Goal: Answer question/provide support: Share knowledge or assist other users

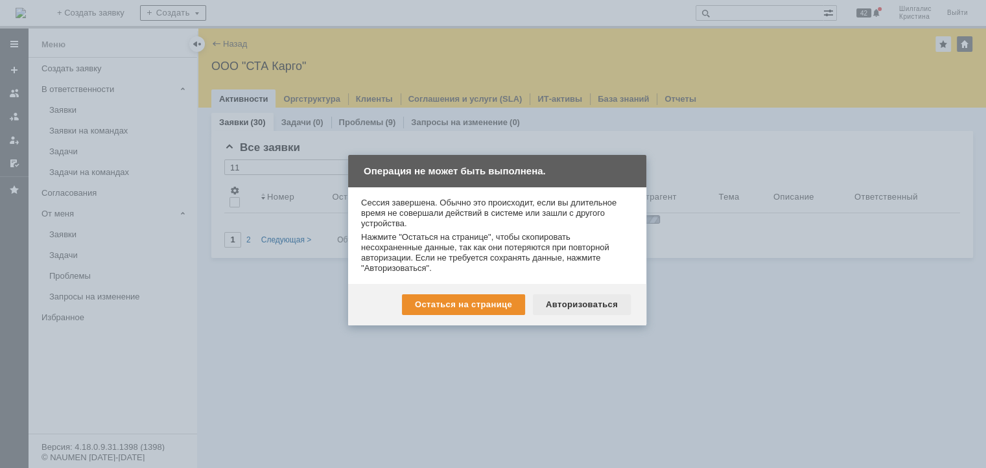
click at [585, 303] on div "Авторизоваться" at bounding box center [582, 304] width 98 height 21
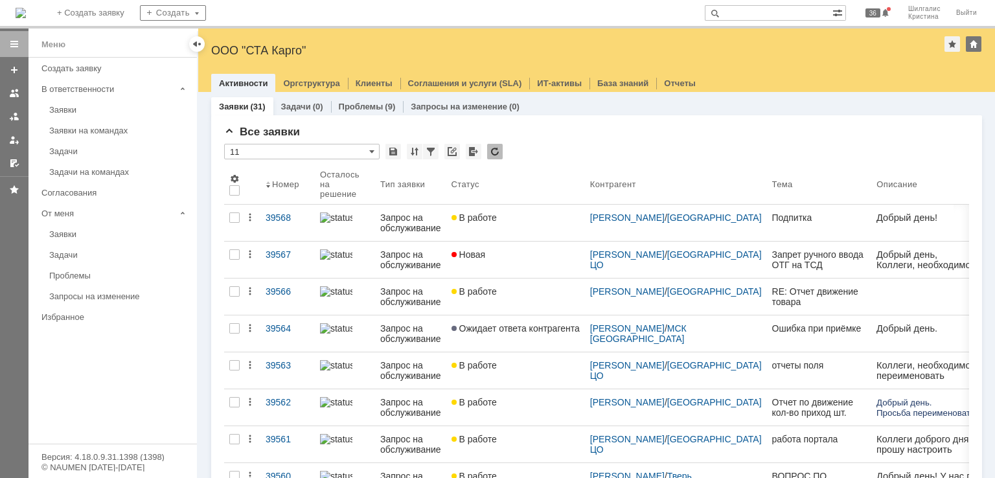
click at [508, 213] on div "В работе" at bounding box center [516, 218] width 128 height 10
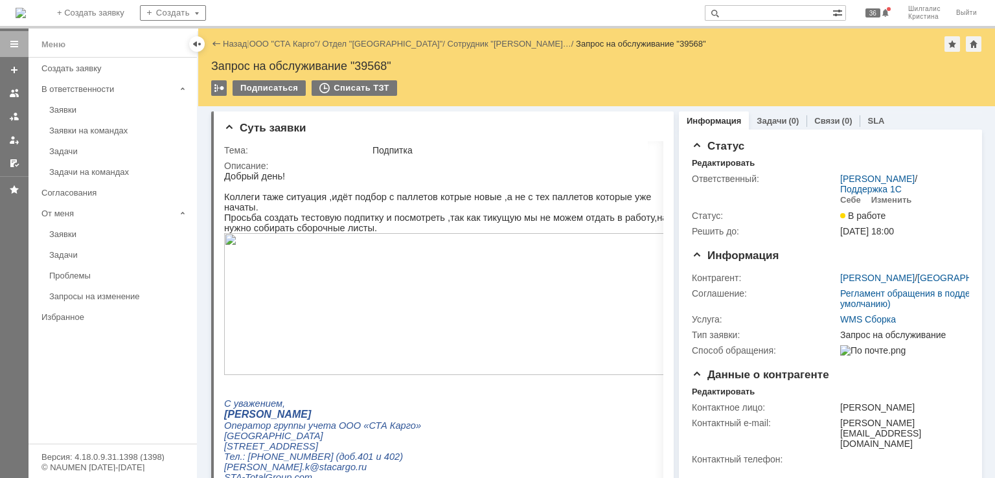
click at [423, 255] on img at bounding box center [451, 304] width 454 height 142
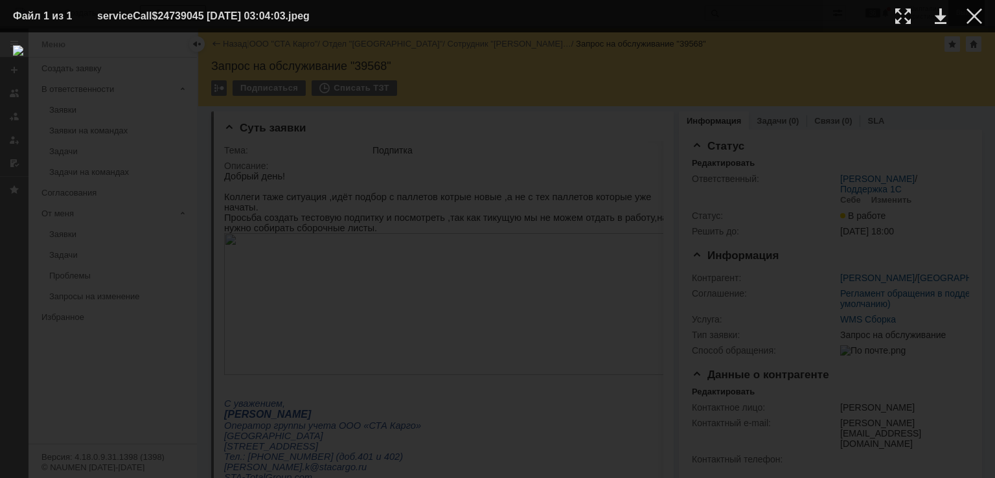
click at [970, 14] on div at bounding box center [975, 16] width 16 height 16
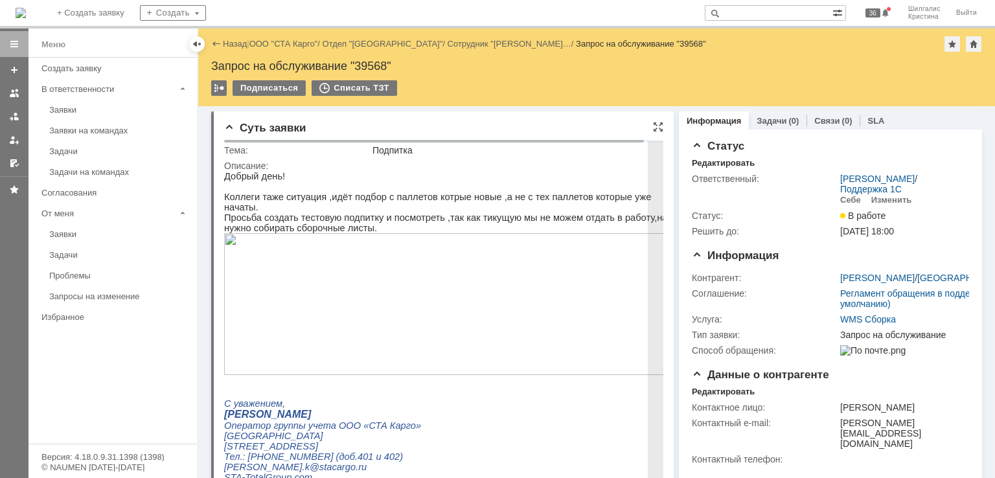
click at [375, 292] on img at bounding box center [451, 304] width 454 height 142
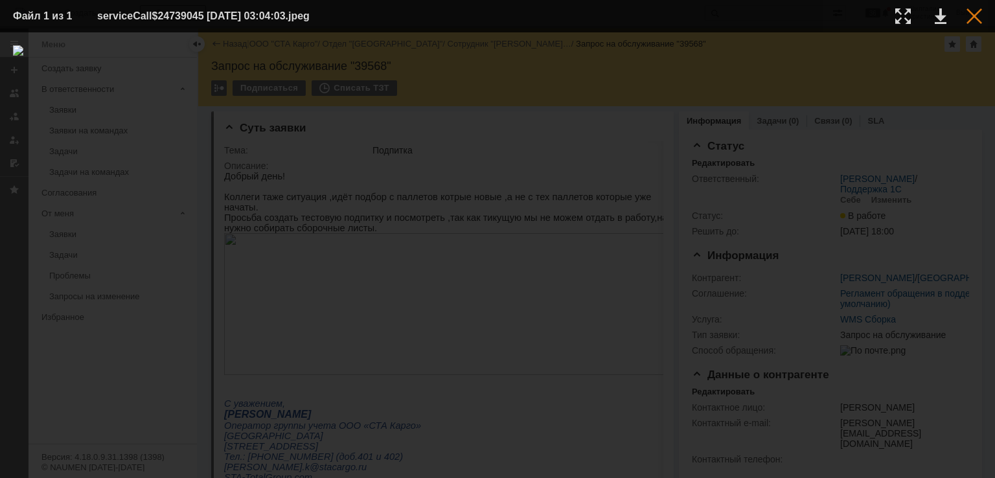
click at [979, 19] on div at bounding box center [975, 16] width 16 height 16
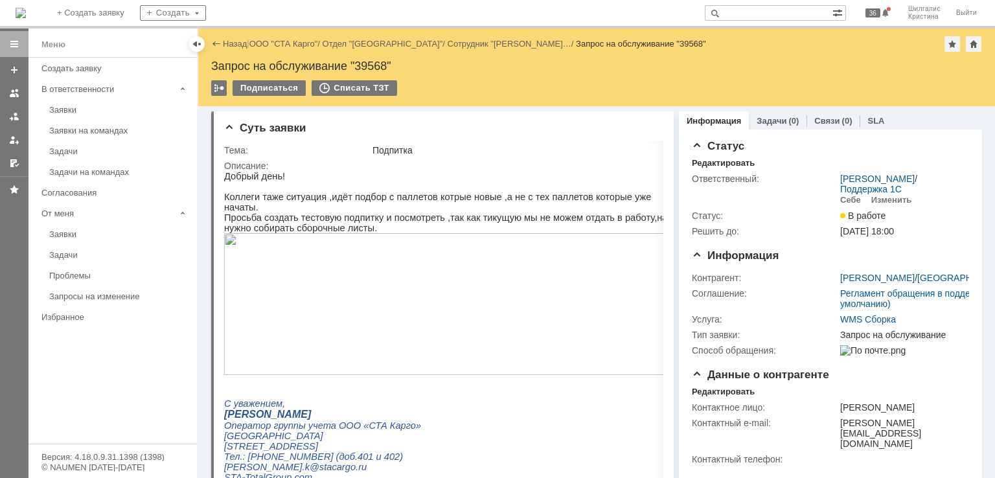
click at [589, 110] on div "Суть заявки Тема: Подпитка Описание: Комментарии (0) Файлы (0) Комментарии Доба…" at bounding box center [442, 374] width 463 height 537
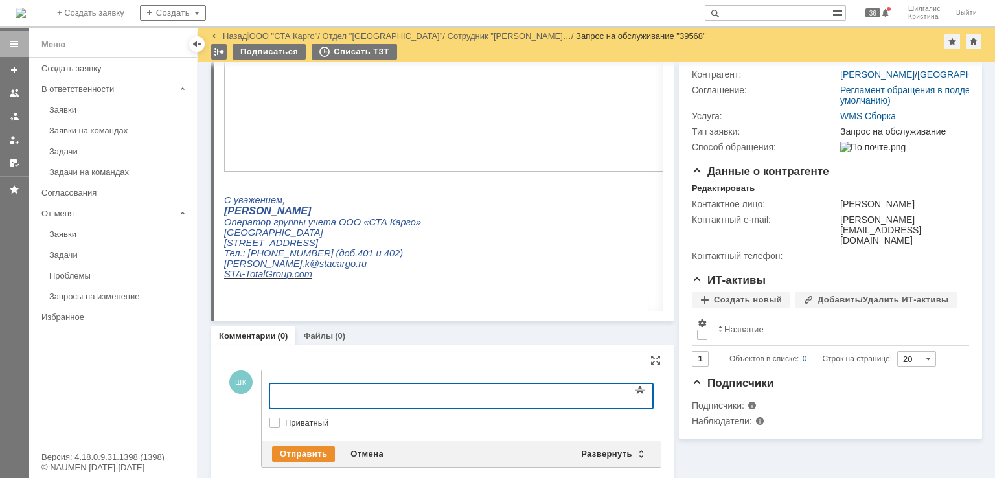
scroll to position [179, 0]
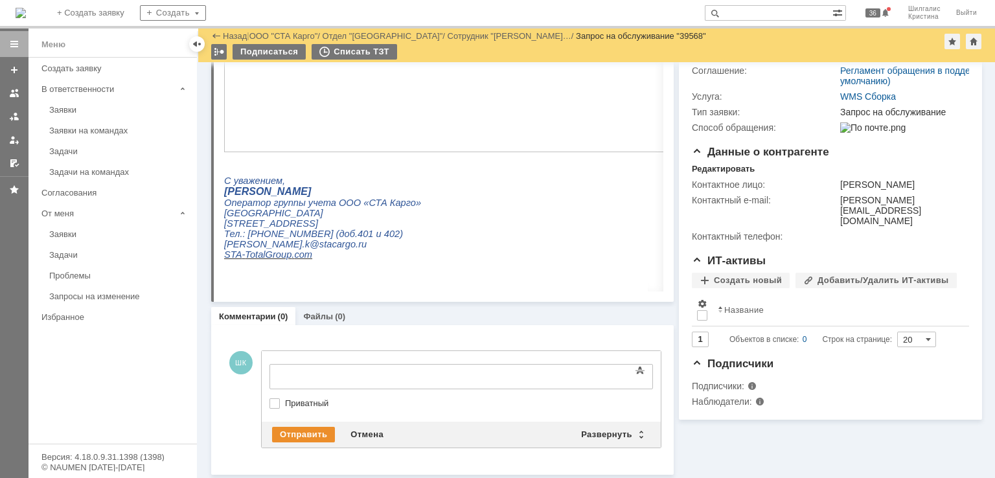
click at [732, 452] on div "Информация Задачи (0) Связи (0) SLA Статус Редактировать Ответственный: Смирнов…" at bounding box center [828, 179] width 308 height 592
click at [583, 319] on div "Комментарии (0) Файлы (0)" at bounding box center [442, 316] width 463 height 18
click at [318, 363] on div "Текст" at bounding box center [462, 362] width 384 height 4
click at [322, 369] on body at bounding box center [375, 376] width 194 height 22
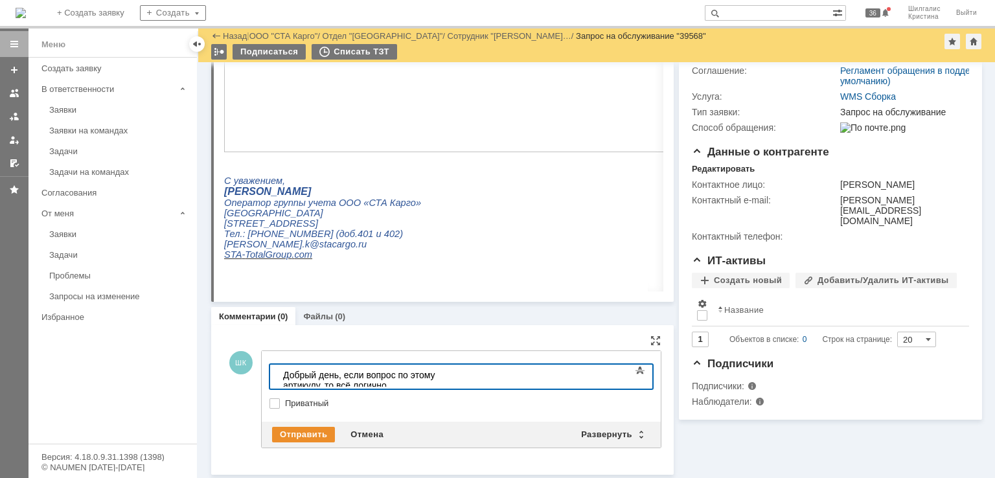
click at [467, 374] on div "Добрый день, если вопрос по этому артикулу, то всё логично" at bounding box center [375, 380] width 184 height 21
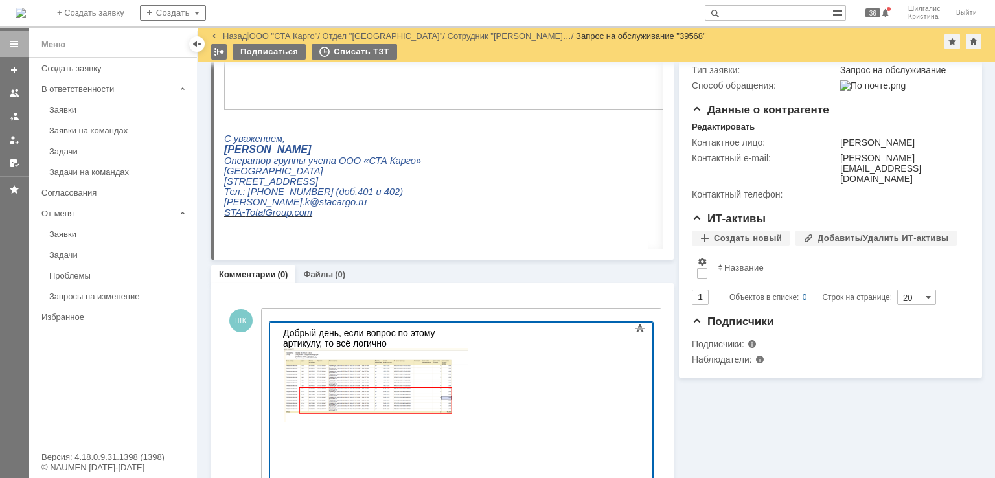
scroll to position [318, 0]
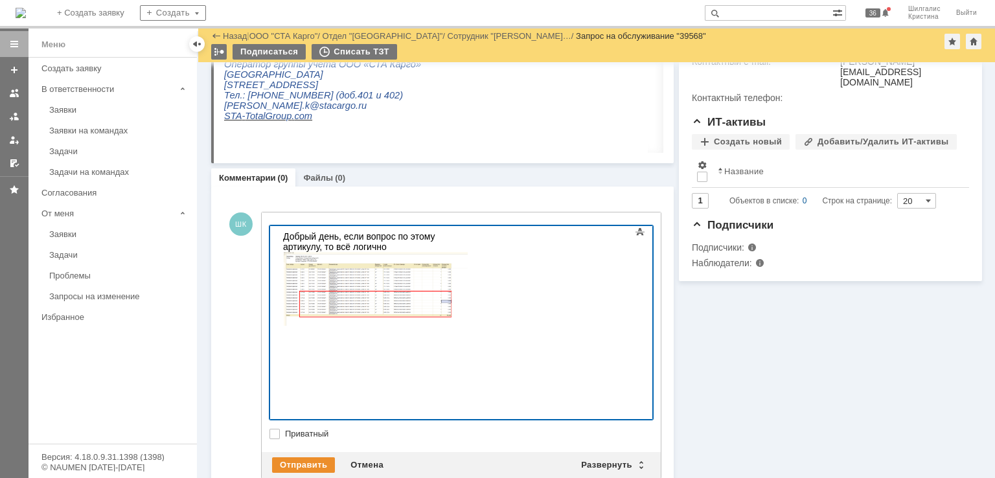
click at [628, 356] on div at bounding box center [462, 323] width 384 height 194
click at [467, 359] on div "Добрый день, если вопрос по этому артикулу, то всё логично Менеджер подбора у в…" at bounding box center [375, 295] width 184 height 128
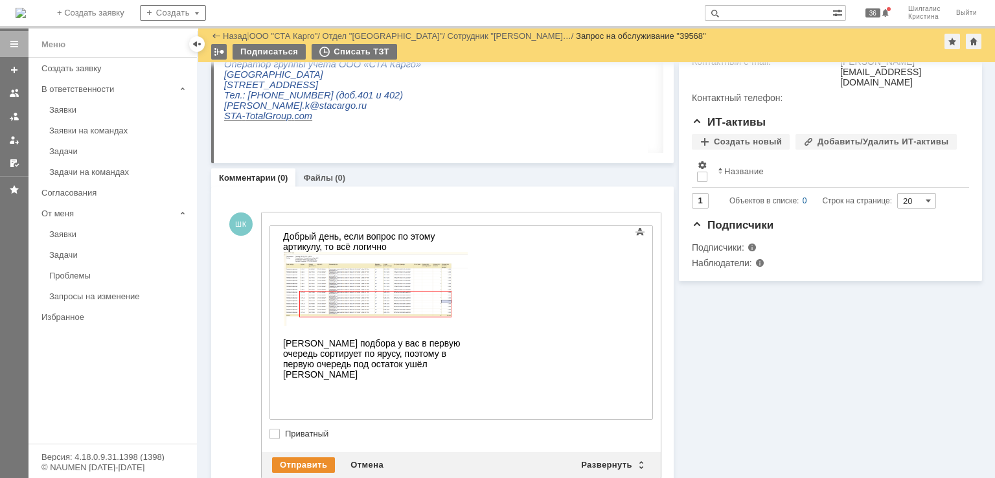
click at [467, 380] on div "Добрый день, если вопрос по этому артикулу, то всё логично Менеджер подбора у в…" at bounding box center [375, 305] width 184 height 148
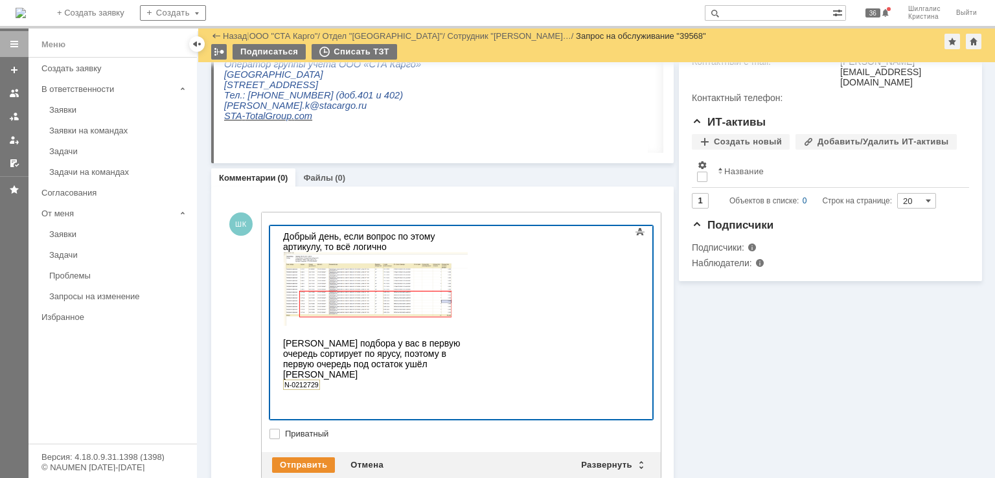
click at [322, 390] on div "N-0212729" at bounding box center [375, 385] width 184 height 10
click at [309, 399] on div "N- ﻿" at bounding box center [375, 388] width 184 height 21
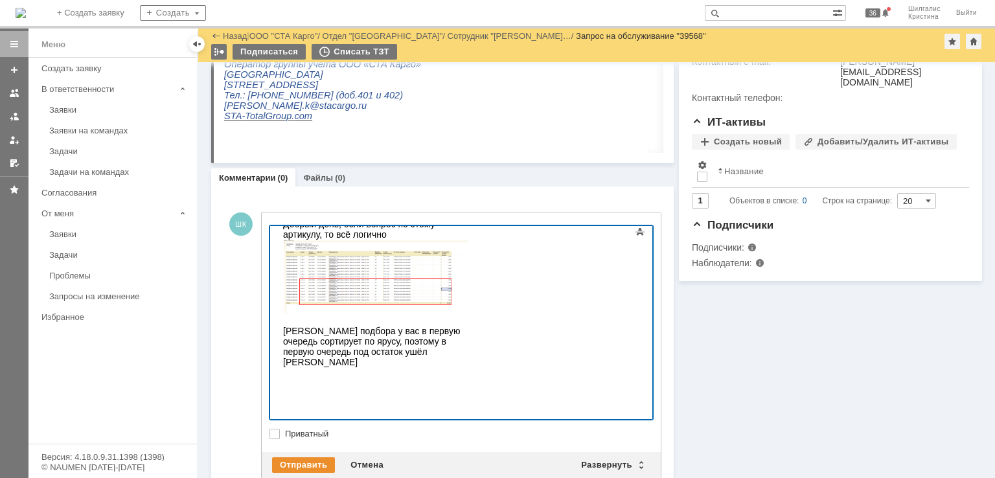
click at [310, 388] on div "﻿" at bounding box center [375, 377] width 184 height 21
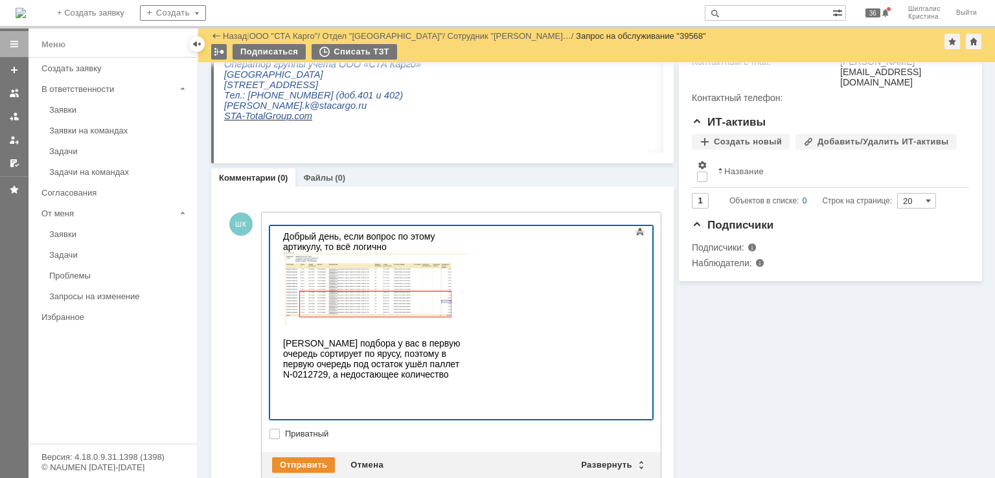
scroll to position [1, 0]
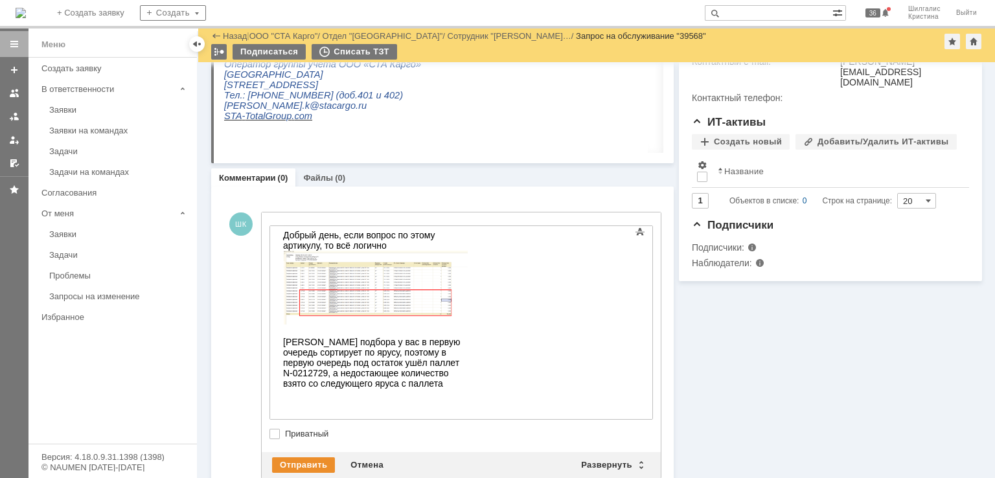
click at [467, 389] on div "Добрый день, если вопрос по этому артикулу, то всё логично Менеджер подбора у в…" at bounding box center [375, 309] width 184 height 159
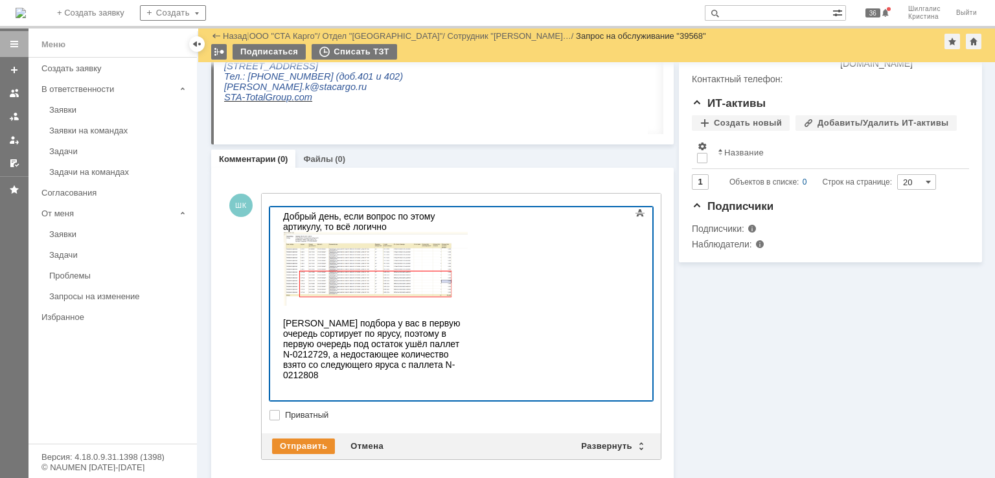
scroll to position [350, 0]
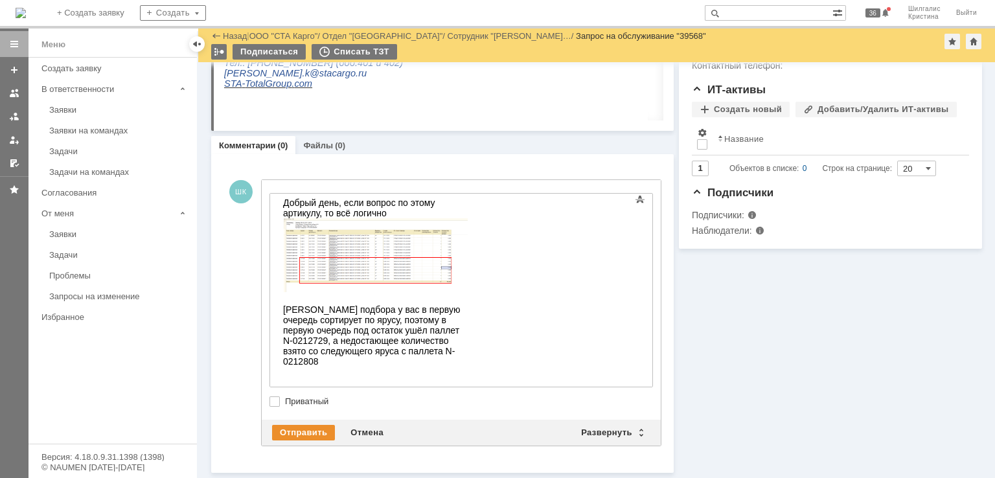
click at [776, 382] on div "Информация Задачи (0) Связи (0) SLA Статус Редактировать Ответственный: Смирнов…" at bounding box center [828, 92] width 308 height 761
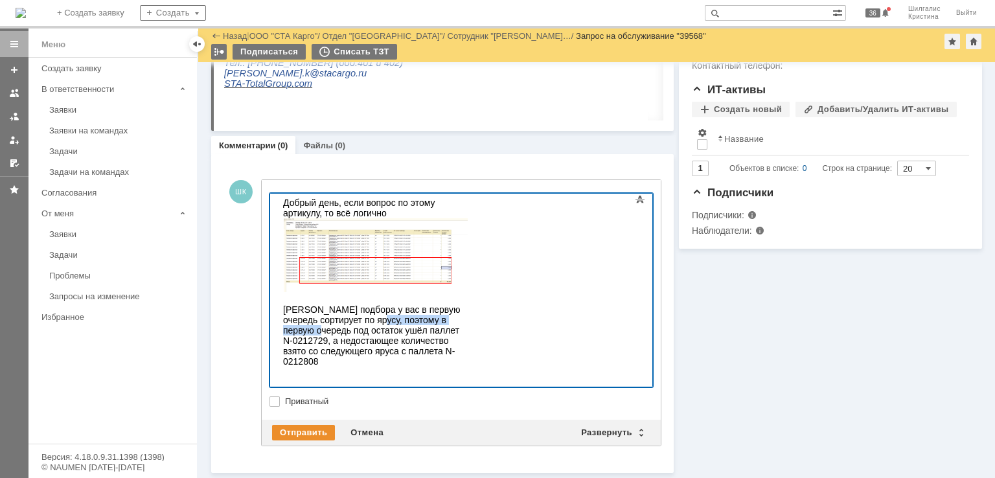
drag, startPoint x: 348, startPoint y: 371, endPoint x: 555, endPoint y: 359, distance: 207.7
click at [467, 359] on div "Добрый день, если вопрос по этому артикулу, то всё логично Менеджер подбора у в…" at bounding box center [375, 282] width 184 height 169
click at [285, 400] on label "Приватный" at bounding box center [467, 402] width 365 height 10
checkbox input "true"
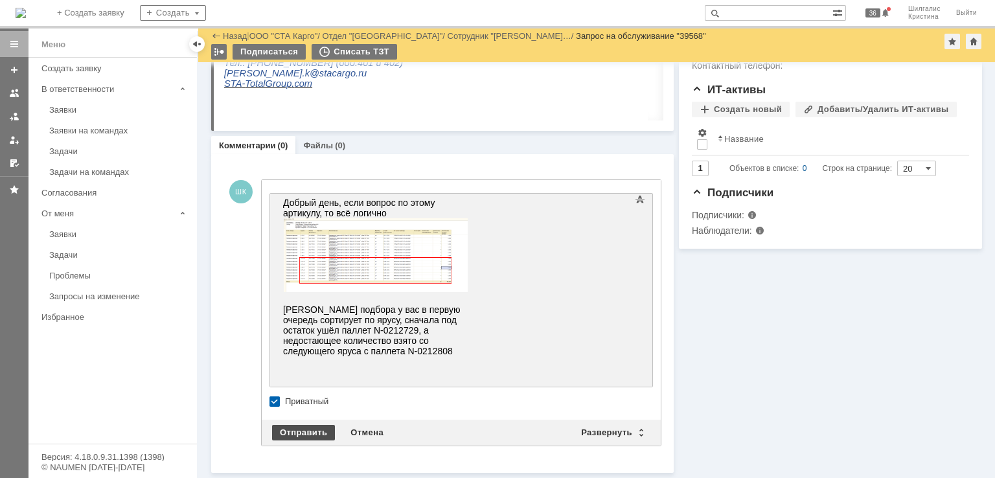
click at [310, 433] on div "Отправить" at bounding box center [303, 433] width 63 height 16
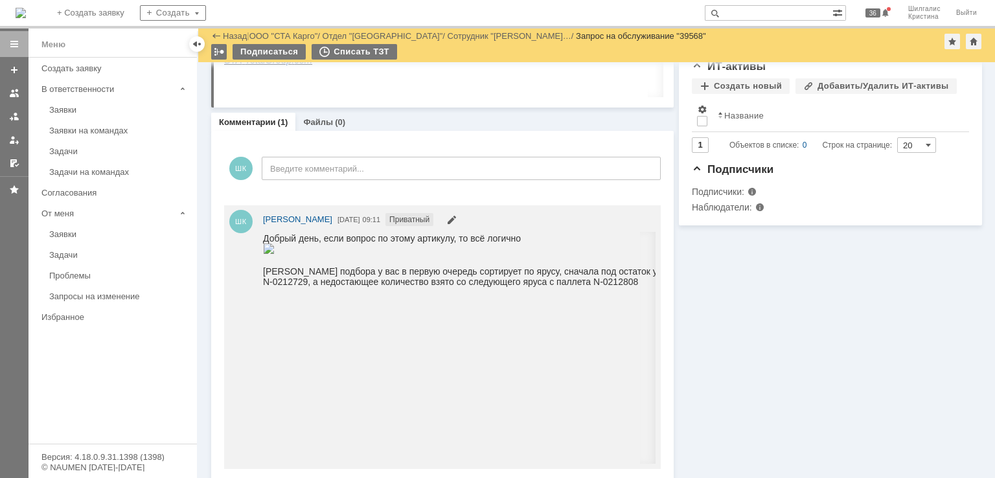
scroll to position [385, 0]
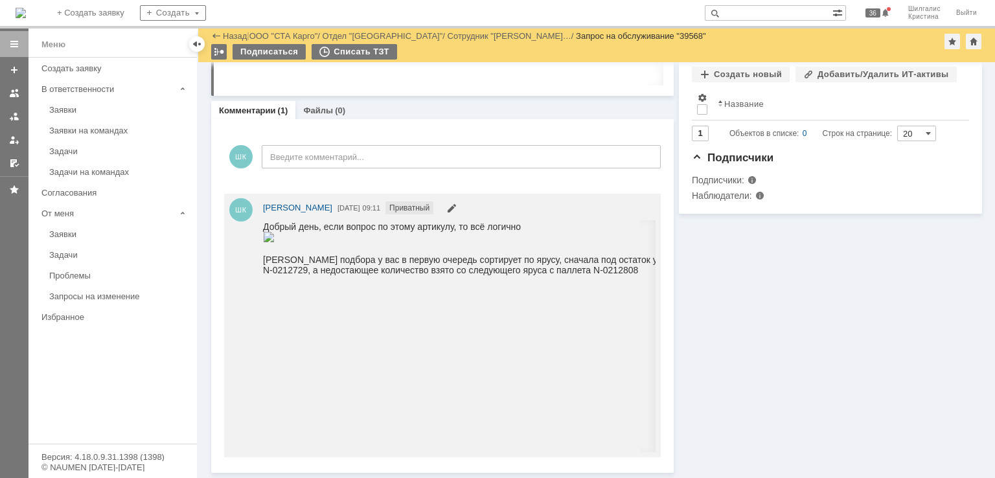
click at [758, 329] on div "Информация Задачи (0) Связи (0) SLA Статус Редактировать Ответственный: Смирнов…" at bounding box center [828, 75] width 308 height 796
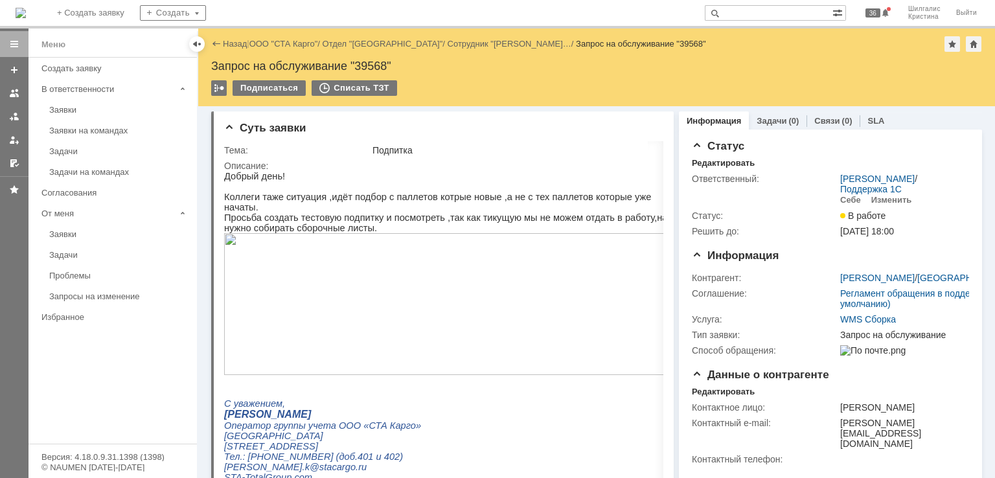
click at [372, 63] on div "Запрос на обслуживание "39568"" at bounding box center [596, 66] width 771 height 13
click at [373, 62] on div "Запрос на обслуживание "39568"" at bounding box center [596, 66] width 771 height 13
copy div "39568"
click at [291, 44] on link "ООО "СТА Карго"" at bounding box center [283, 44] width 69 height 10
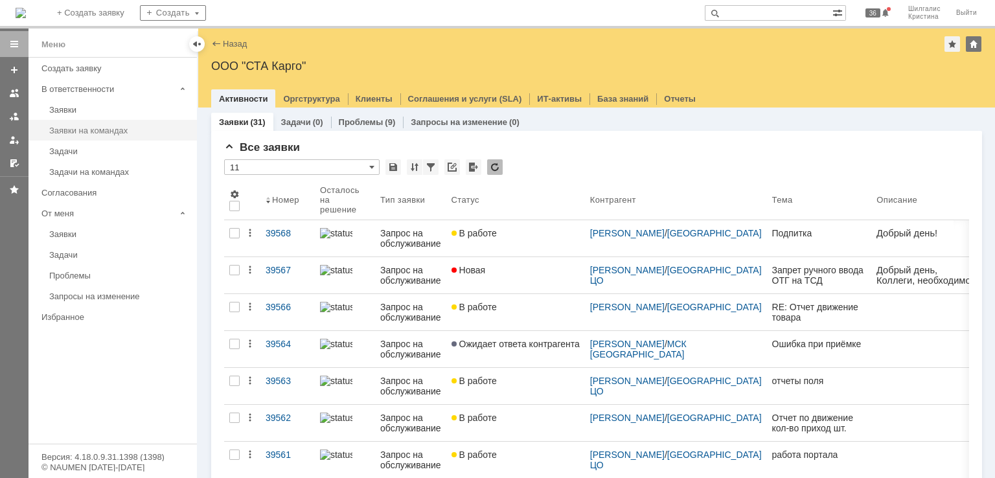
click at [71, 122] on link "Заявки на командах" at bounding box center [119, 131] width 150 height 20
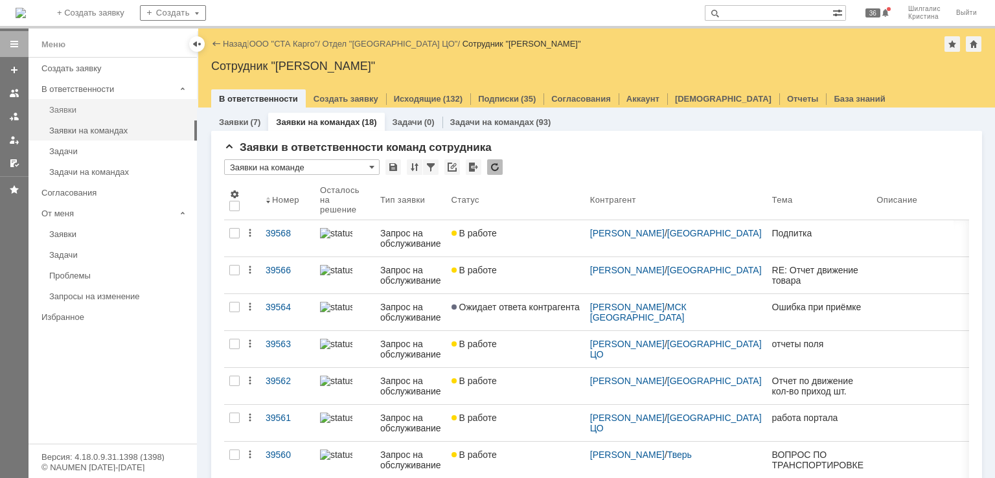
click at [58, 101] on link "Заявки" at bounding box center [119, 110] width 150 height 20
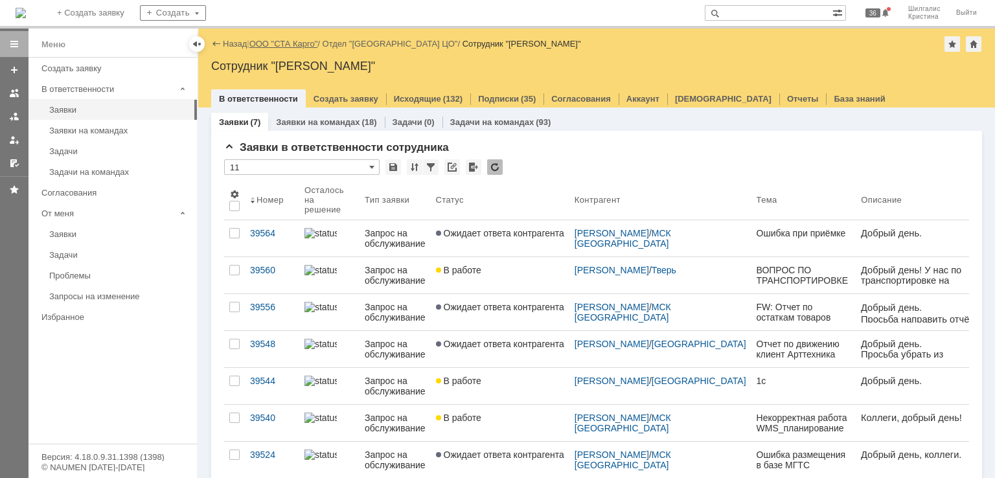
click at [290, 43] on link "ООО "СТА Карго"" at bounding box center [283, 44] width 69 height 10
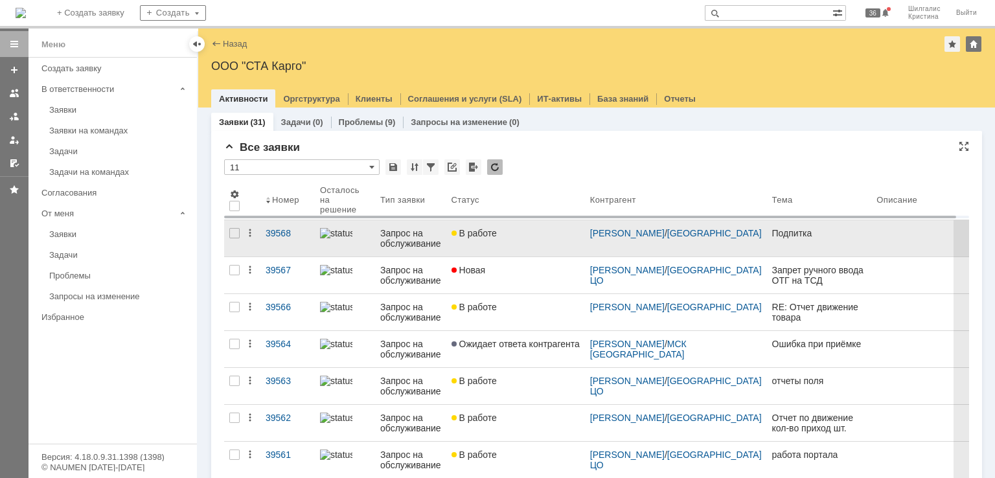
click at [505, 231] on div "В работе" at bounding box center [516, 233] width 128 height 10
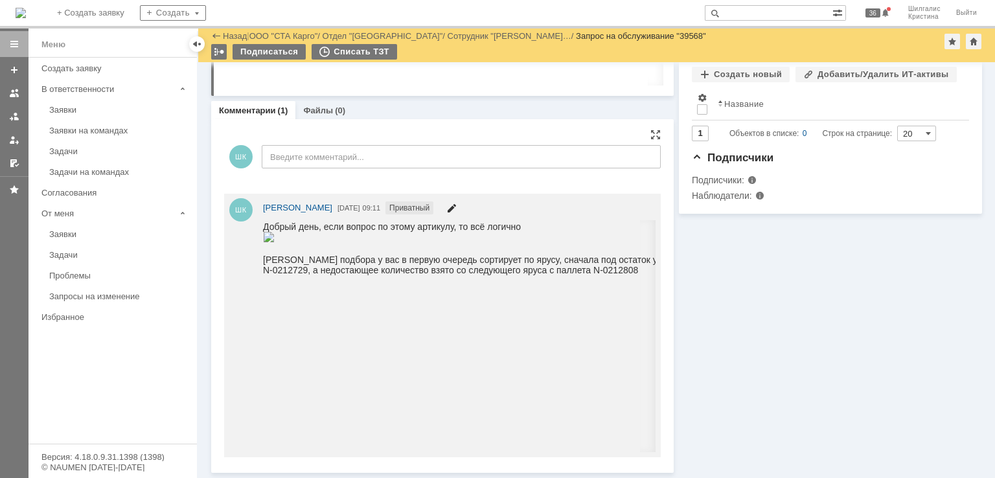
click at [457, 212] on span at bounding box center [451, 210] width 10 height 10
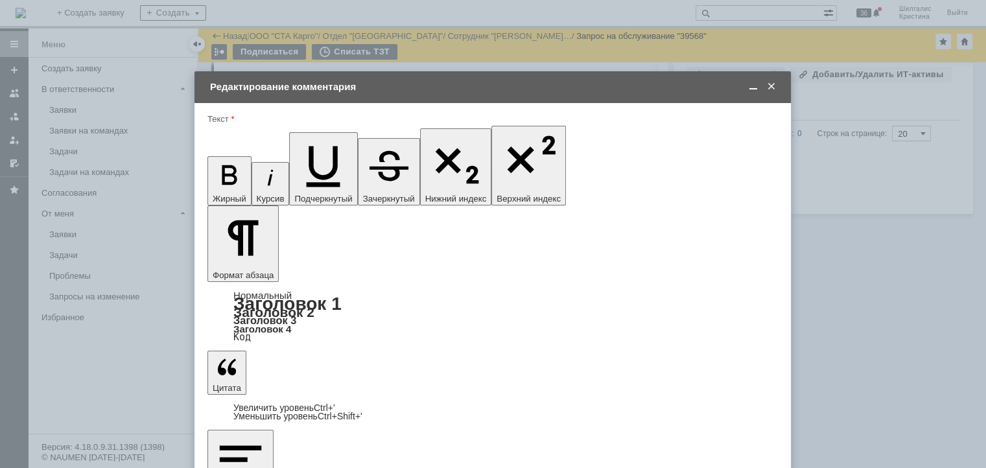
drag, startPoint x: 491, startPoint y: 3816, endPoint x: 179, endPoint y: 3546, distance: 413.0
copy div "Добрый день, если вопрос по этому артикулу, то всё логично Менеджер подбора у в…"
click at [773, 86] on span at bounding box center [771, 87] width 13 height 12
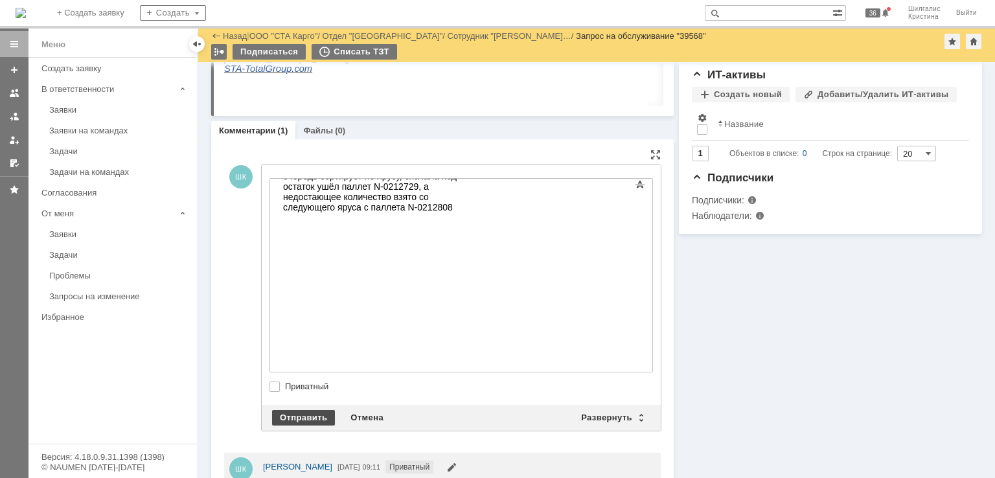
click at [313, 414] on div "Отправить" at bounding box center [303, 418] width 63 height 16
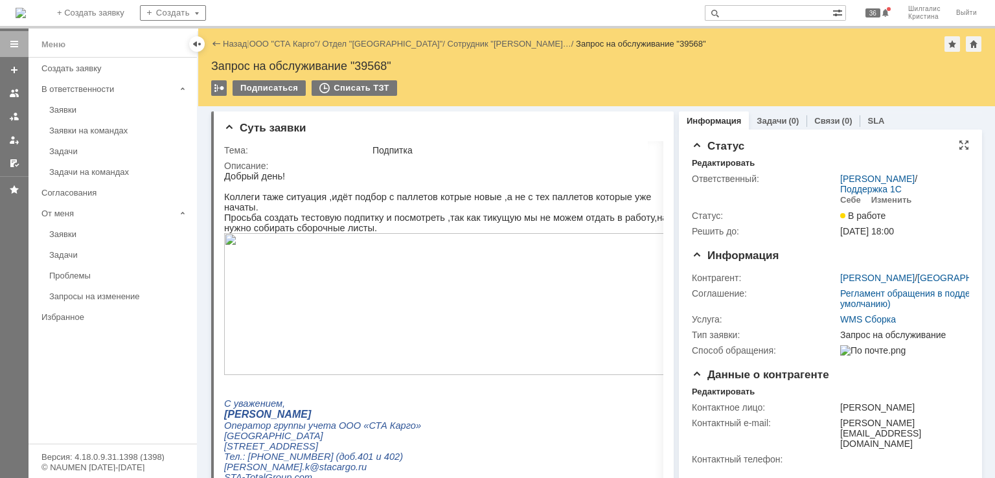
drag, startPoint x: 739, startPoint y: 273, endPoint x: 708, endPoint y: 170, distance: 107.6
click at [291, 47] on link "ООО "СТА Карго"" at bounding box center [283, 44] width 69 height 10
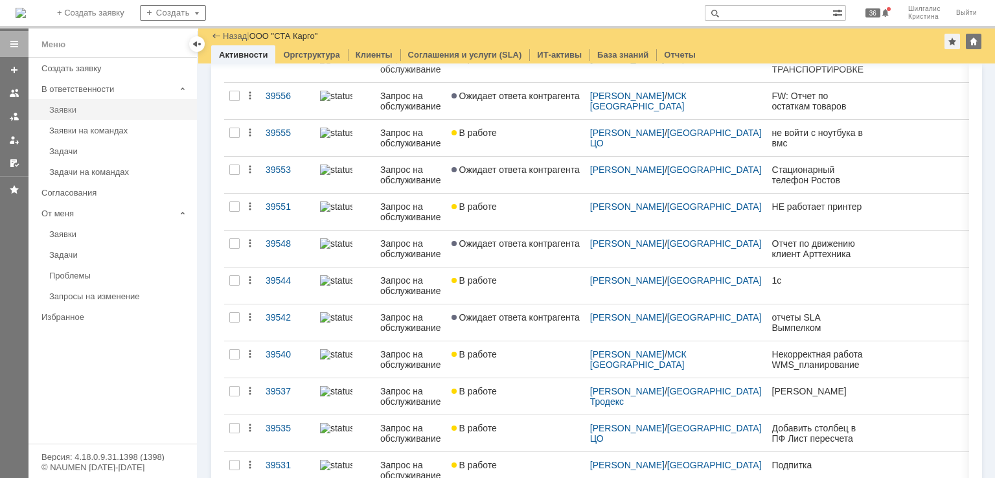
click at [83, 111] on div "Заявки" at bounding box center [119, 110] width 140 height 10
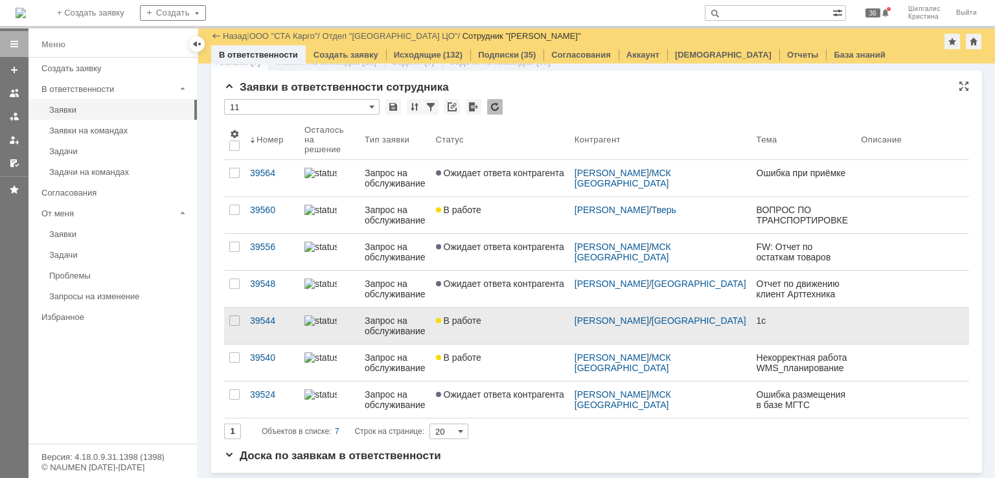
scroll to position [15, 0]
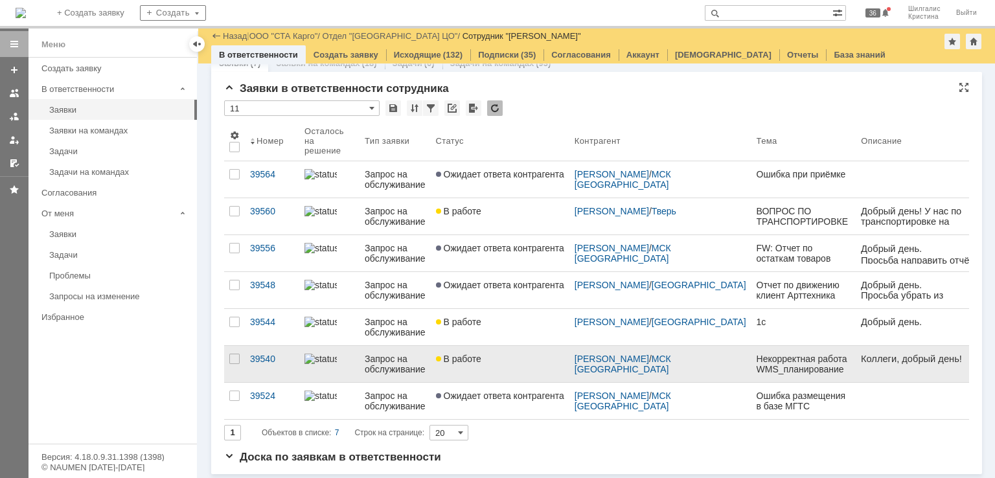
click at [511, 354] on div "В работе" at bounding box center [500, 359] width 128 height 10
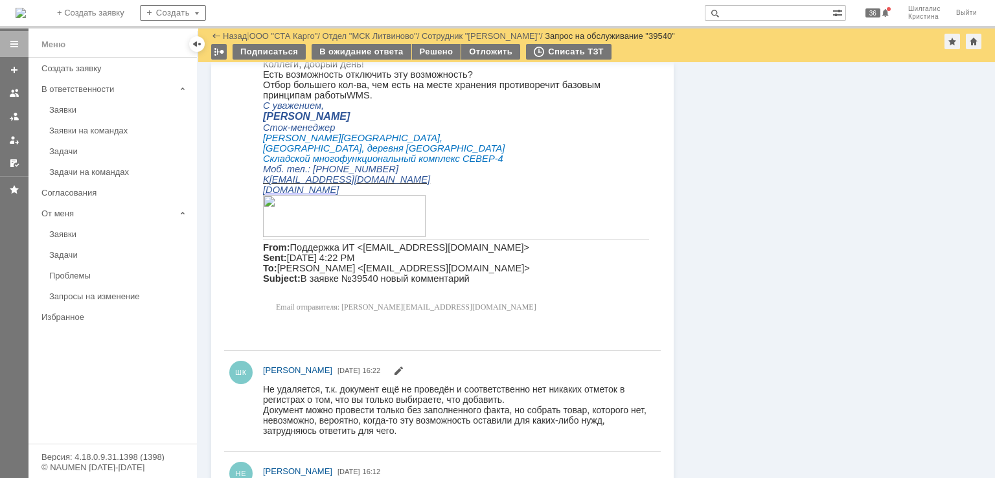
scroll to position [778, 0]
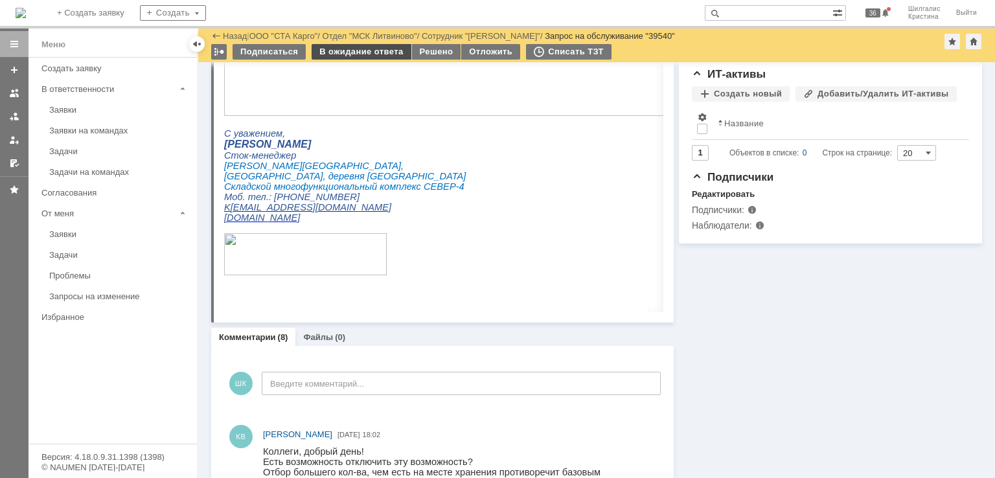
click at [347, 55] on div "В ожидание ответа" at bounding box center [361, 52] width 99 height 16
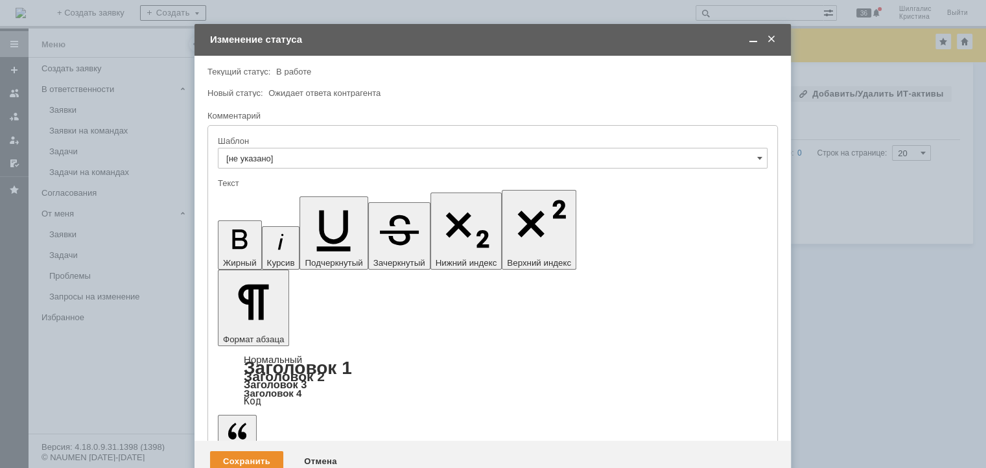
click at [326, 451] on div "Отмена" at bounding box center [320, 461] width 59 height 21
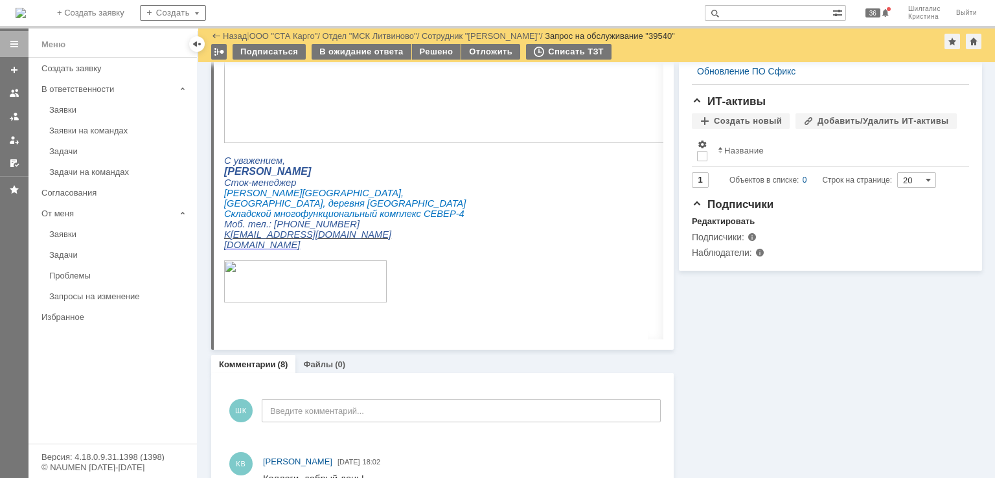
scroll to position [0, 0]
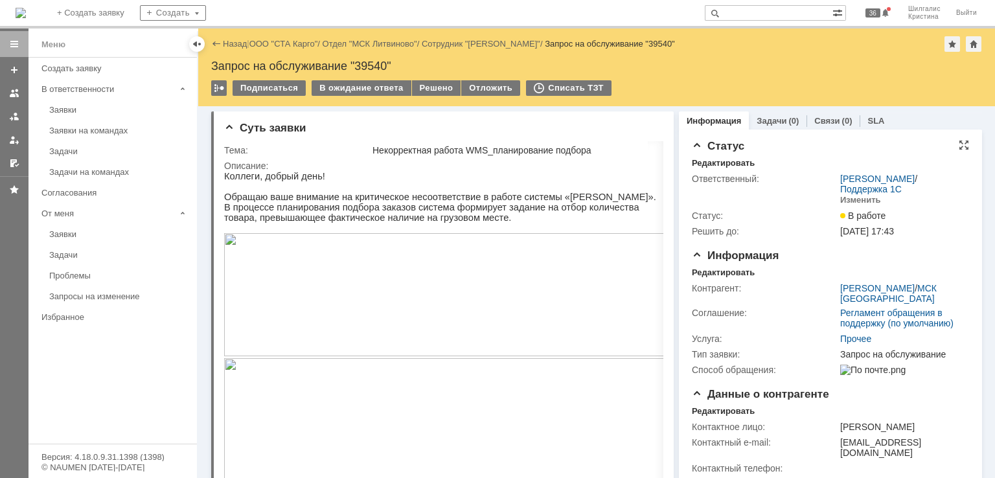
drag, startPoint x: 803, startPoint y: 378, endPoint x: 733, endPoint y: 229, distance: 164.7
click at [361, 84] on div "В ожидание ответа" at bounding box center [361, 88] width 99 height 16
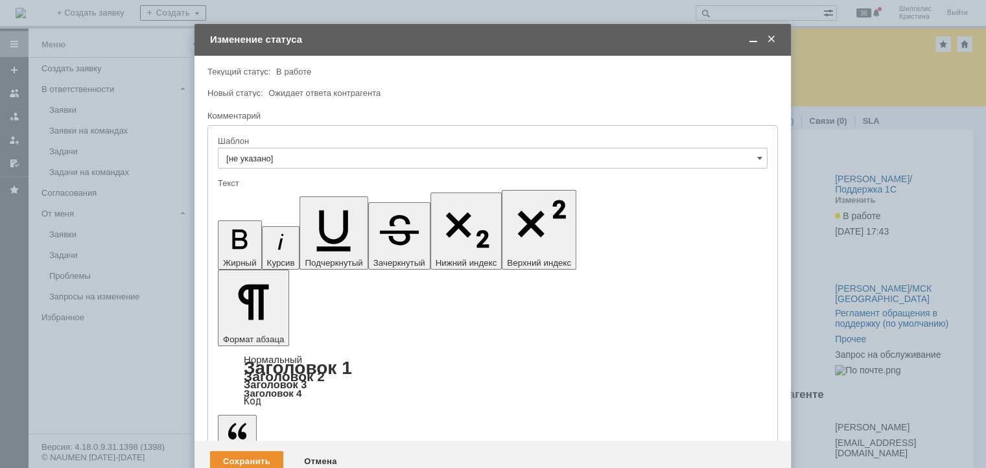
click at [238, 451] on div "Сохранить" at bounding box center [246, 461] width 73 height 21
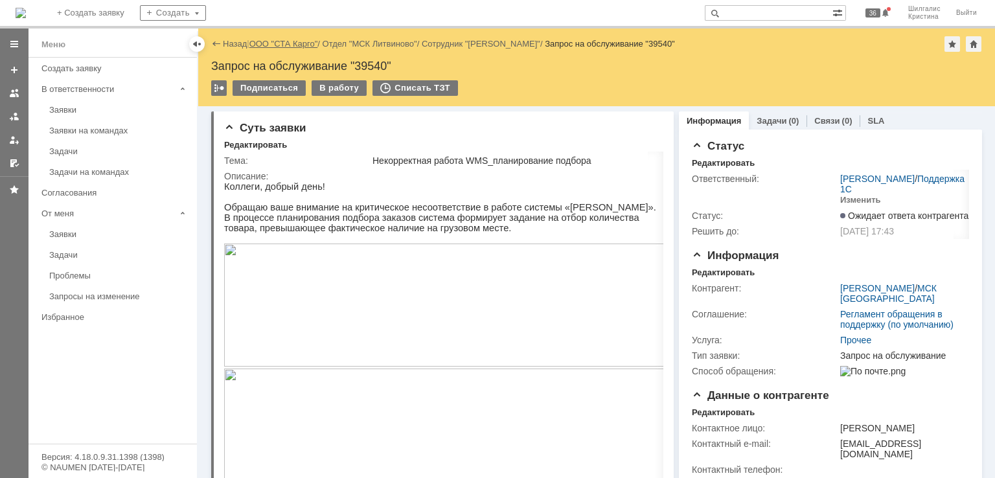
click at [297, 41] on link "ООО "СТА Карго"" at bounding box center [283, 44] width 69 height 10
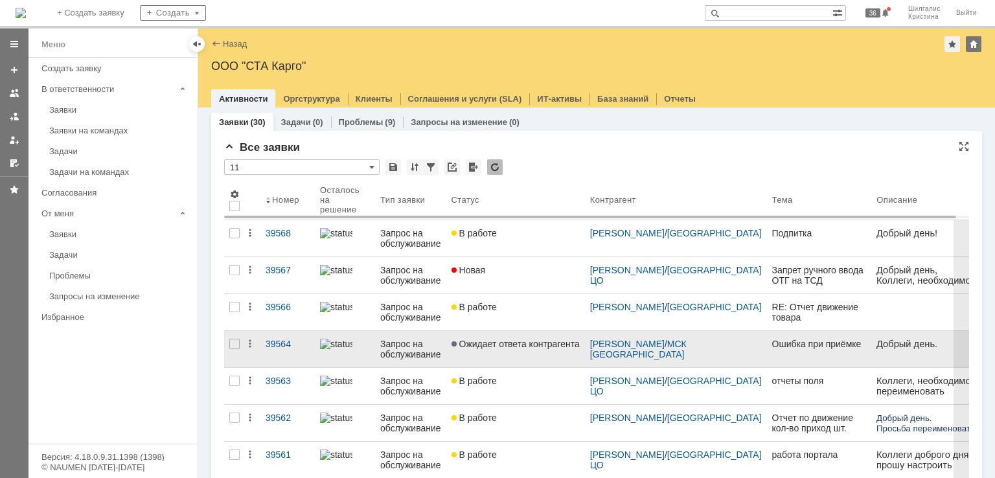
scroll to position [65, 0]
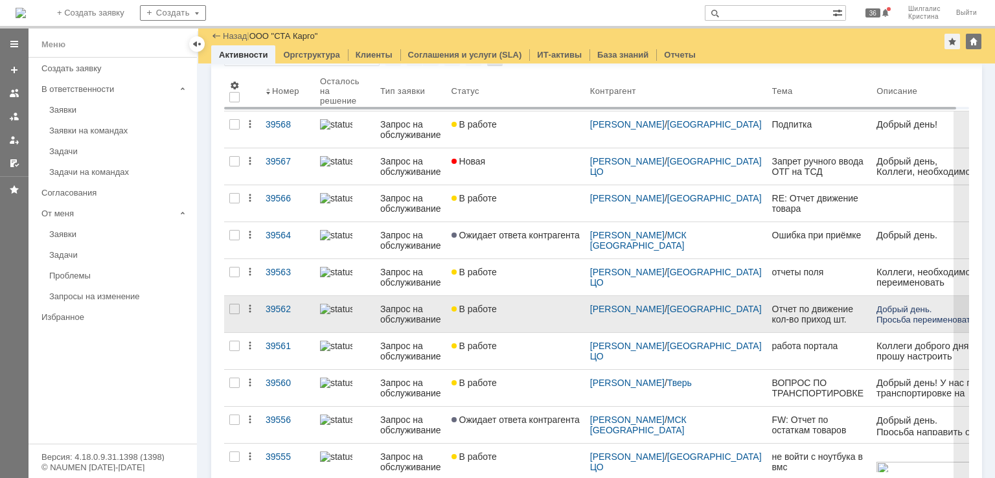
click at [522, 311] on div "В работе" at bounding box center [516, 309] width 128 height 10
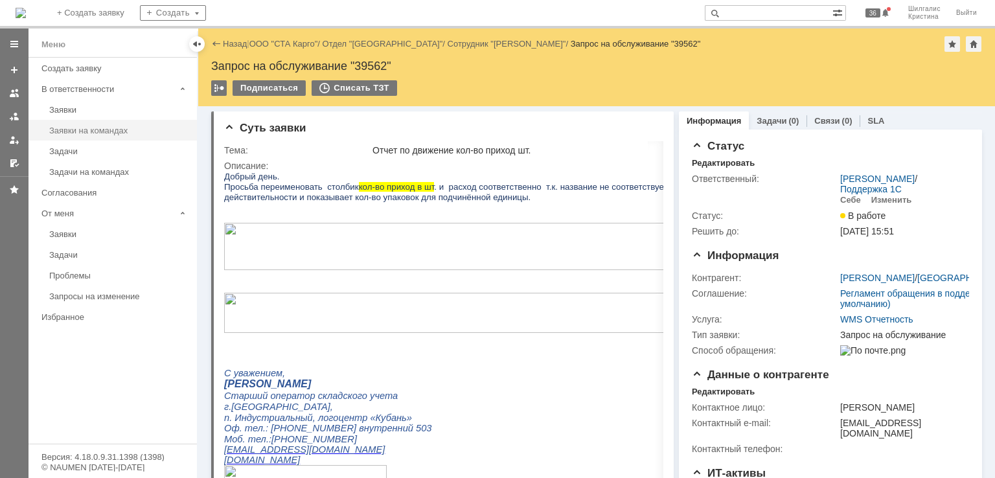
click at [80, 128] on div "Заявки на командах" at bounding box center [119, 131] width 140 height 10
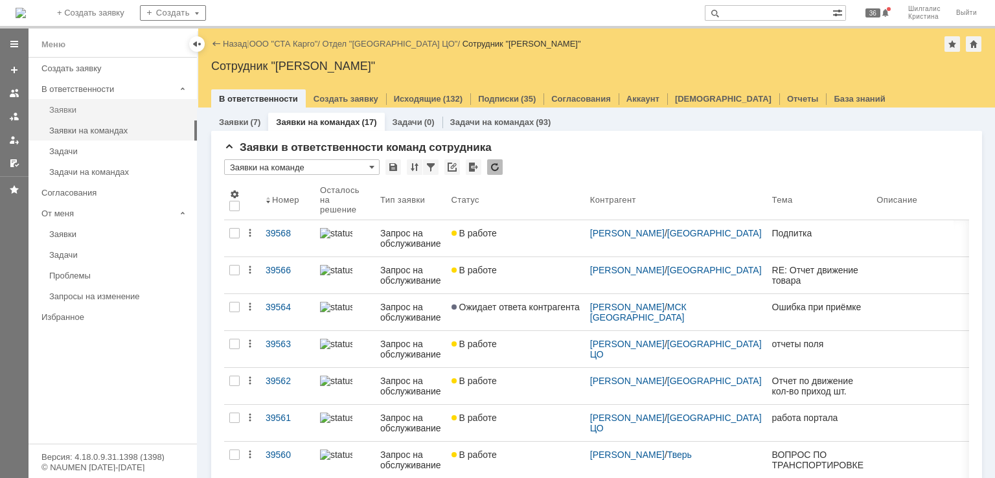
click at [72, 106] on div "Заявки" at bounding box center [119, 110] width 140 height 10
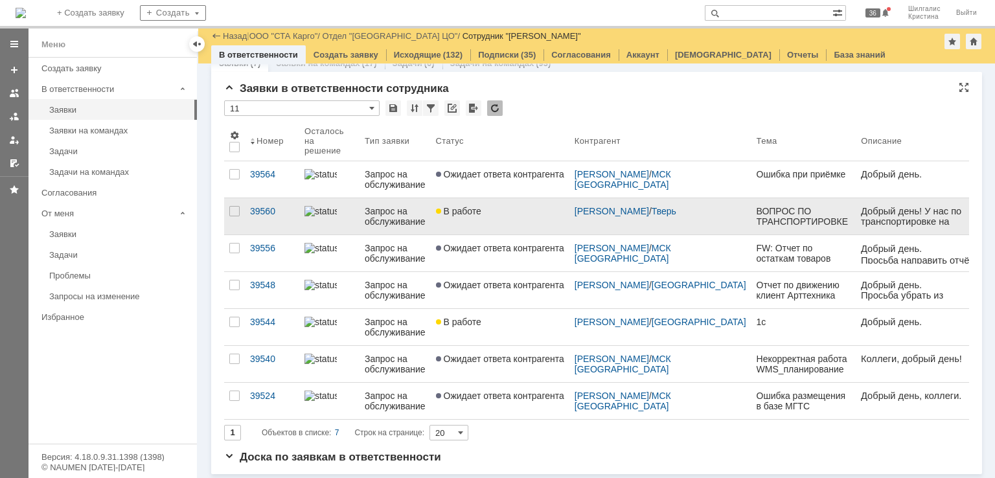
click at [518, 225] on link "В работе" at bounding box center [500, 216] width 139 height 36
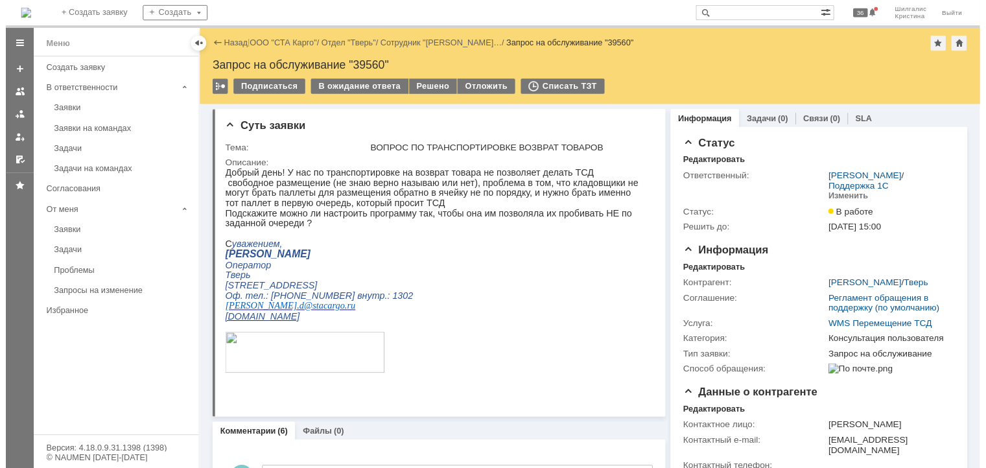
scroll to position [130, 0]
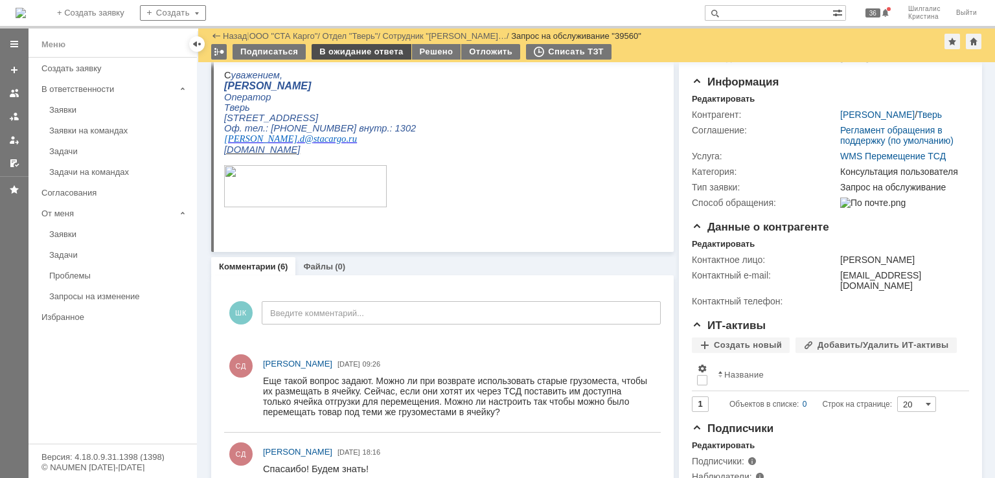
click at [354, 50] on div "В ожидание ответа" at bounding box center [361, 52] width 99 height 16
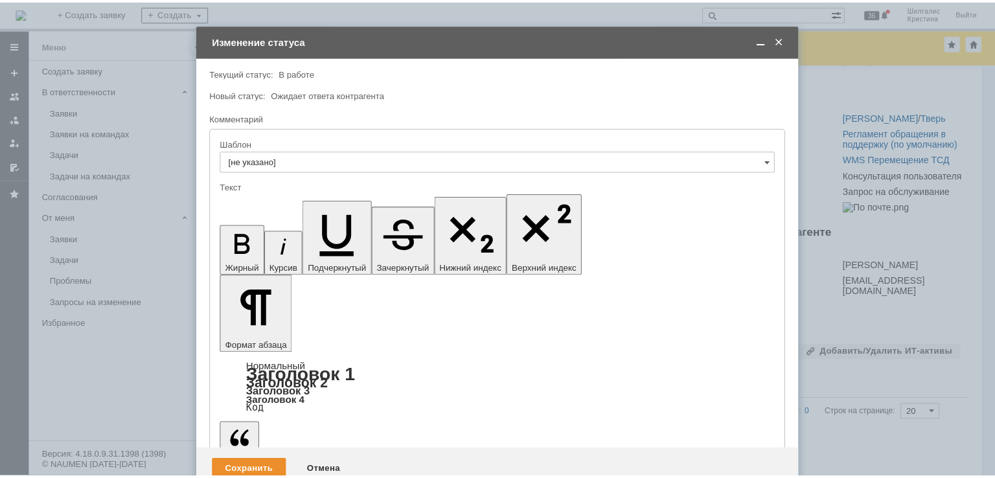
scroll to position [0, 0]
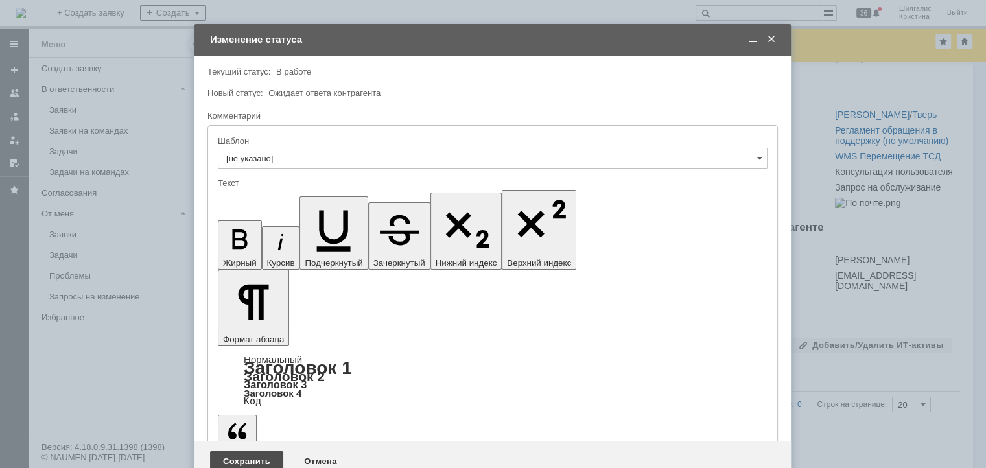
click at [251, 451] on div "Сохранить" at bounding box center [246, 461] width 73 height 21
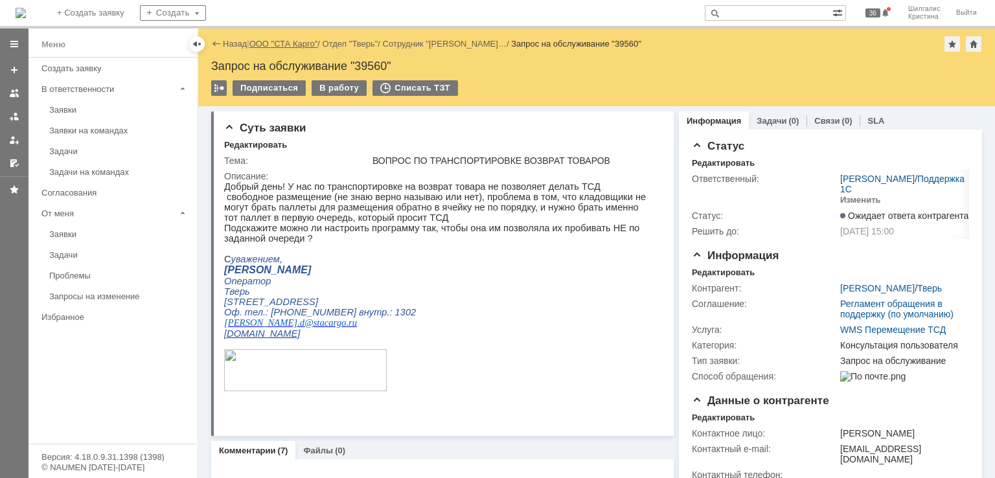
click at [277, 43] on link "ООО "СТА Карго"" at bounding box center [283, 44] width 69 height 10
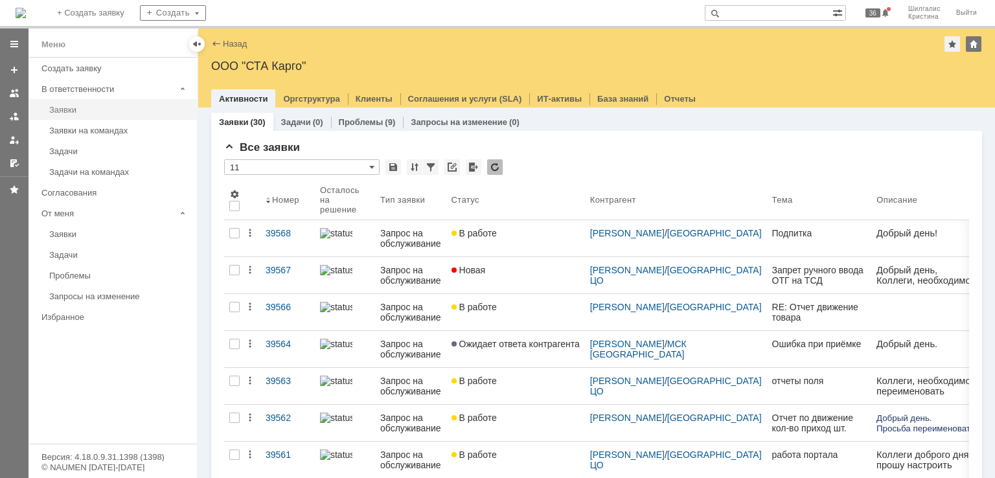
click at [74, 105] on div "Заявки" at bounding box center [119, 110] width 140 height 10
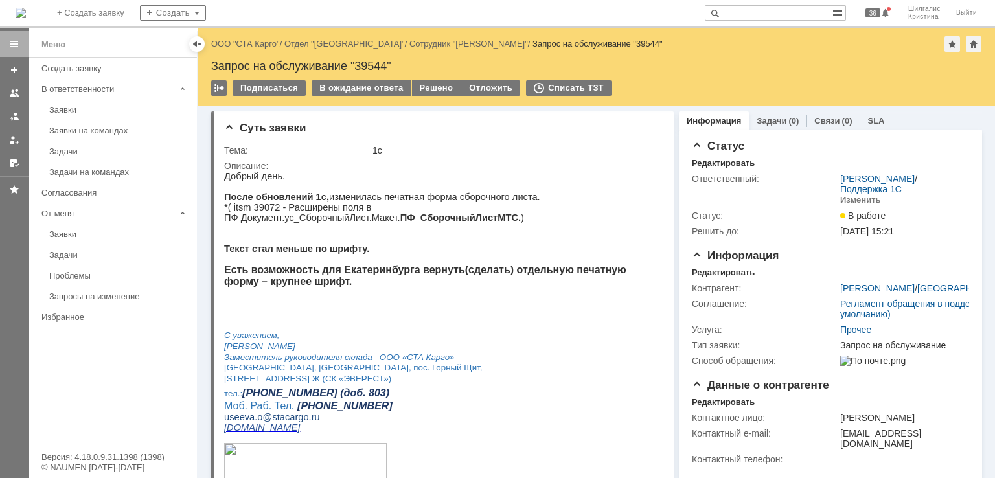
drag, startPoint x: 378, startPoint y: 31, endPoint x: 596, endPoint y: 55, distance: 219.7
click at [265, 46] on link "ООО "СТА Карго"" at bounding box center [245, 44] width 69 height 10
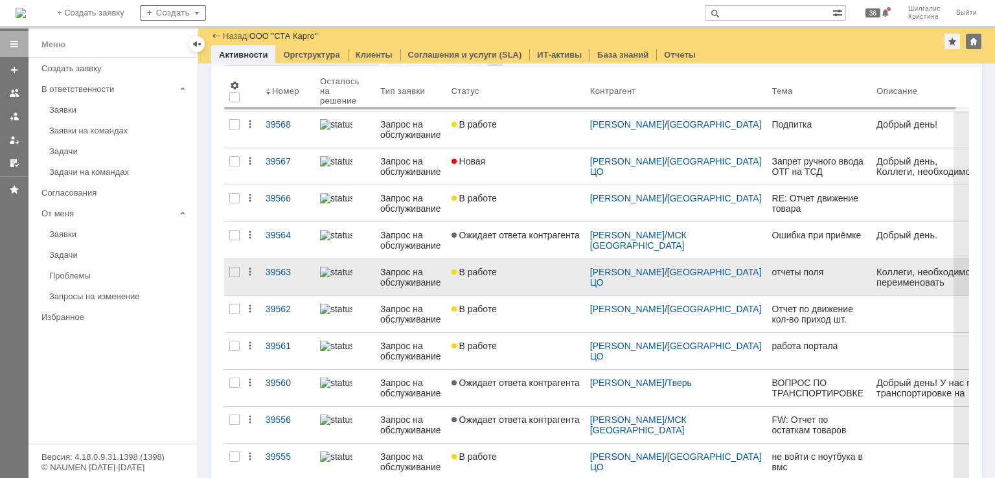
click at [522, 275] on div "В работе" at bounding box center [516, 272] width 128 height 10
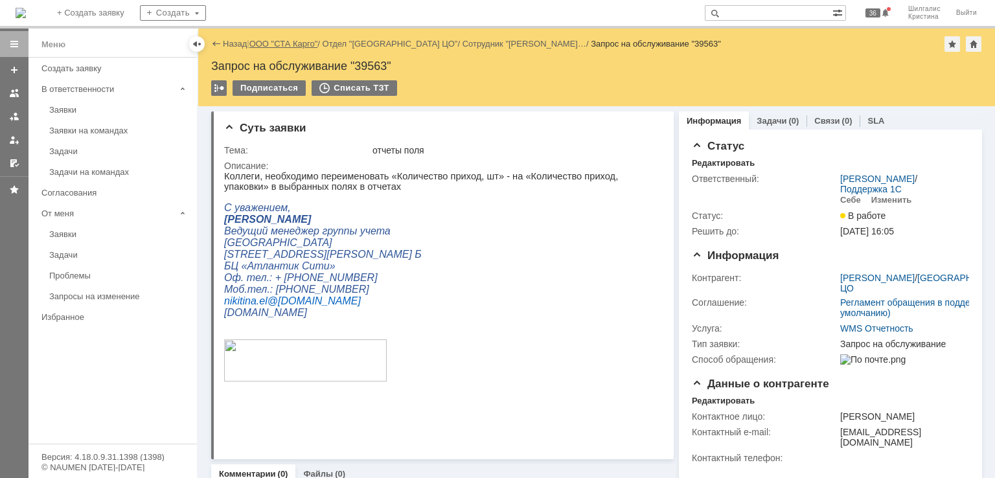
click at [278, 41] on link "ООО "СТА Карго"" at bounding box center [283, 44] width 69 height 10
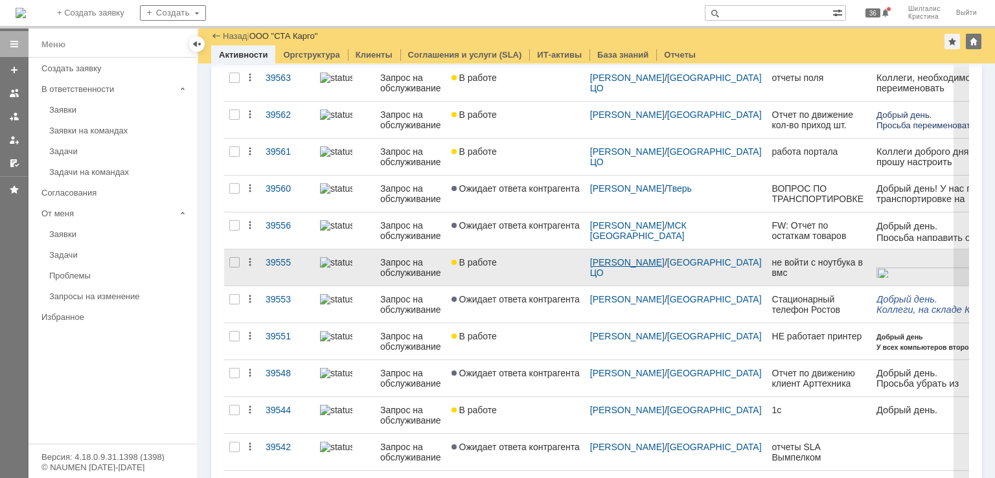
click at [612, 262] on link "Никитина Елена Валерьевна" at bounding box center [627, 262] width 75 height 10
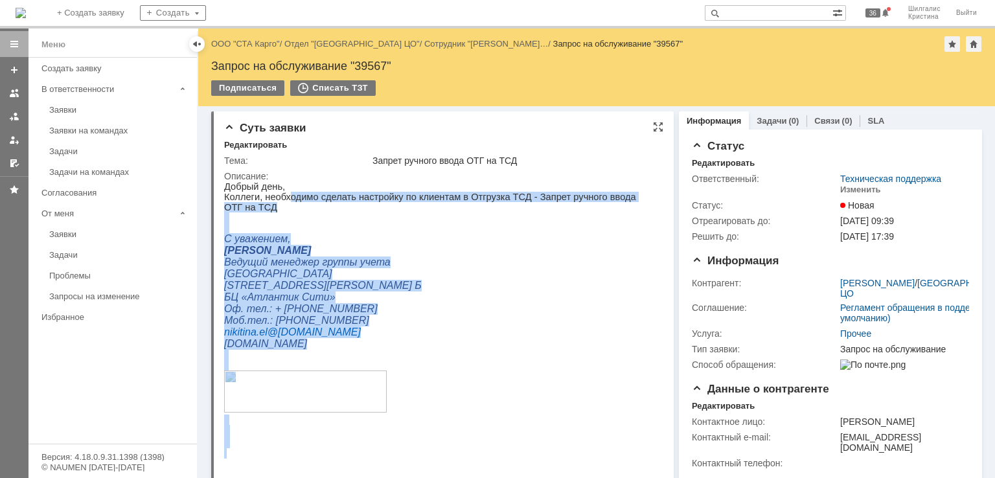
drag, startPoint x: 648, startPoint y: 196, endPoint x: 284, endPoint y: 202, distance: 363.6
click at [284, 201] on html "Добрый день, Коллеги, необходимо сделать настройку по клиентам в Отгрузка ТСД -…" at bounding box center [438, 319] width 428 height 277
click at [284, 202] on p "Коллеги, необходимо сделать настройку по клиентам в Отгрузка ТСД - Запрет ручно…" at bounding box center [438, 202] width 428 height 21
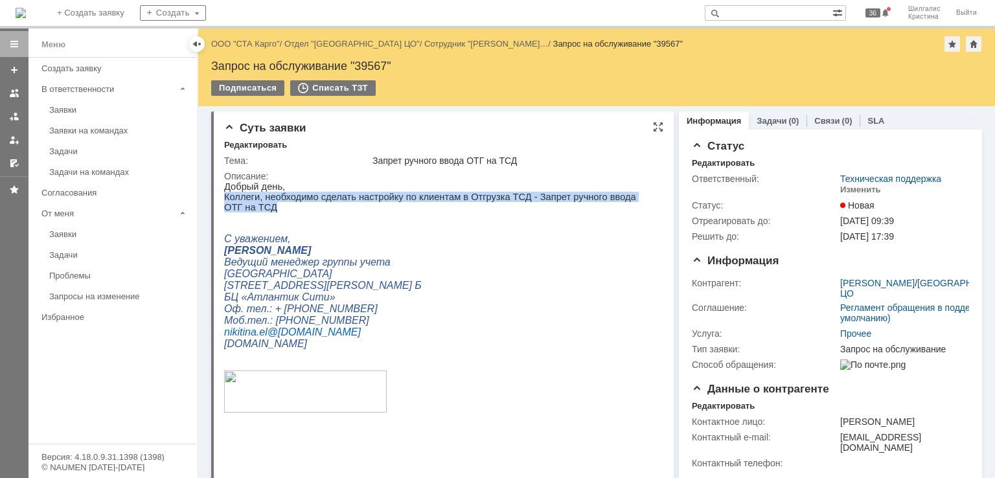
drag, startPoint x: 448, startPoint y: 381, endPoint x: 642, endPoint y: 198, distance: 267.2
click at [642, 198] on p "Коллеги, необходимо сделать настройку по клиентам в Отгрузка ТСД - Запрет ручно…" at bounding box center [438, 202] width 428 height 21
copy p "Коллеги, необходимо сделать настройку по клиентам в Отгрузка ТСД - Запрет ручно…"
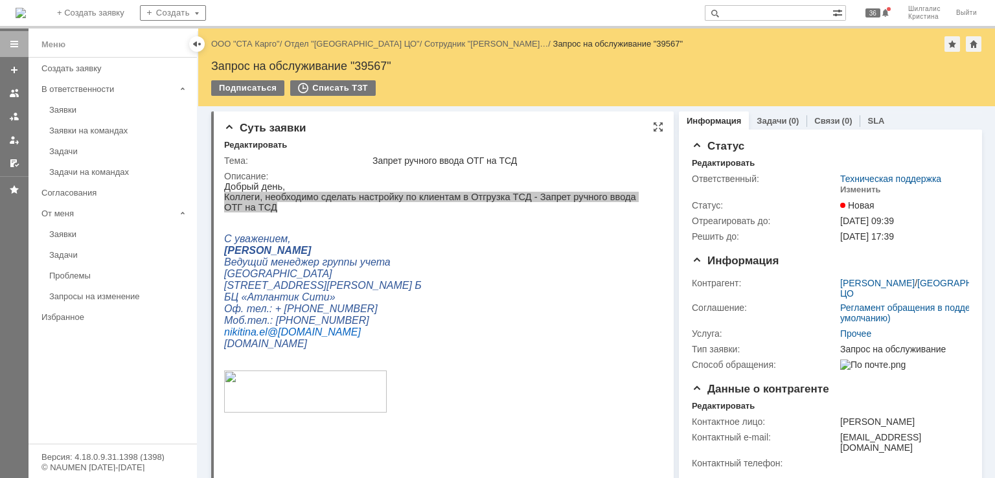
click at [428, 169] on td "Описание:" at bounding box center [441, 319] width 435 height 303
click at [855, 187] on div "Изменить" at bounding box center [860, 190] width 41 height 10
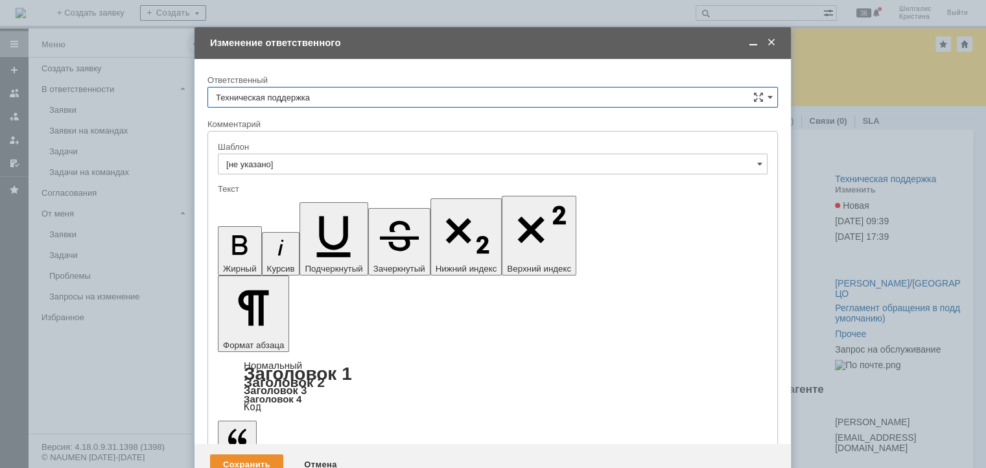
click at [327, 100] on input "Техническая поддержка" at bounding box center [492, 97] width 570 height 21
click at [301, 155] on div "[PERSON_NAME]" at bounding box center [492, 164] width 569 height 21
type input "[PERSON_NAME]"
click at [236, 454] on div "Сохранить" at bounding box center [246, 464] width 73 height 21
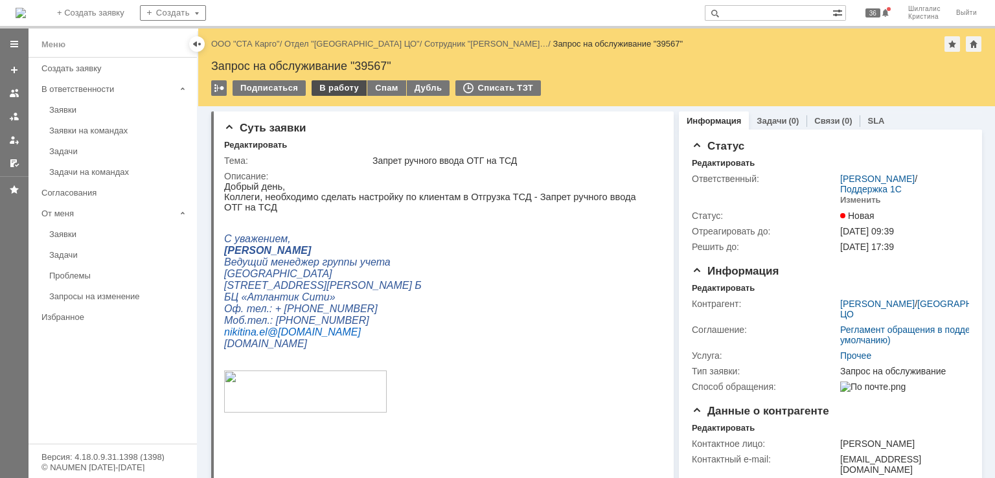
click at [346, 84] on div "В работу" at bounding box center [339, 88] width 55 height 16
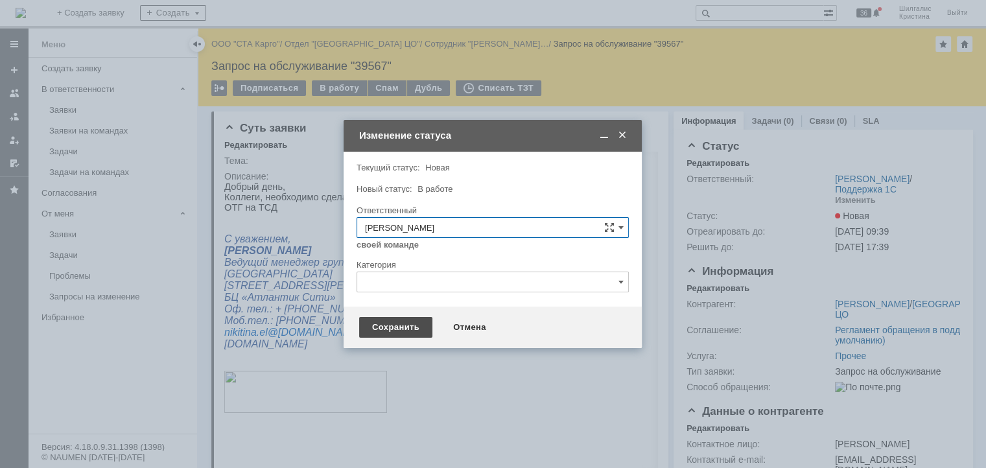
click at [392, 325] on div "Сохранить" at bounding box center [395, 327] width 73 height 21
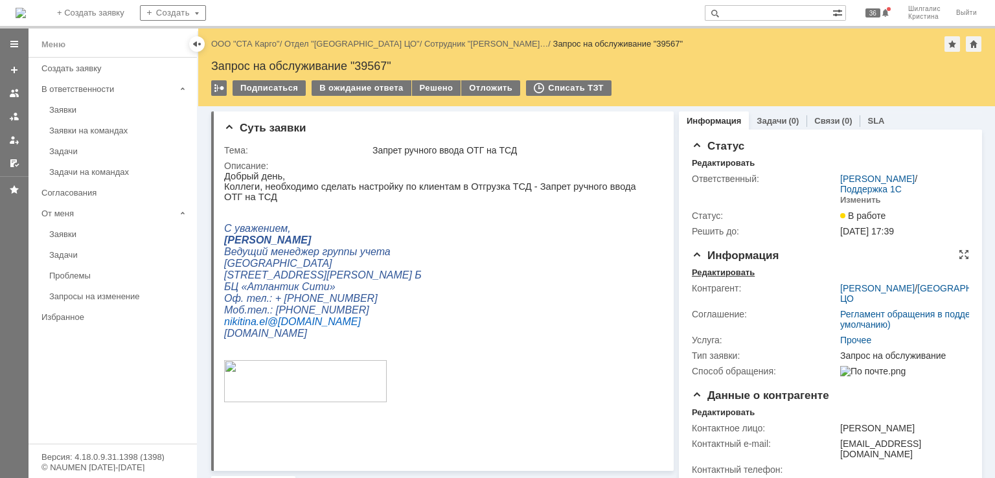
click at [718, 272] on div "Редактировать" at bounding box center [723, 273] width 63 height 10
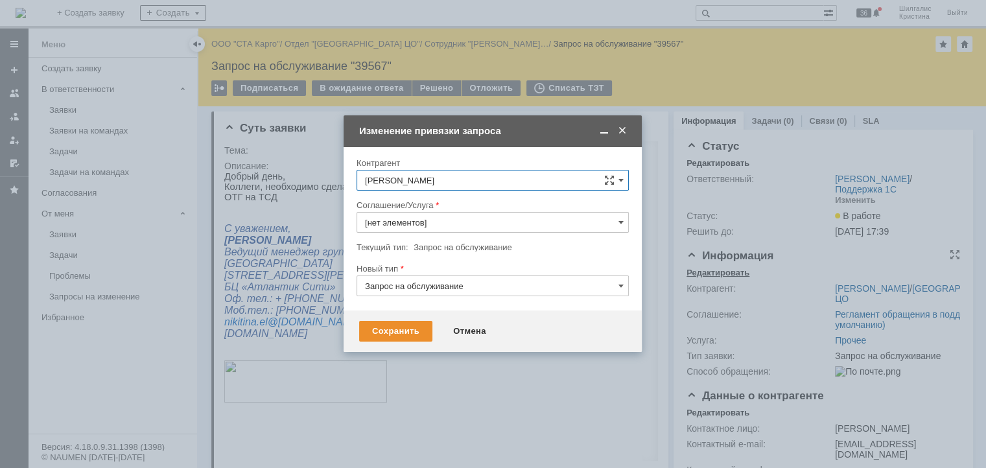
type input "Прочее"
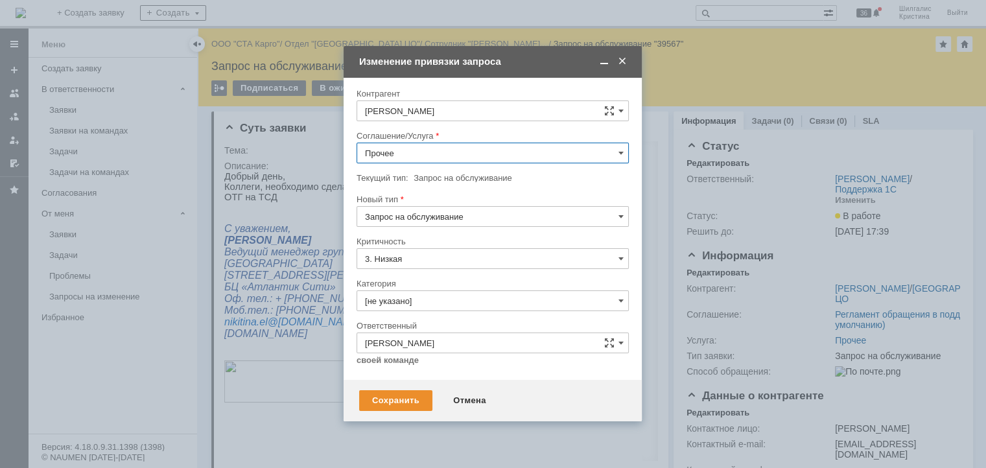
click at [400, 154] on input "Прочее" at bounding box center [492, 153] width 272 height 21
click at [434, 299] on span "WMS Отгрузка" at bounding box center [492, 303] width 255 height 10
type input "WMS Отгрузка"
click at [397, 296] on input "[не указано]" at bounding box center [492, 300] width 272 height 21
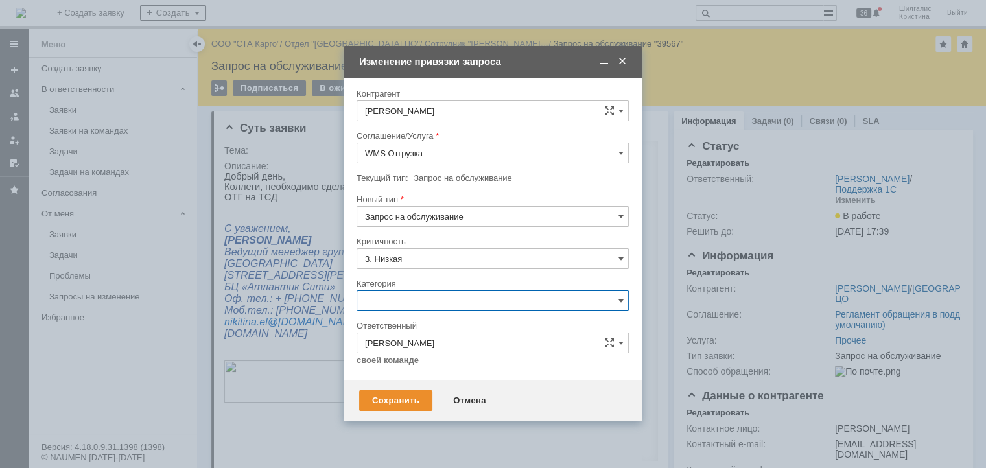
scroll to position [18, 0]
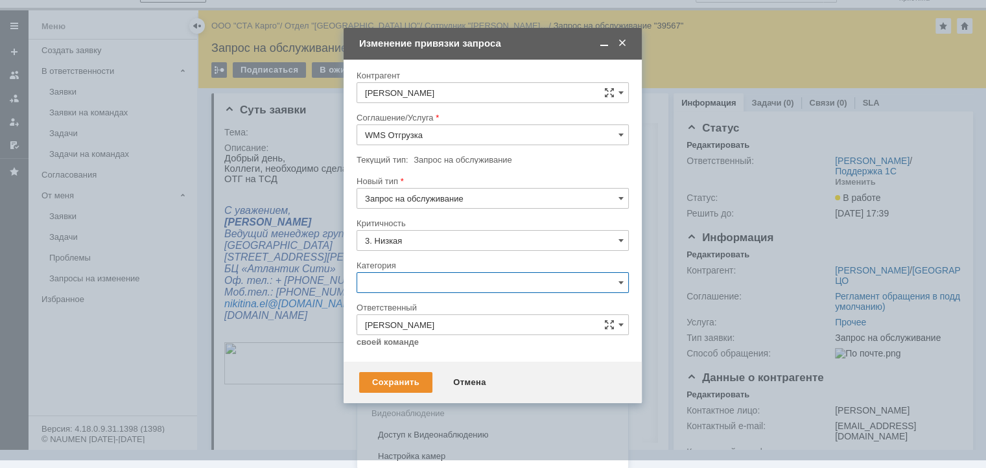
click at [407, 350] on span "Изменение" at bounding box center [492, 349] width 255 height 10
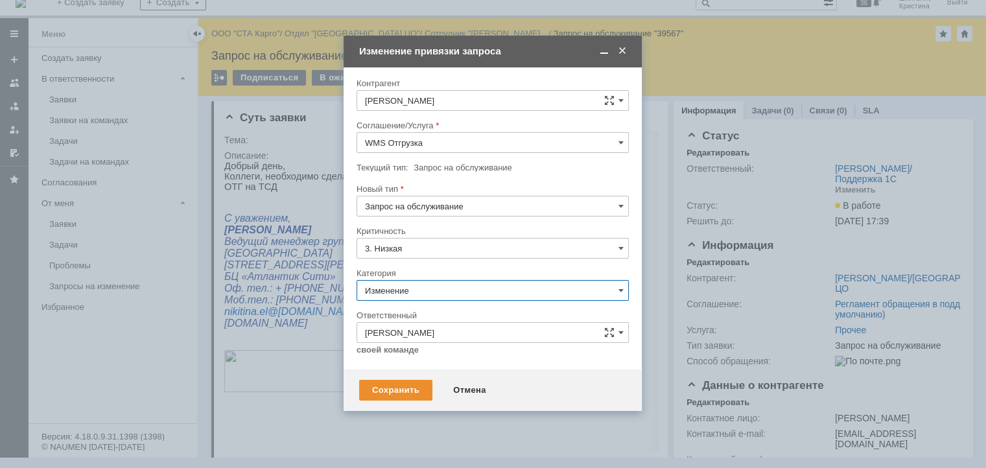
scroll to position [10, 0]
type input "Изменение"
click at [400, 397] on div "Сохранить" at bounding box center [395, 390] width 73 height 21
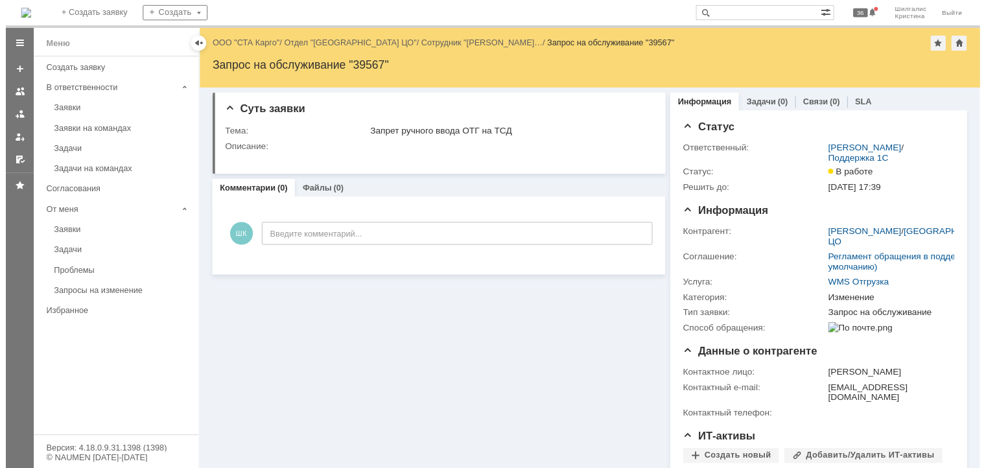
scroll to position [0, 0]
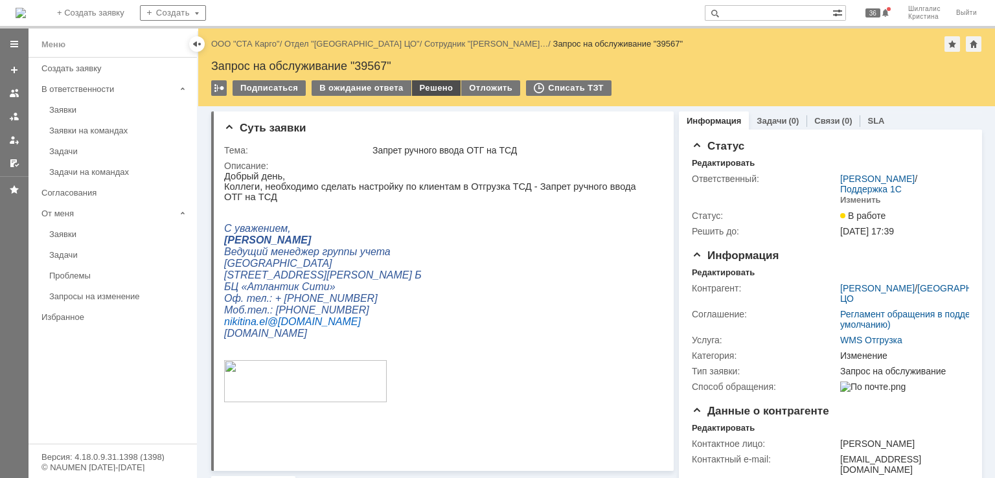
click at [429, 86] on div "Решено" at bounding box center [436, 88] width 49 height 16
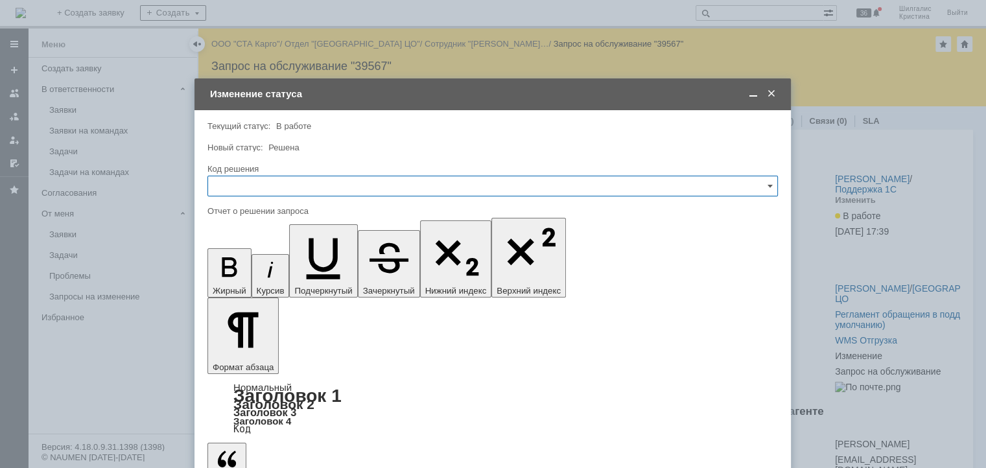
click at [376, 189] on input "text" at bounding box center [492, 186] width 570 height 21
click at [242, 354] on span "Решено" at bounding box center [492, 359] width 553 height 10
type input "Решено"
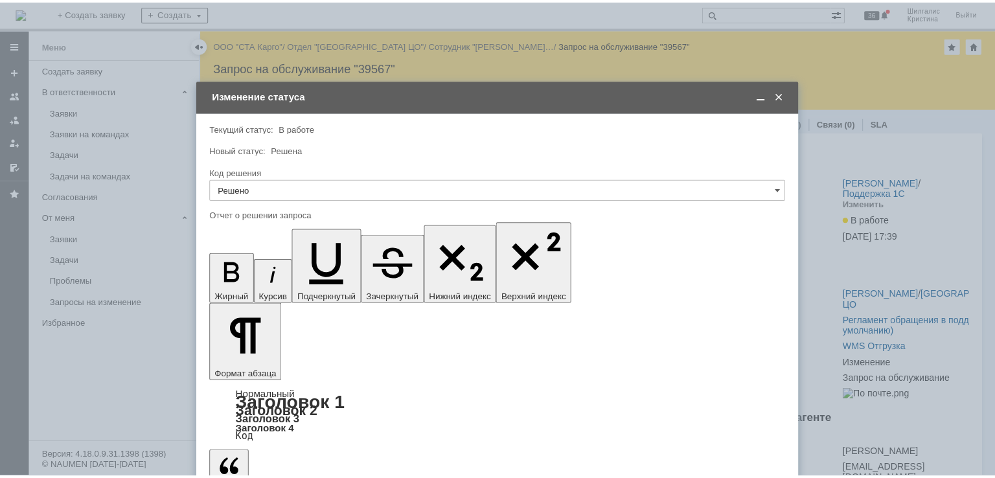
scroll to position [513, 4]
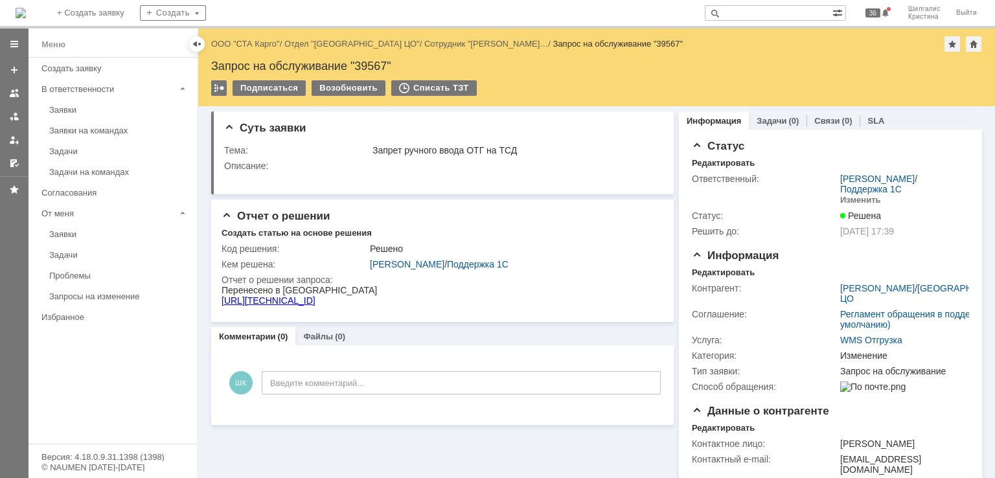
scroll to position [0, 0]
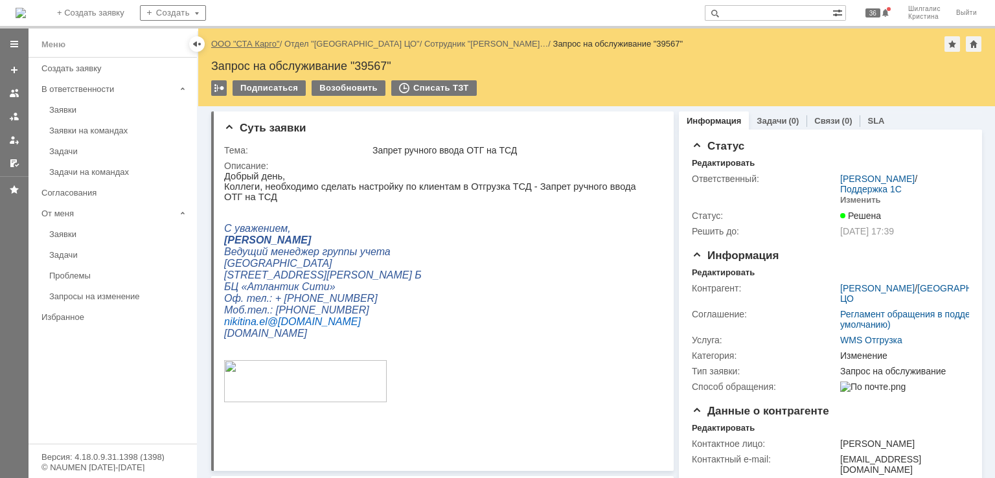
click at [261, 42] on link "ООО "СТА Карго"" at bounding box center [245, 44] width 69 height 10
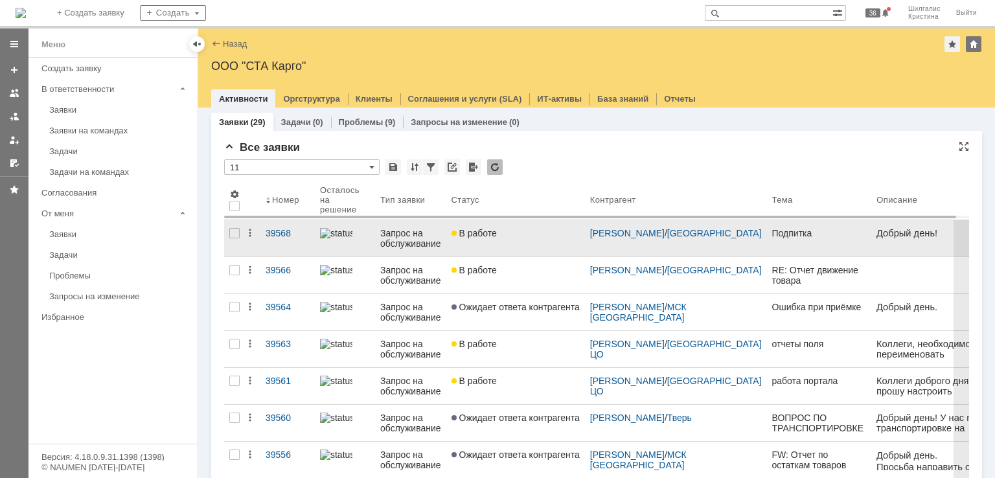
click at [516, 238] on div "В работе" at bounding box center [516, 233] width 128 height 10
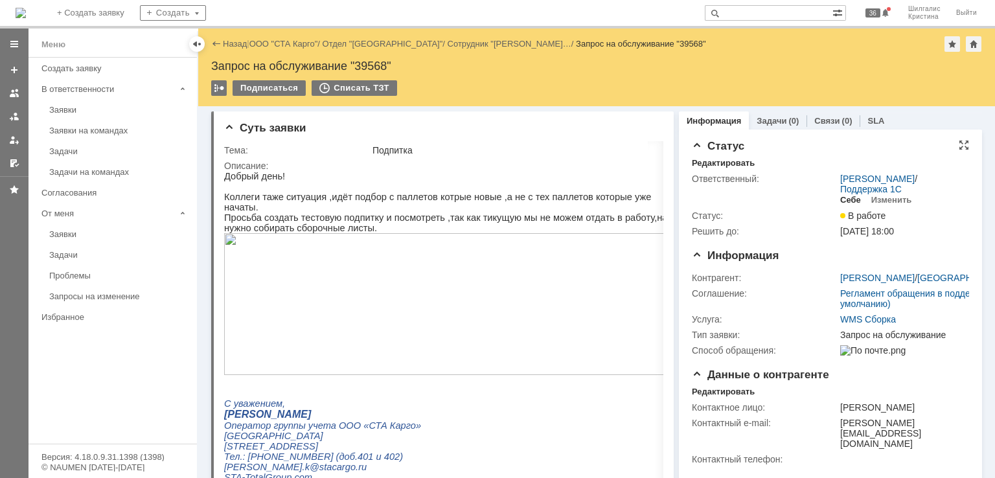
click at [846, 195] on div "Себе" at bounding box center [850, 200] width 21 height 10
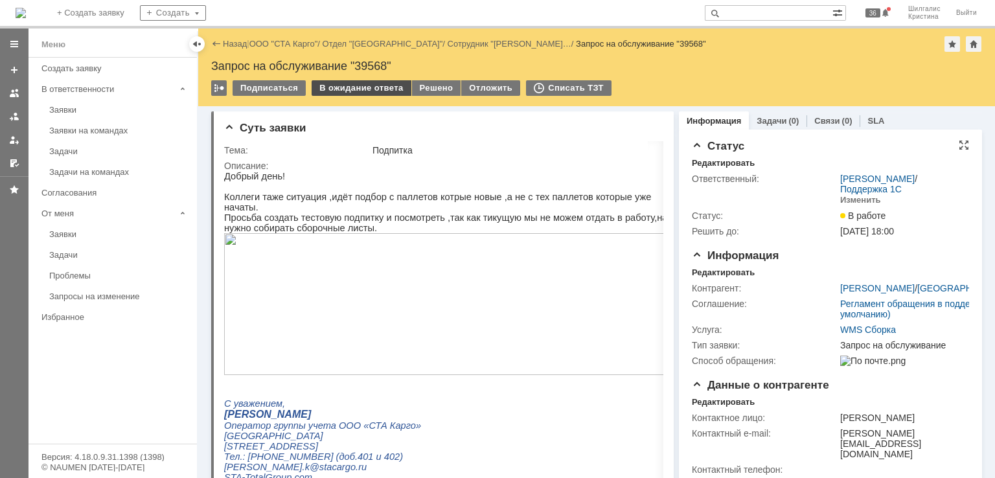
click at [376, 85] on div "В ожидание ответа" at bounding box center [361, 88] width 99 height 16
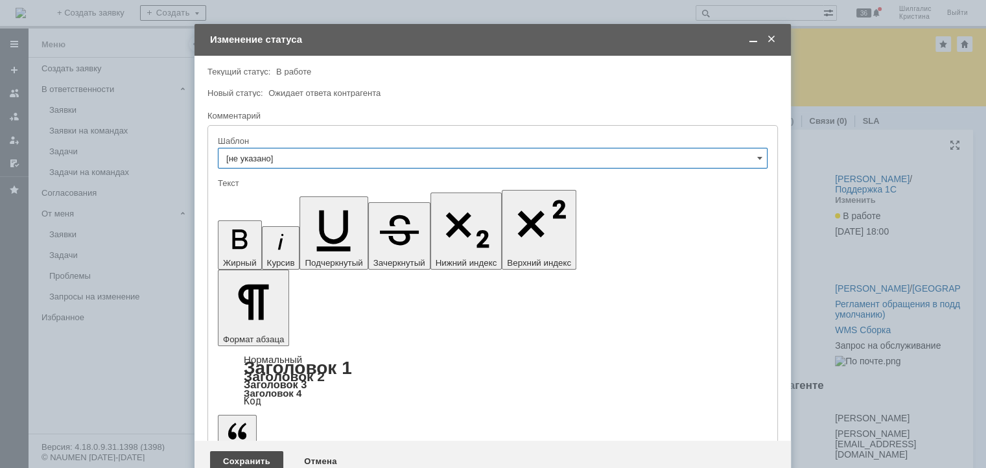
click at [244, 451] on div "Сохранить" at bounding box center [246, 461] width 73 height 21
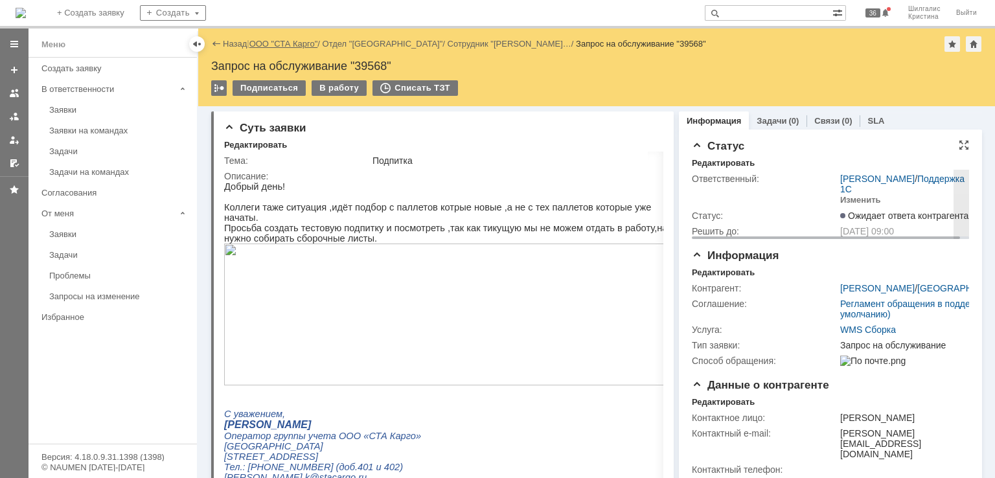
click at [299, 45] on link "ООО "СТА Карго"" at bounding box center [283, 44] width 69 height 10
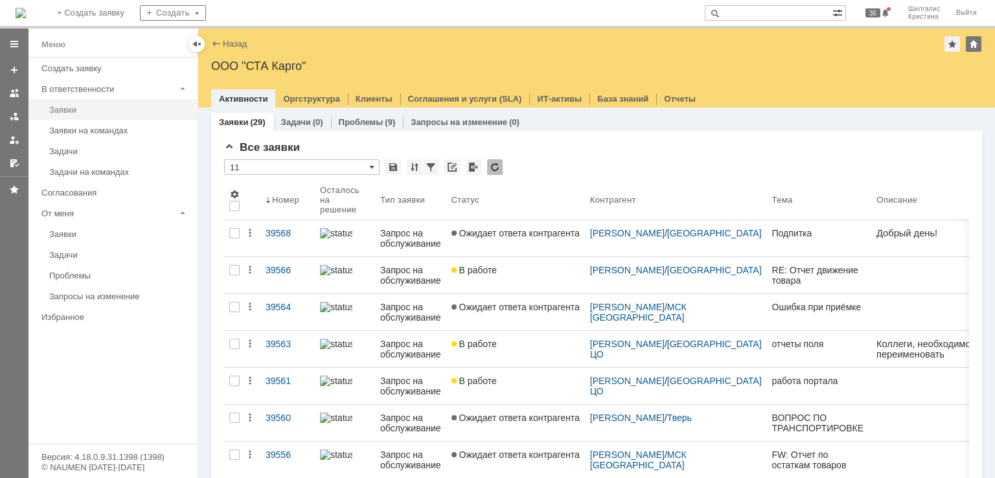
click at [83, 110] on div "Заявки" at bounding box center [119, 110] width 140 height 10
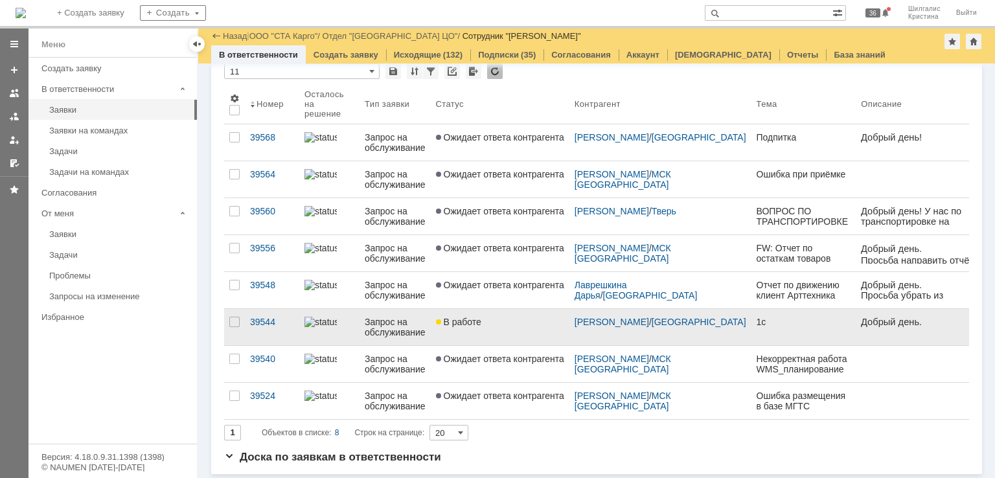
click at [523, 312] on link "В работе" at bounding box center [500, 327] width 139 height 36
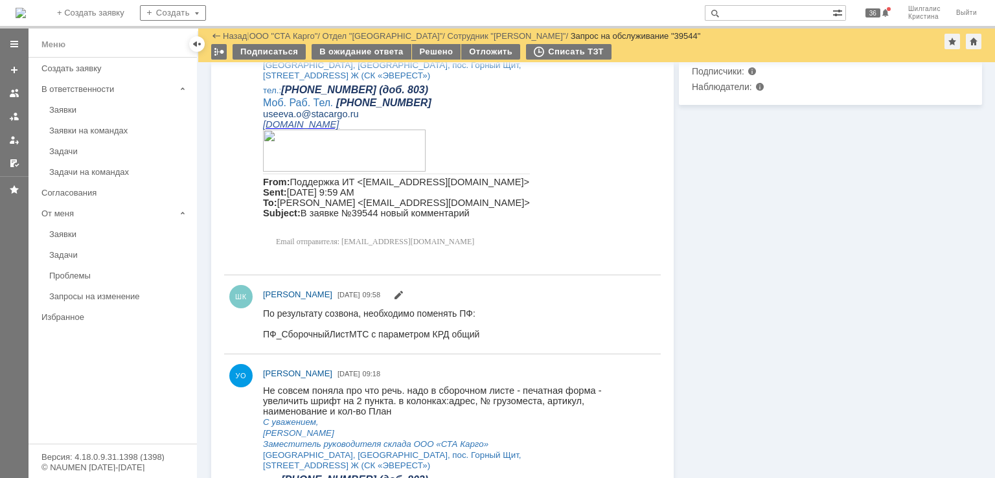
click at [341, 338] on div "По результату созвона, необходимо поменять ПФ: ПФ_СборочныйЛистМТС с параметром…" at bounding box center [371, 323] width 216 height 31
copy div "ПФ_СборочныйЛистМТС"
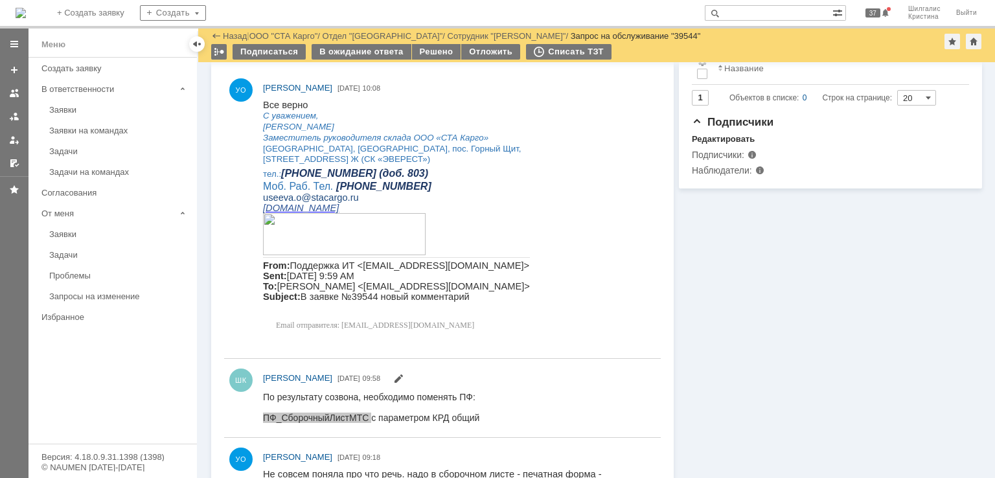
drag, startPoint x: 730, startPoint y: 374, endPoint x: 674, endPoint y: 249, distance: 136.6
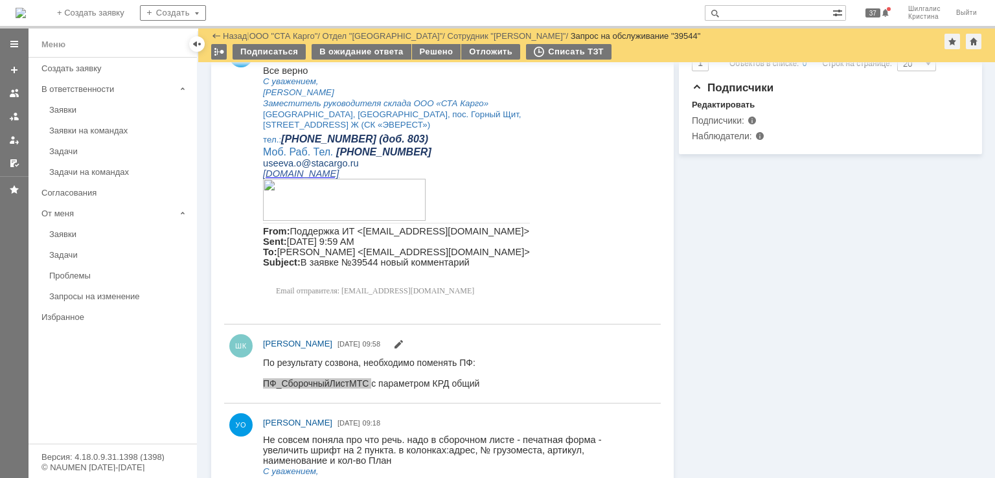
scroll to position [551, 0]
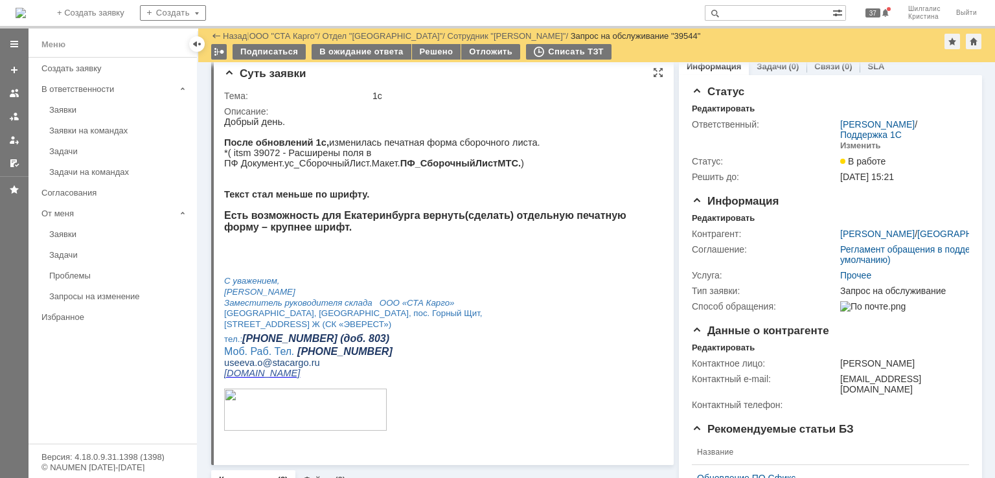
scroll to position [0, 0]
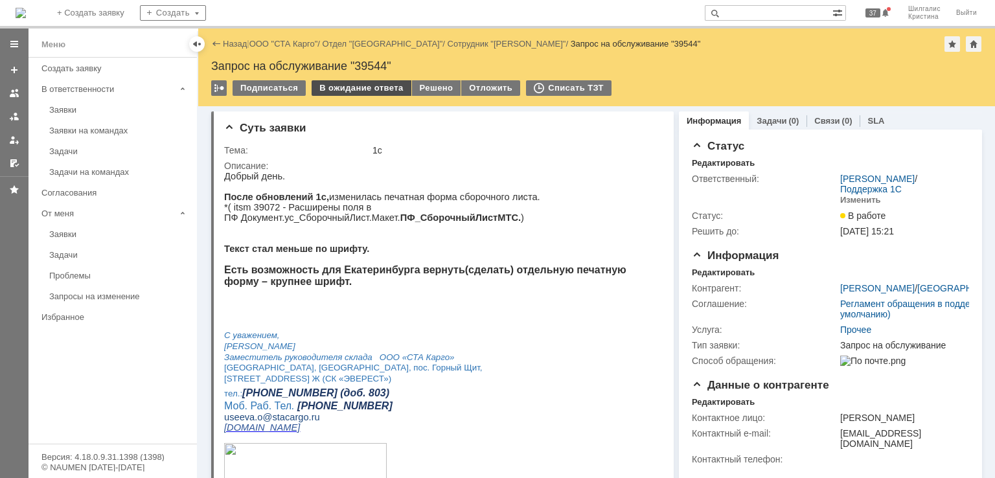
click at [369, 88] on div "В ожидание ответа" at bounding box center [361, 88] width 99 height 16
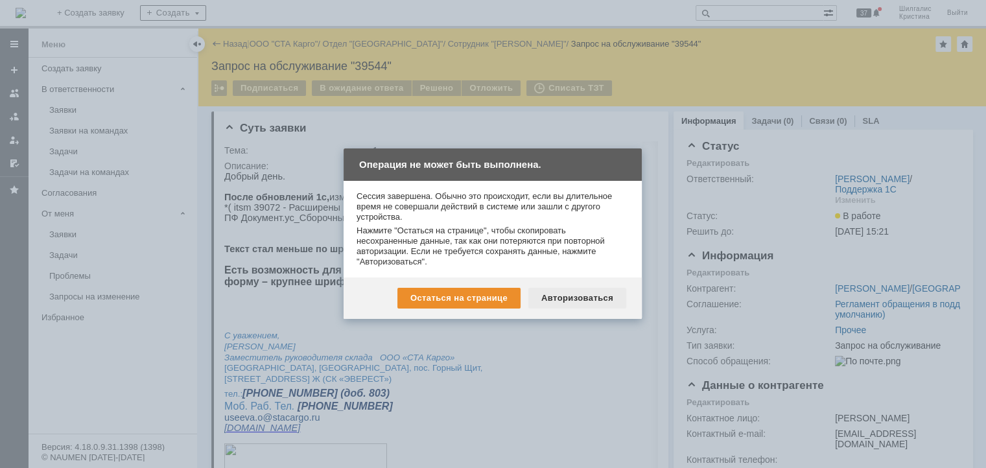
click at [591, 298] on div "Авторизоваться" at bounding box center [577, 298] width 98 height 21
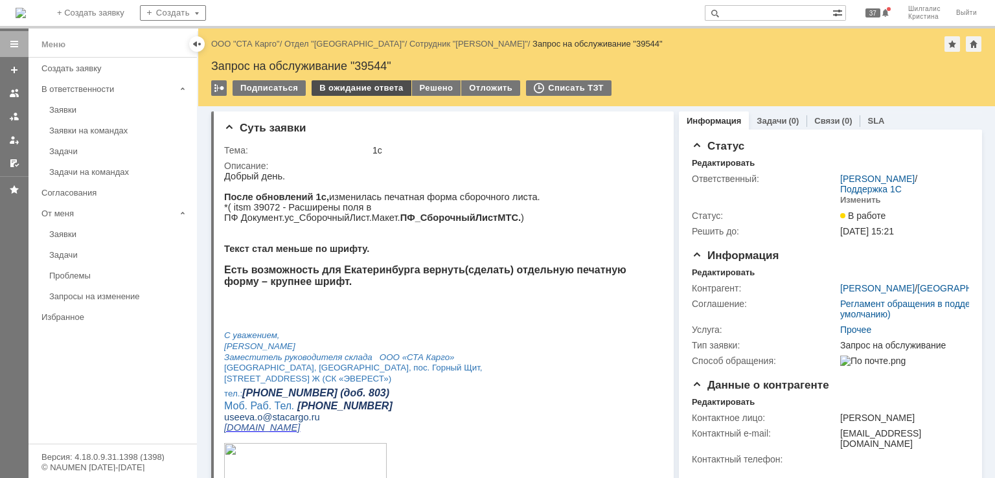
click at [350, 84] on div "В ожидание ответа" at bounding box center [361, 88] width 99 height 16
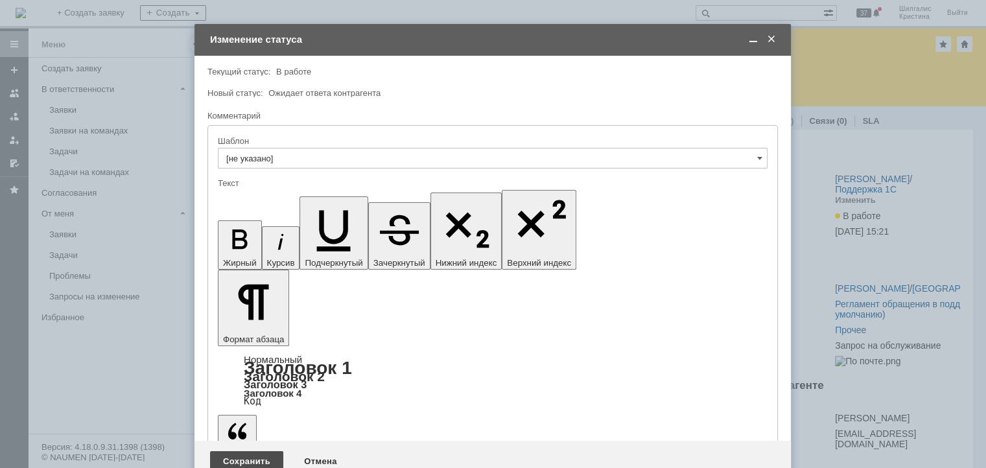
click at [228, 451] on div "Сохранить" at bounding box center [246, 461] width 73 height 21
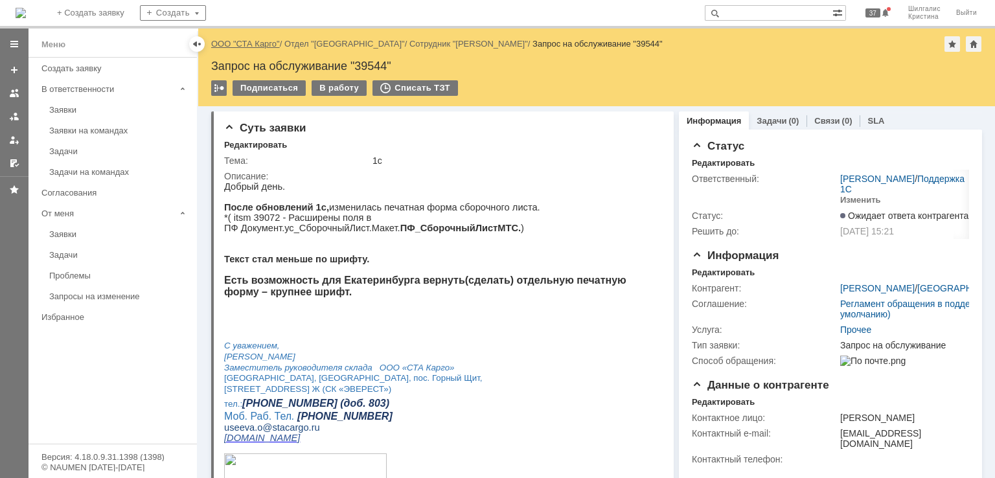
click at [249, 43] on link "ООО "СТА Карго"" at bounding box center [245, 44] width 69 height 10
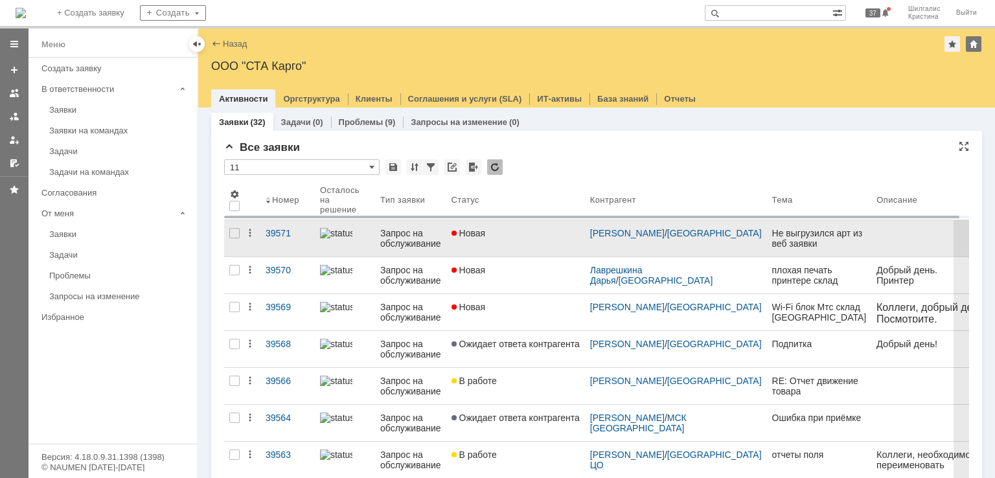
click at [527, 233] on div "Новая" at bounding box center [516, 233] width 128 height 10
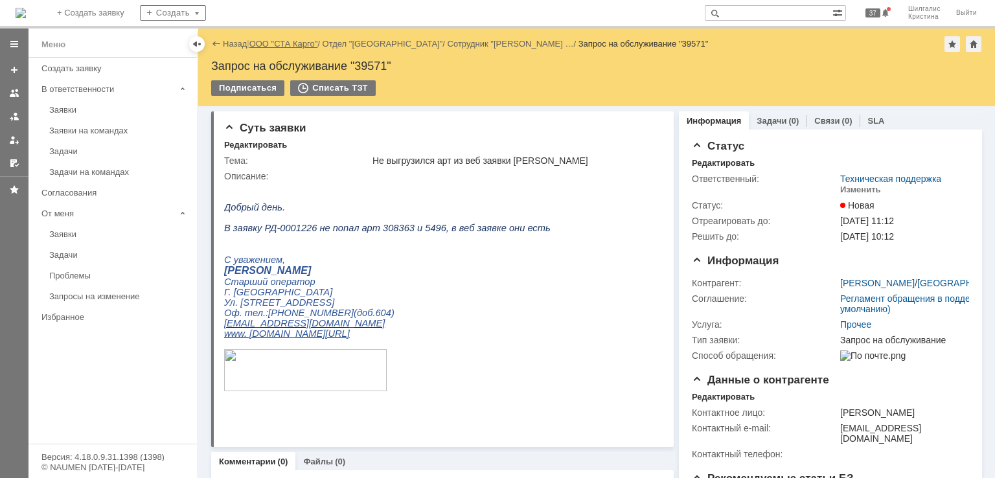
click at [276, 43] on link "ООО "СТА Карго"" at bounding box center [283, 44] width 69 height 10
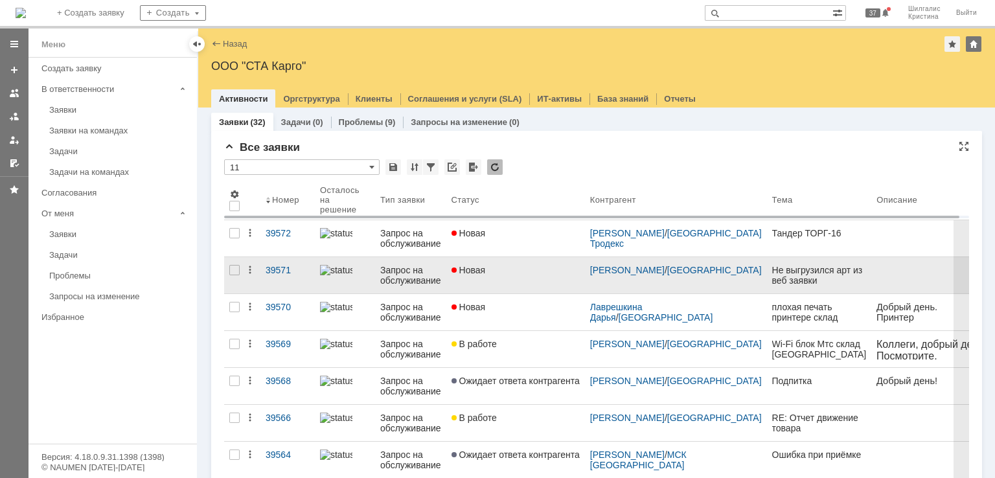
click at [533, 270] on div "Новая" at bounding box center [516, 270] width 128 height 10
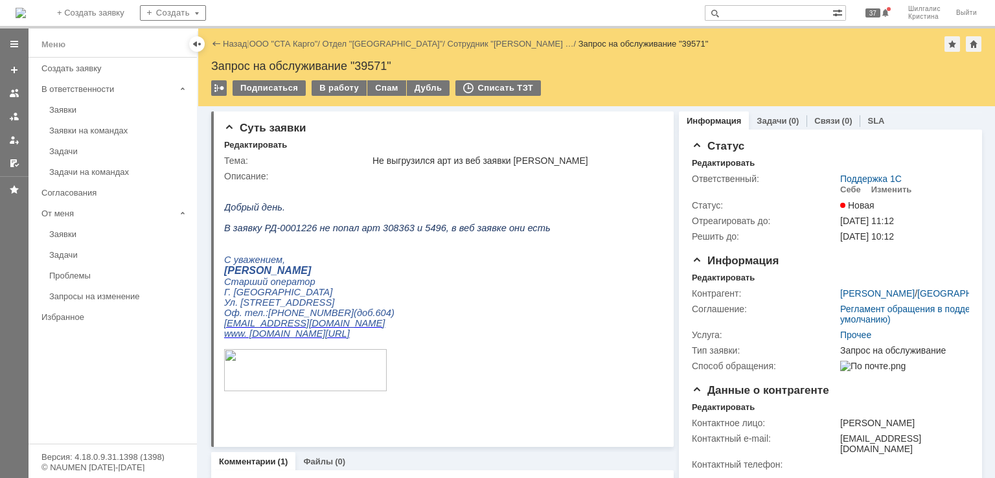
click at [299, 232] on span "В заявку РД-0001226 не попал арт 308363 и 5496, в веб заявке они есть" at bounding box center [387, 228] width 327 height 10
click at [303, 231] on span "В заявку РД-0001226 не попал арт 308363 и 5496, в веб заявке они есть" at bounding box center [387, 228] width 327 height 10
click at [308, 231] on span "В заявку РД-0001226 не попал арт 308363 и 5496, в веб заявке они есть" at bounding box center [387, 228] width 327 height 10
drag, startPoint x: 306, startPoint y: 230, endPoint x: 262, endPoint y: 229, distance: 44.1
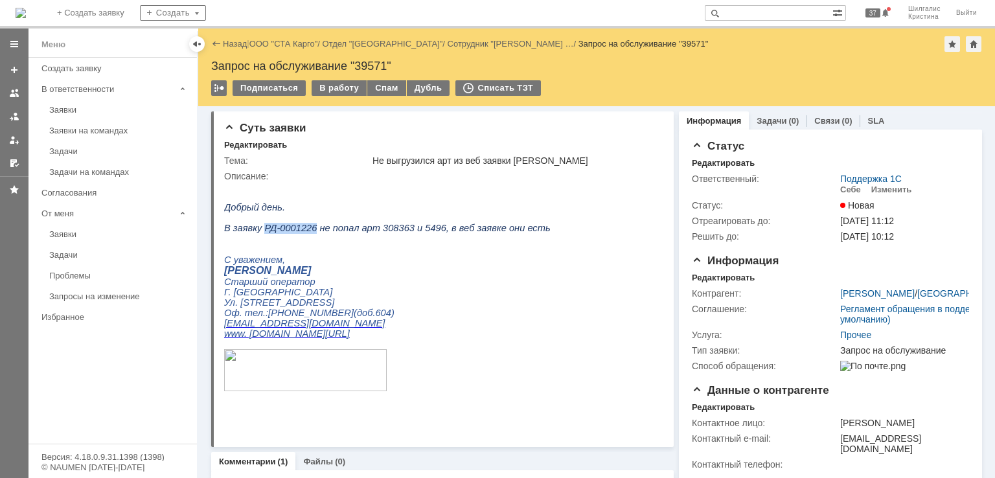
click at [262, 229] on span "В заявку РД-0001226 не попал арт 308363 и 5496, в веб заявке они есть" at bounding box center [387, 228] width 327 height 10
copy span "РД-0001226"
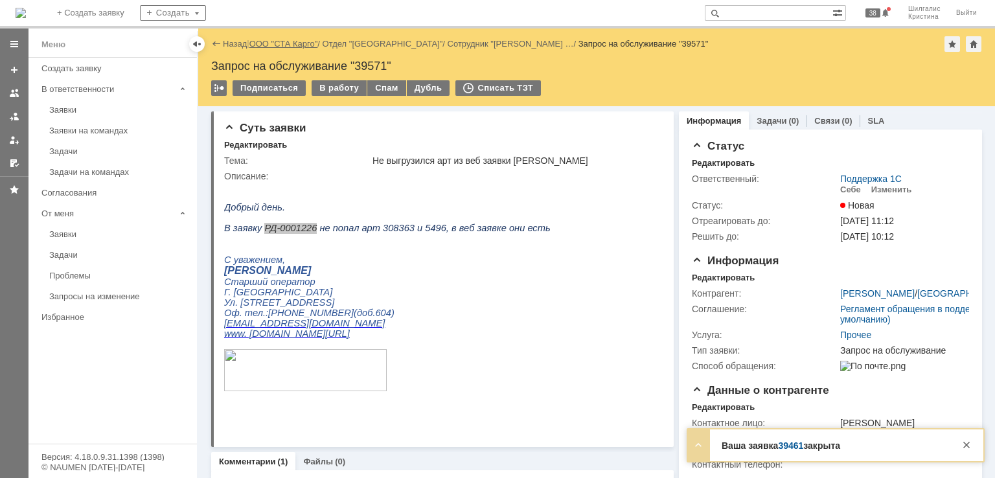
click at [272, 46] on link "ООО "СТА Карго"" at bounding box center [283, 44] width 69 height 10
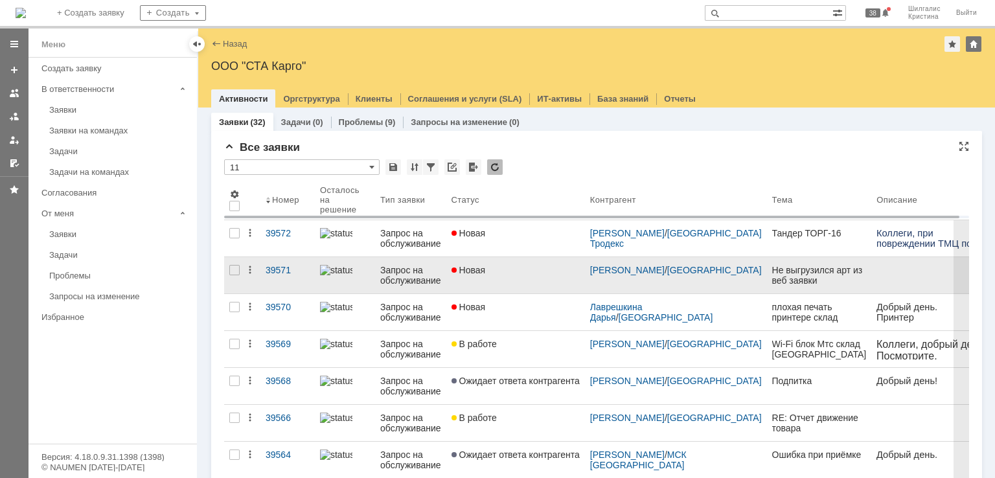
click at [542, 285] on link "Новая" at bounding box center [515, 275] width 139 height 36
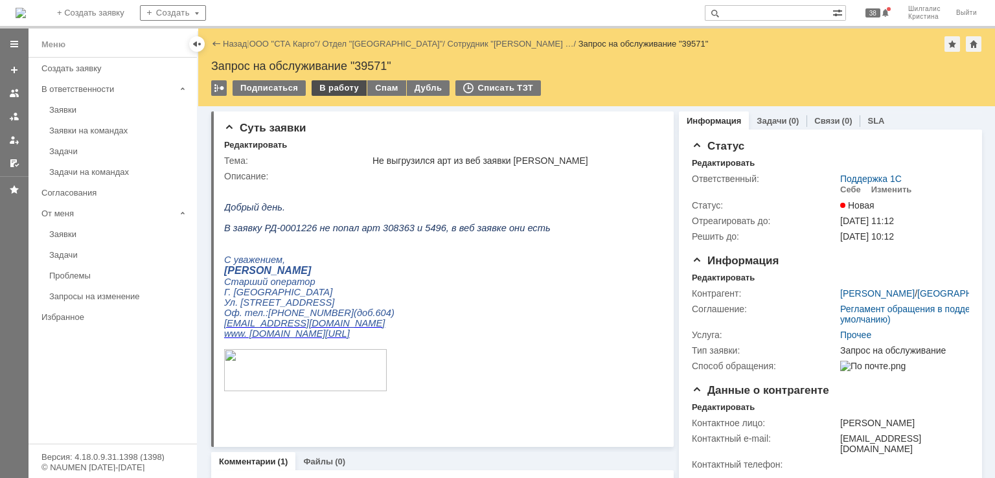
click at [323, 84] on div "В работу" at bounding box center [339, 88] width 55 height 16
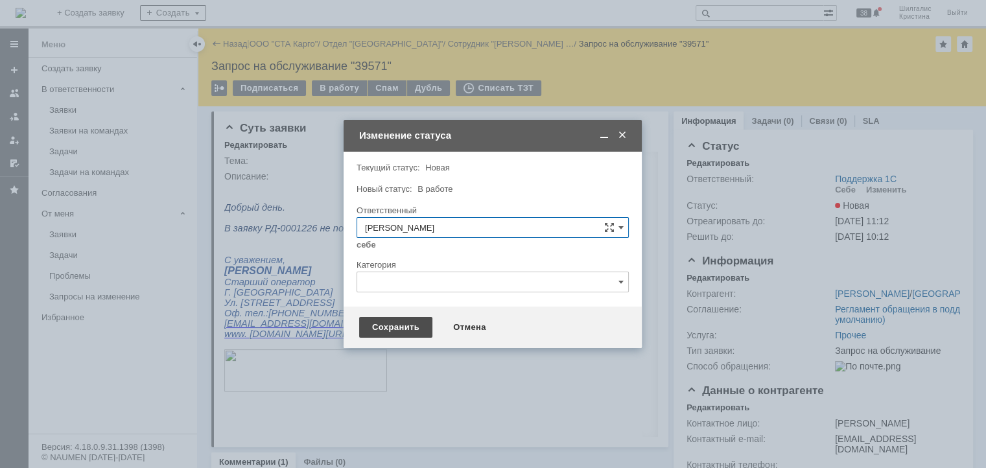
click at [391, 327] on div "Сохранить" at bounding box center [395, 327] width 73 height 21
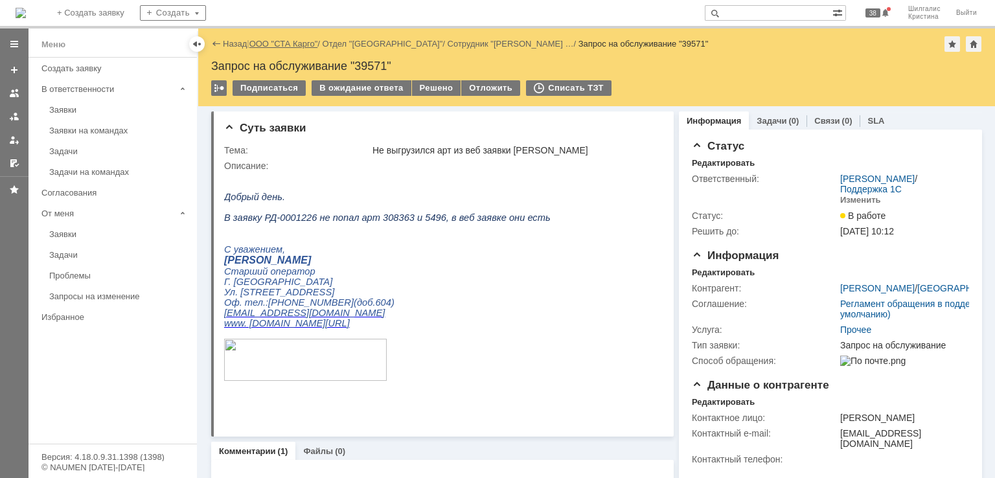
click at [290, 45] on link "ООО "СТА Карго"" at bounding box center [283, 44] width 69 height 10
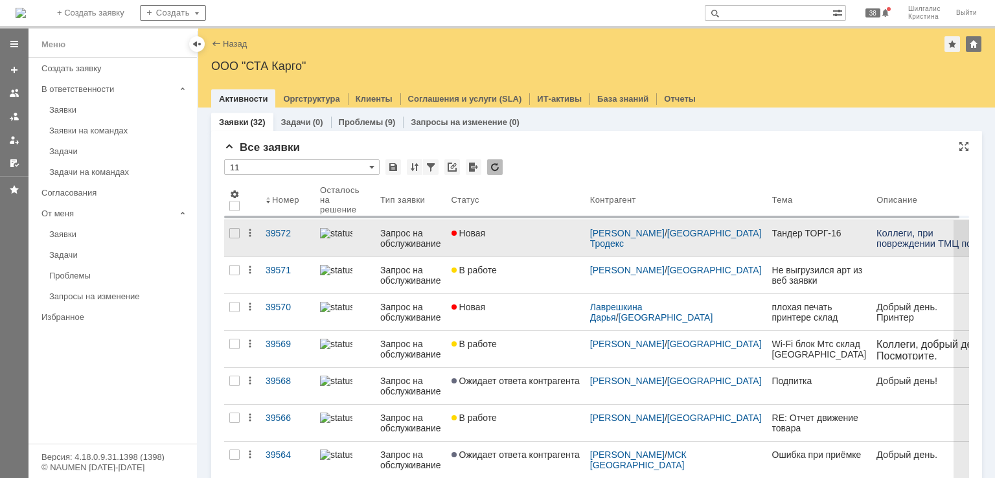
click at [507, 235] on div "Новая" at bounding box center [516, 233] width 128 height 10
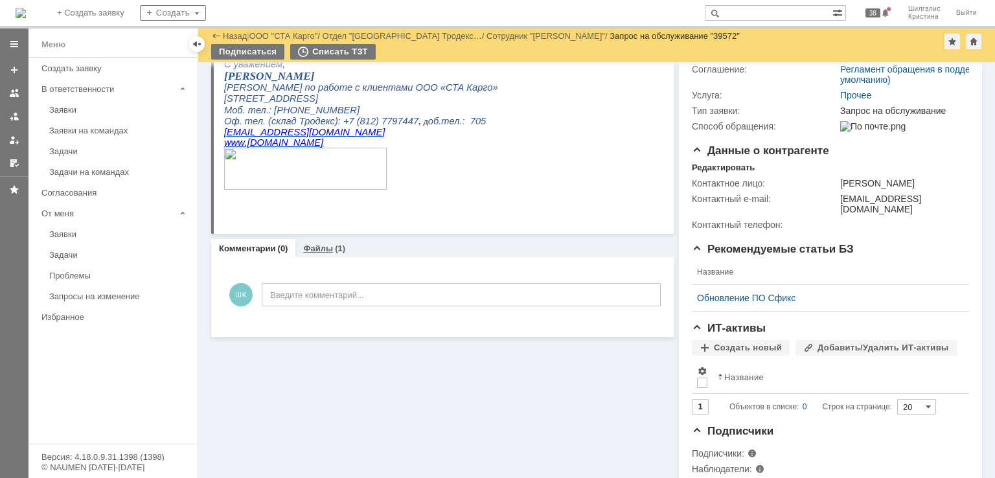
click at [331, 249] on div "Файлы (1)" at bounding box center [324, 248] width 42 height 8
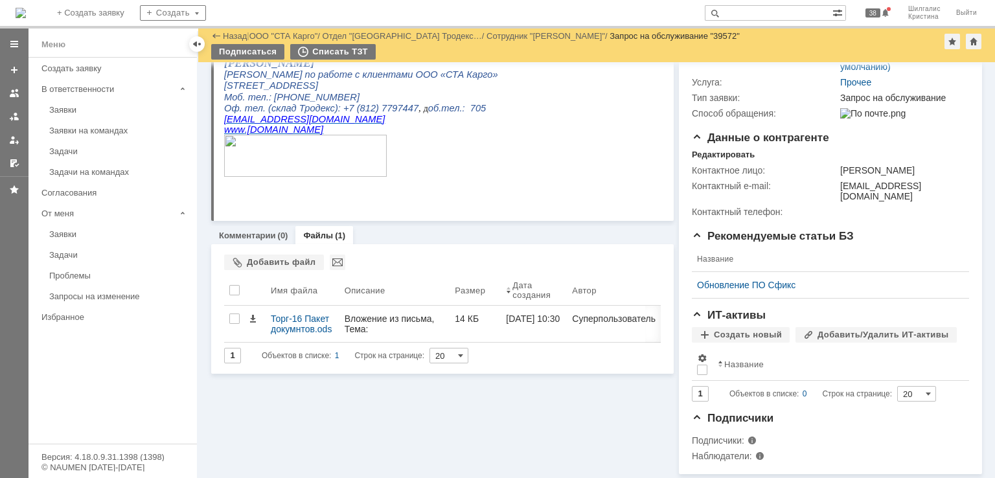
click at [435, 174] on p at bounding box center [438, 157] width 428 height 44
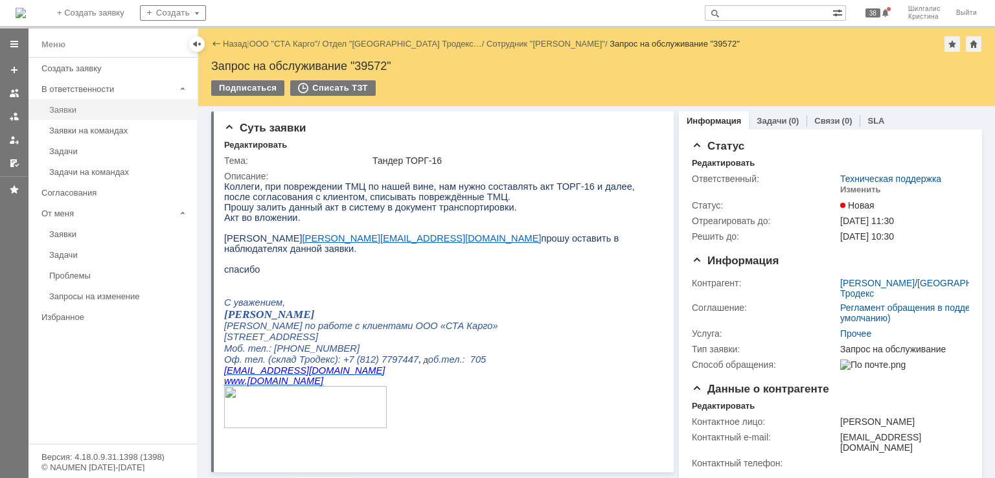
click at [90, 111] on div "Заявки" at bounding box center [119, 110] width 140 height 10
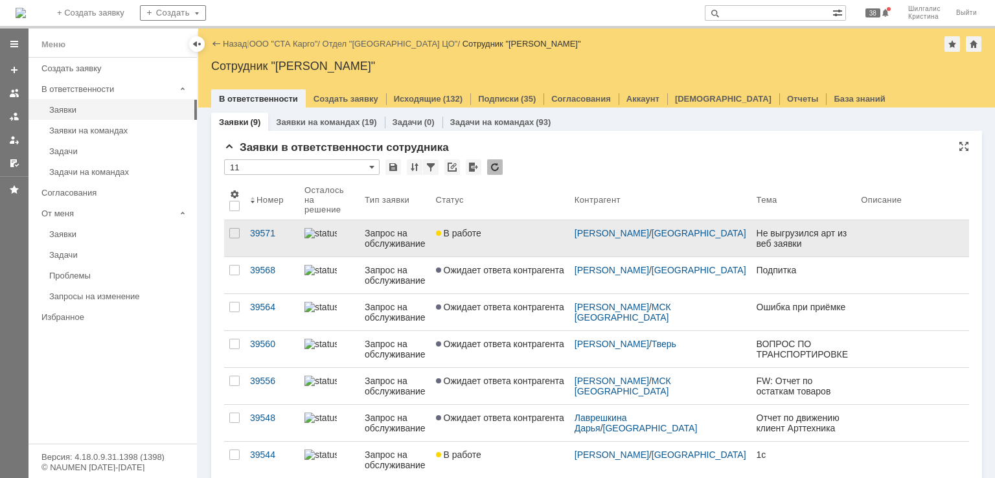
click at [524, 242] on link "В работе" at bounding box center [500, 238] width 139 height 36
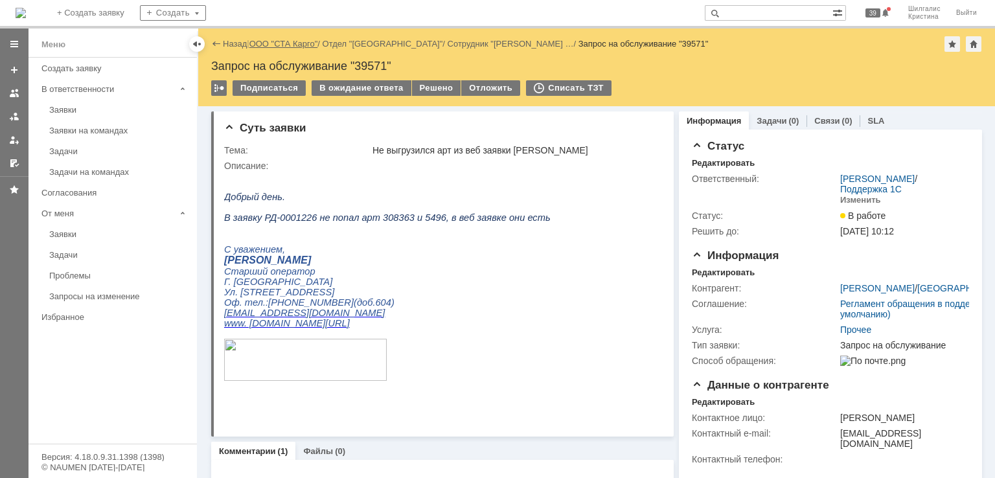
click at [287, 42] on link "ООО "СТА Карго"" at bounding box center [283, 44] width 69 height 10
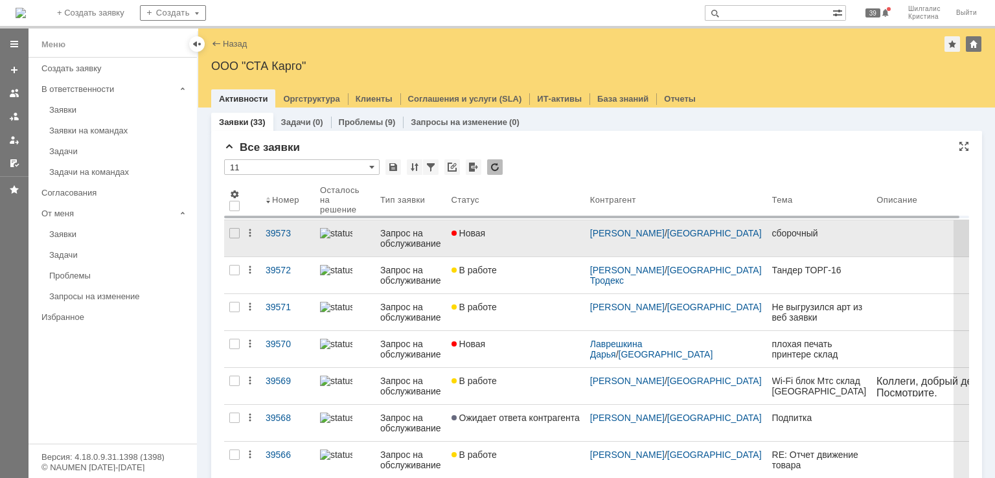
click at [524, 245] on link "Новая" at bounding box center [515, 238] width 139 height 36
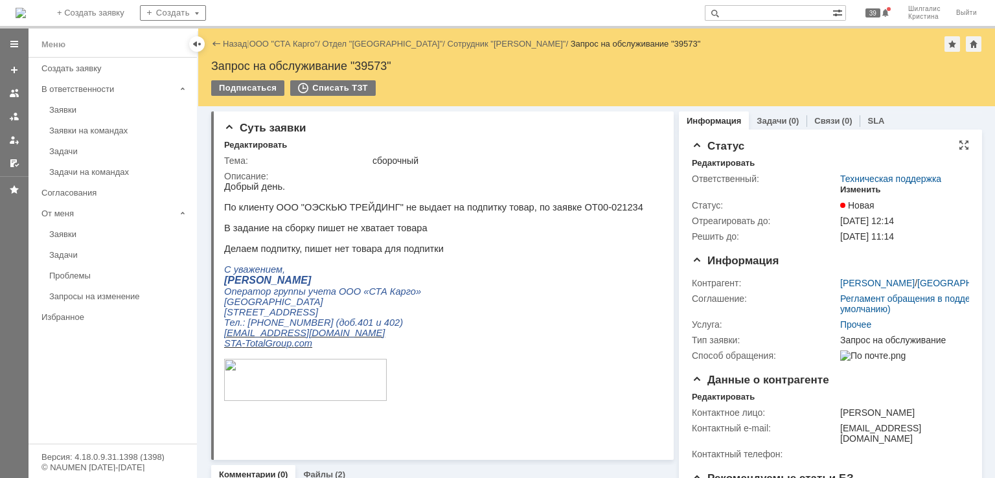
click at [855, 187] on div "Изменить" at bounding box center [860, 190] width 41 height 10
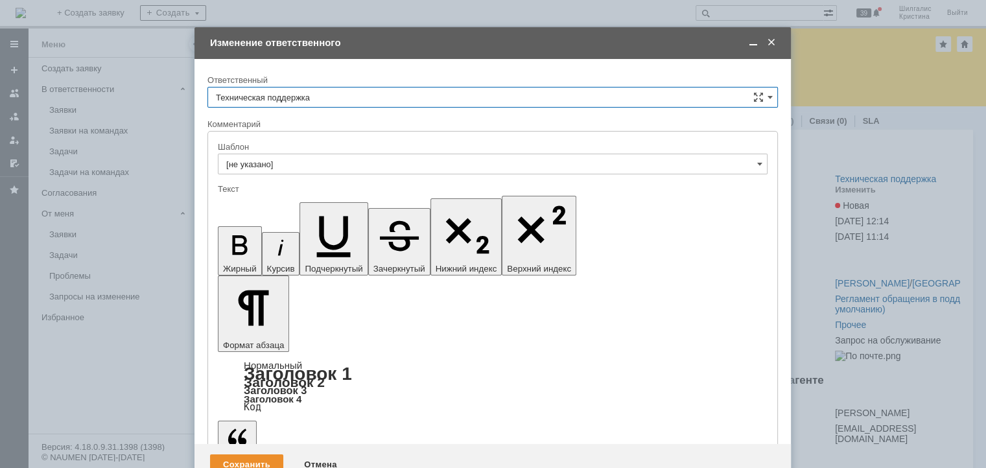
click at [336, 95] on input "Техническая поддержка" at bounding box center [492, 97] width 570 height 21
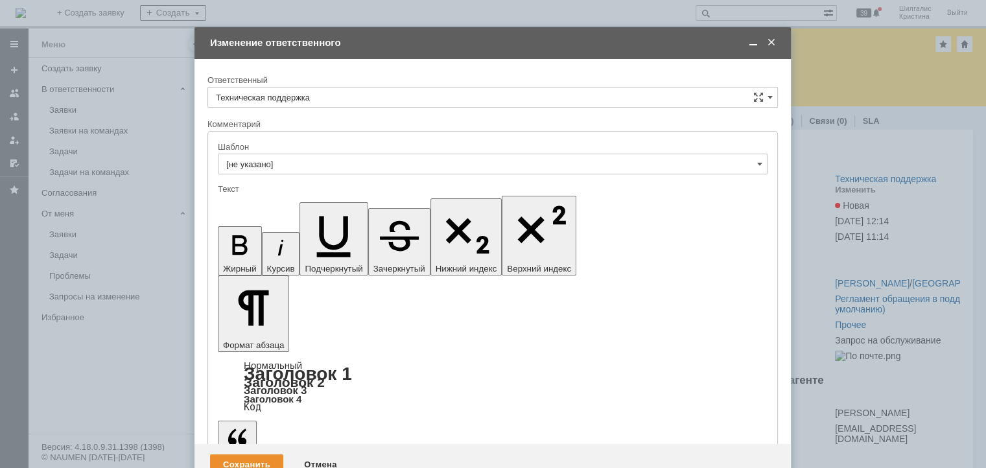
click at [301, 154] on div "[PERSON_NAME]" at bounding box center [492, 164] width 569 height 21
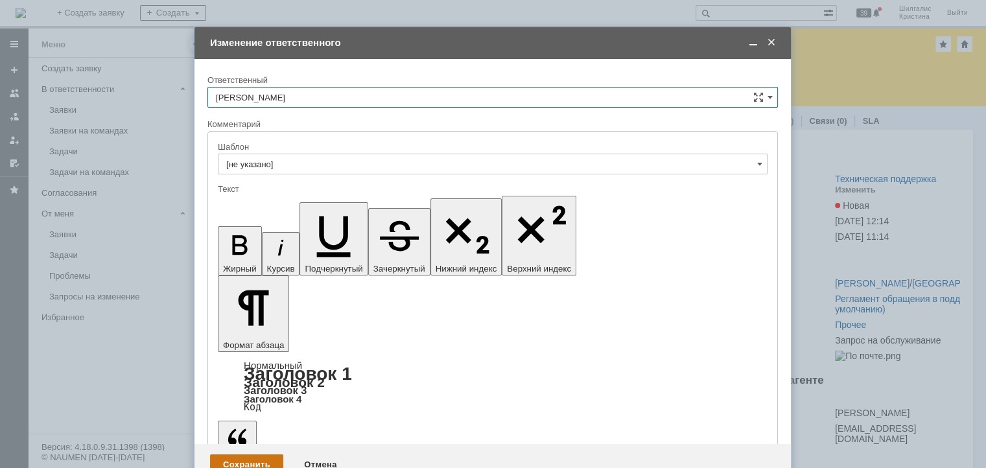
type input "[PERSON_NAME]"
click at [246, 454] on div "Сохранить" at bounding box center [246, 464] width 73 height 21
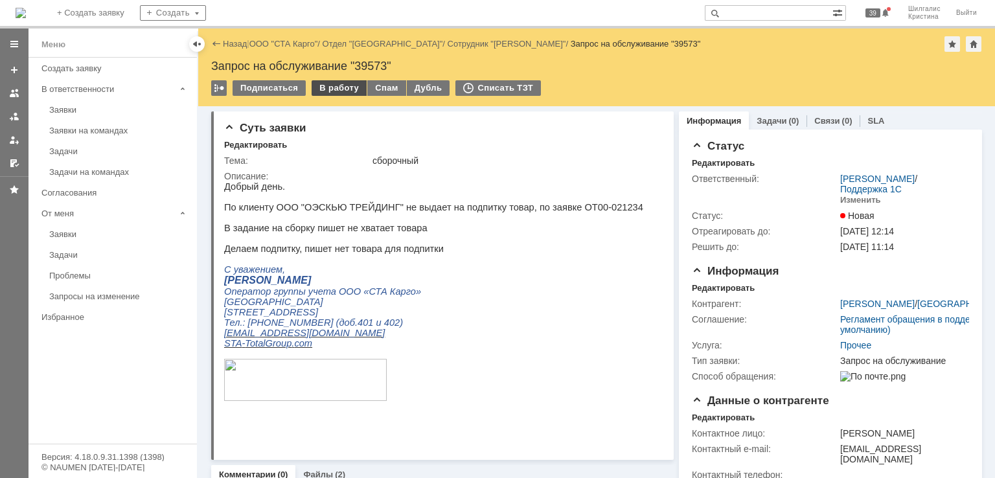
click at [324, 91] on div "В работу" at bounding box center [339, 88] width 55 height 16
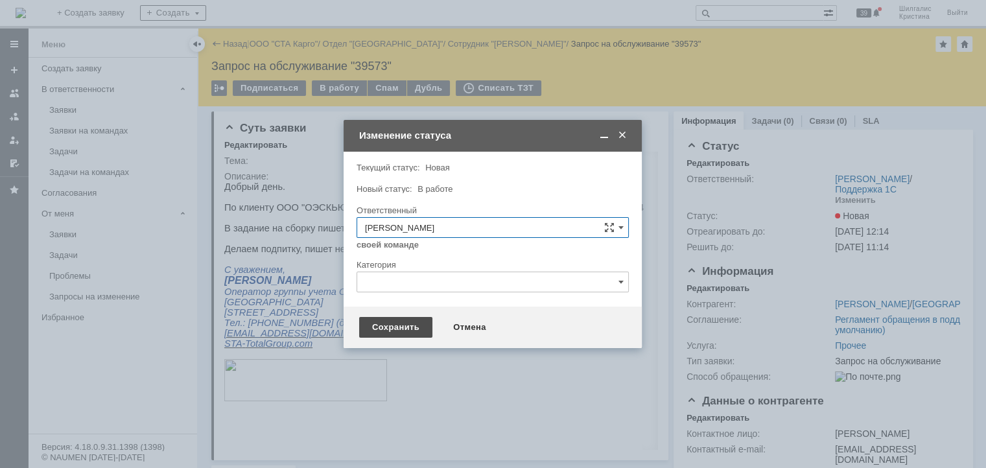
click at [387, 329] on div "Сохранить" at bounding box center [395, 327] width 73 height 21
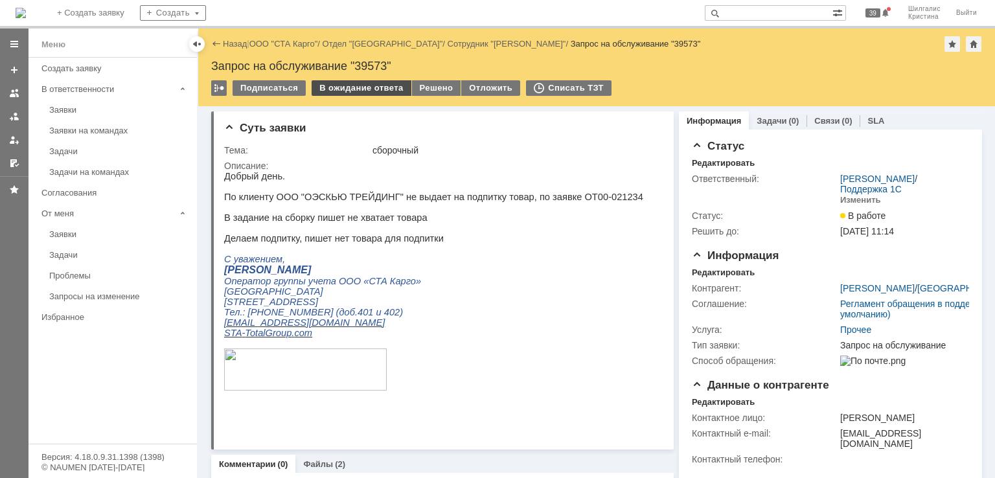
click at [340, 88] on div "В ожидание ответа" at bounding box center [361, 88] width 99 height 16
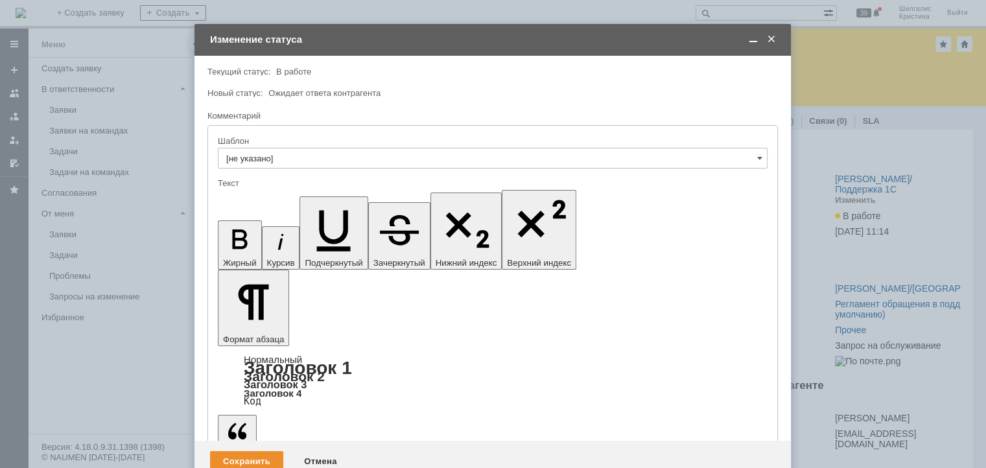
click at [746, 39] on span at bounding box center [752, 40] width 13 height 12
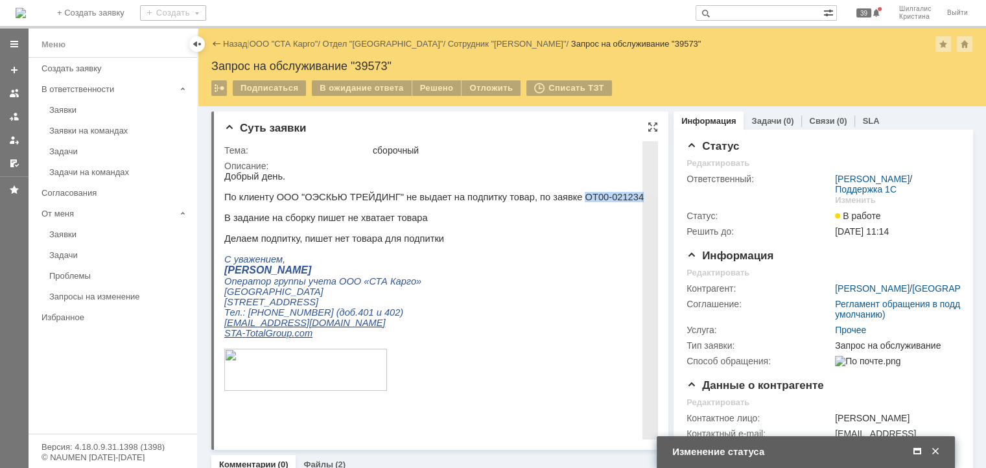
drag, startPoint x: 596, startPoint y: 198, endPoint x: 546, endPoint y: 198, distance: 50.5
click at [546, 197] on p "По клиенту ООО "ОЭСКЬЮ ТРЕЙДИНГ" не выдает на подпитку товар, по заявке ОТ00-02…" at bounding box center [433, 197] width 419 height 10
copy p "ОТ00-021234"
click at [935, 449] on span at bounding box center [935, 452] width 13 height 12
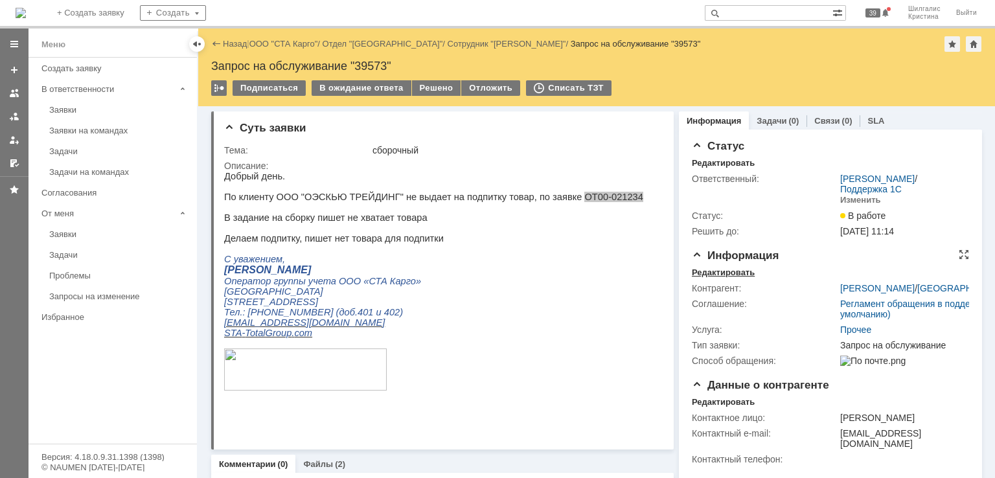
click at [713, 275] on div "Редактировать" at bounding box center [723, 273] width 63 height 10
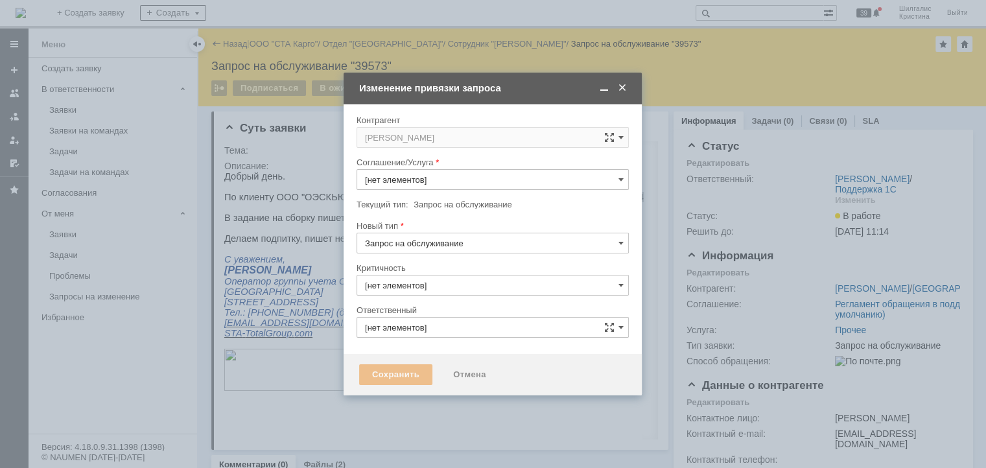
type input "3. Низкая"
type input "[PERSON_NAME]"
type input "Прочее"
type input "[не указано]"
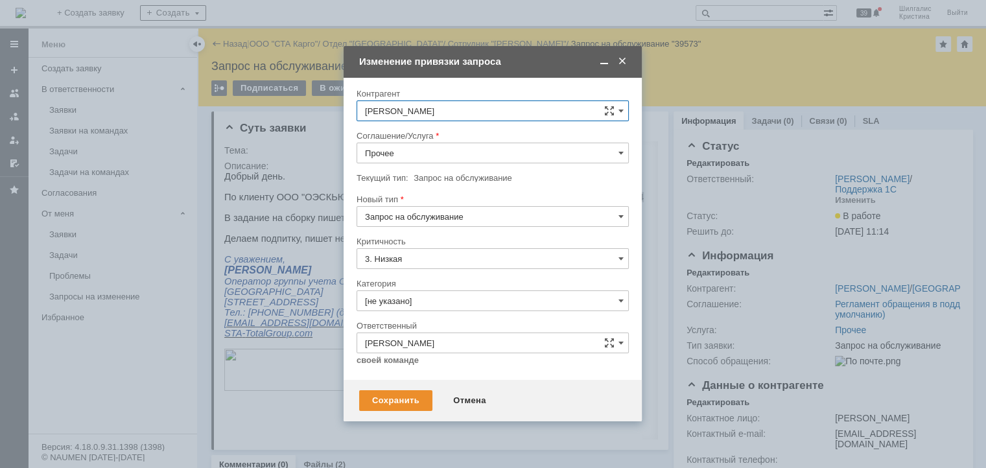
click at [415, 152] on input "Прочее" at bounding box center [492, 153] width 272 height 21
click at [418, 202] on span "WMS Сборка" at bounding box center [492, 205] width 255 height 10
type input "WMS Сборка"
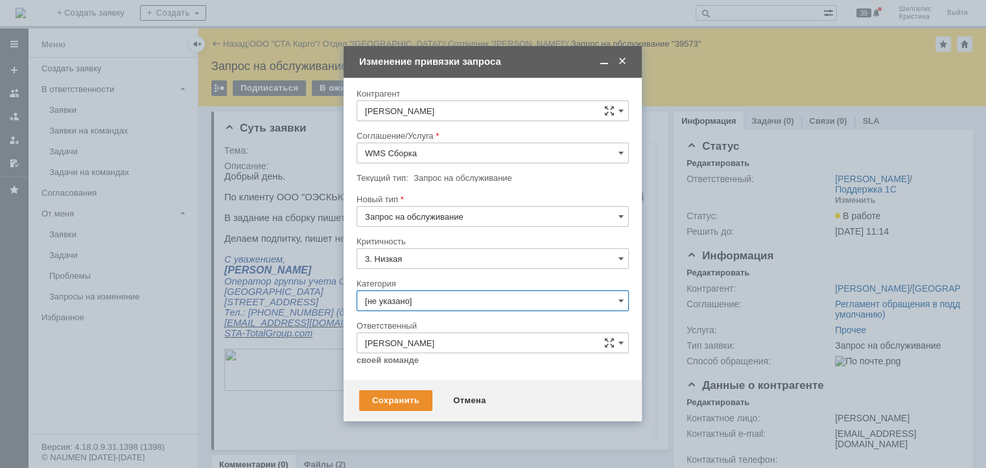
click at [429, 297] on input "[не указано]" at bounding box center [492, 300] width 272 height 21
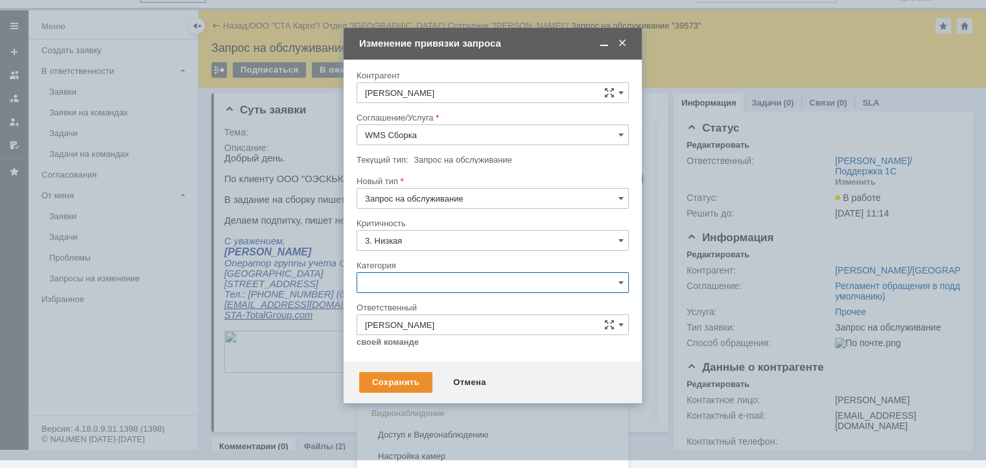
click at [434, 366] on span "Консультация пользователя" at bounding box center [492, 370] width 255 height 10
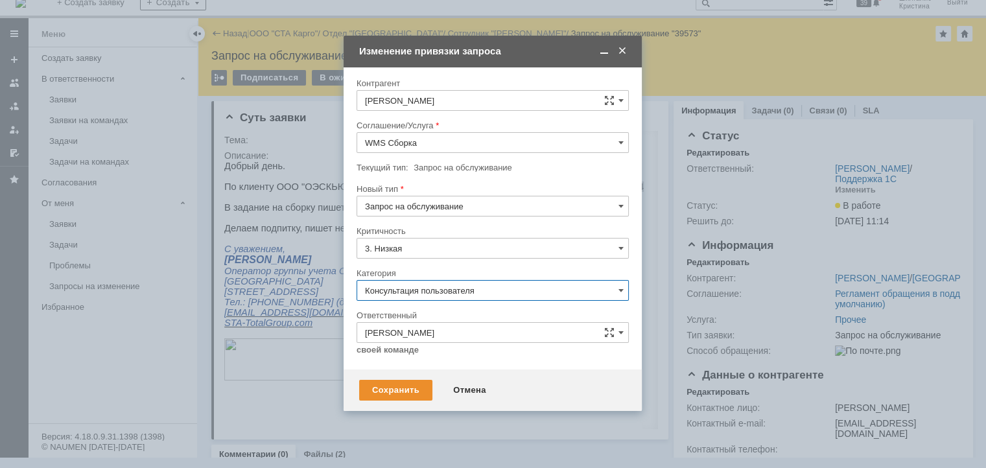
scroll to position [10, 0]
type input "Консультация пользователя"
click at [399, 384] on div "Сохранить" at bounding box center [395, 390] width 73 height 21
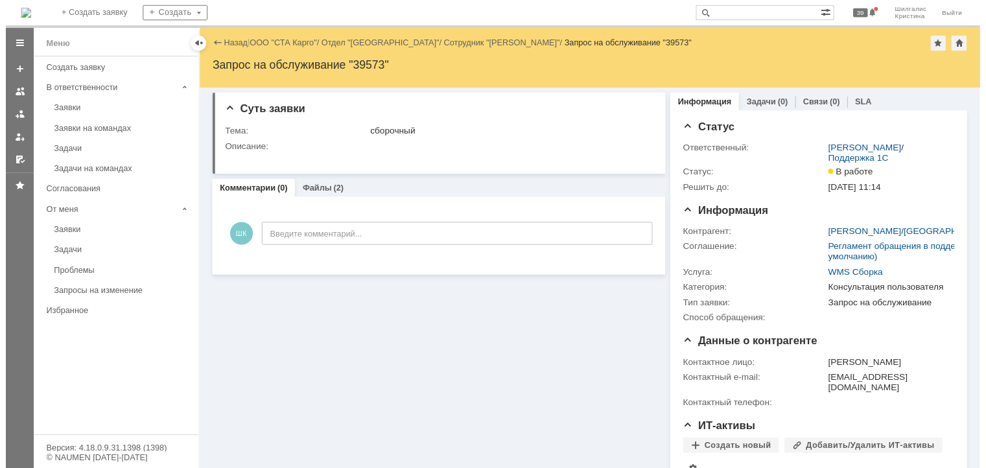
scroll to position [0, 0]
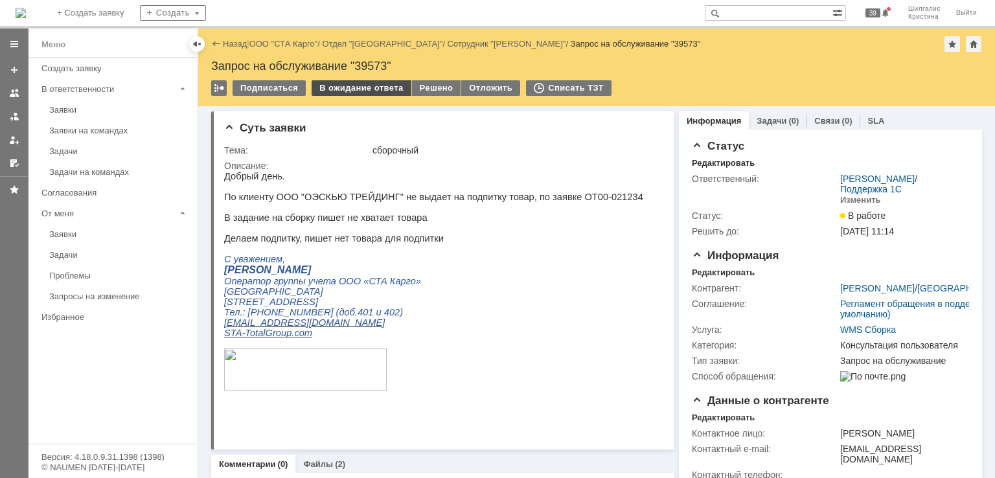
click at [365, 86] on div "В ожидание ответа" at bounding box center [361, 88] width 99 height 16
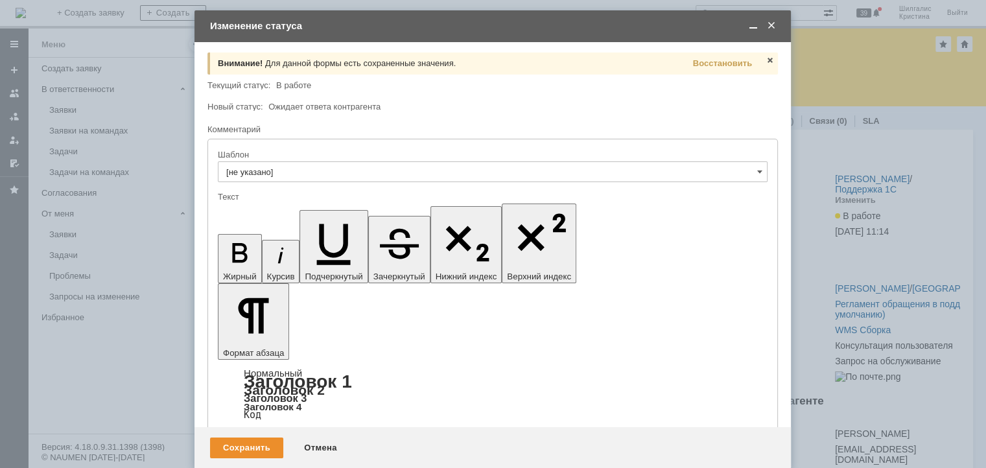
click at [773, 26] on span at bounding box center [771, 26] width 13 height 12
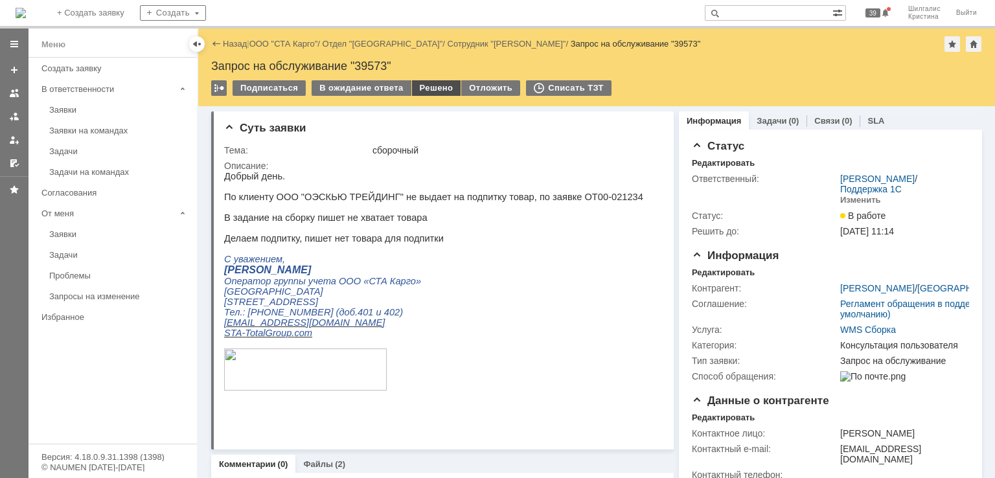
click at [438, 86] on div "Решено" at bounding box center [436, 88] width 49 height 16
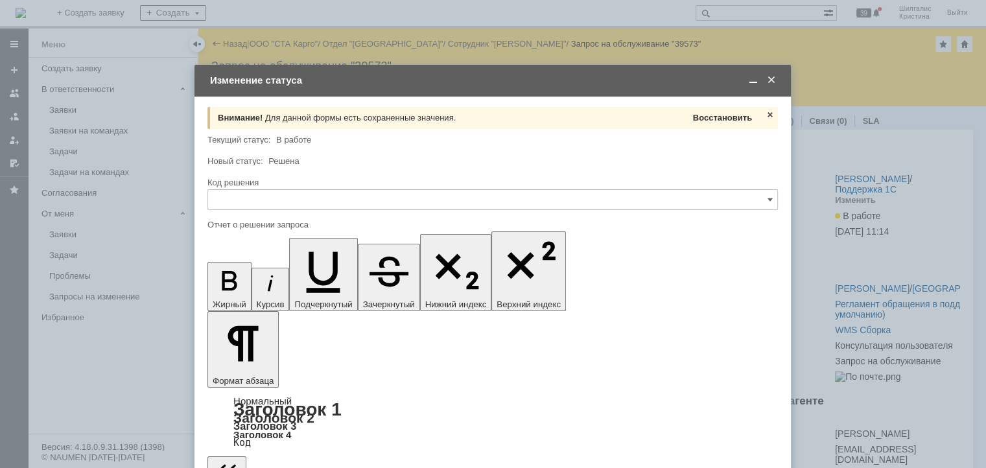
click at [708, 117] on span "Восстановить" at bounding box center [722, 118] width 59 height 10
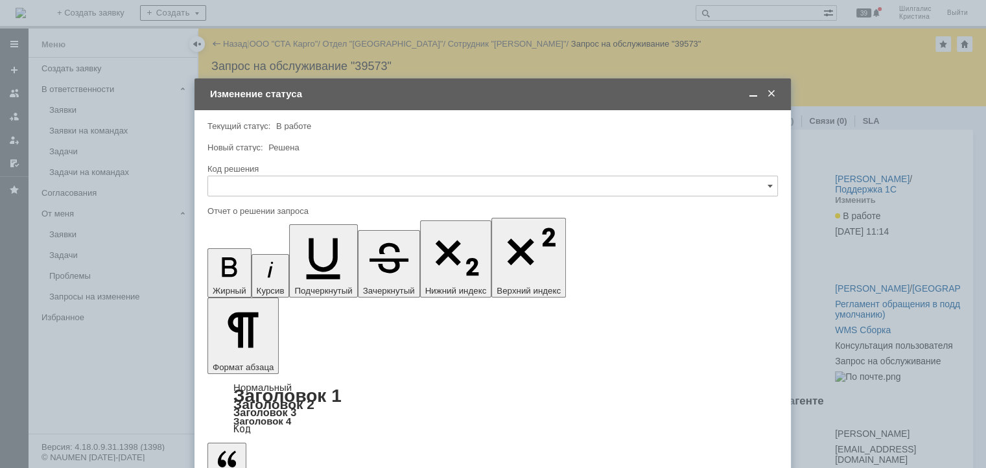
click at [311, 192] on input "text" at bounding box center [492, 186] width 570 height 21
click at [251, 356] on span "Решено" at bounding box center [492, 359] width 553 height 10
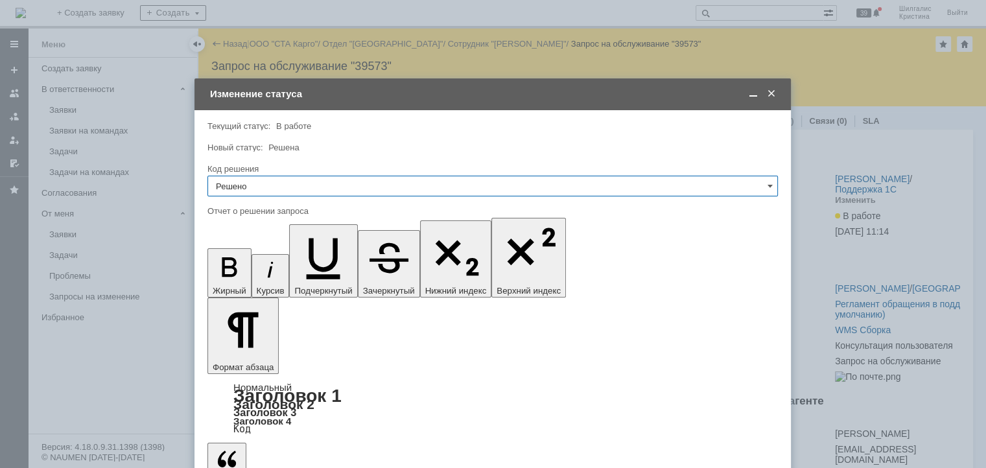
type input "Решено"
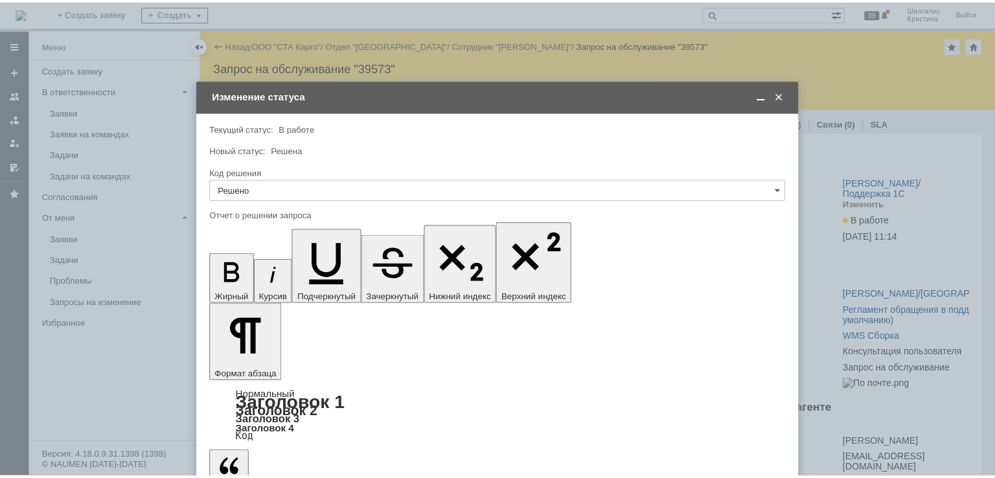
scroll to position [78, 4]
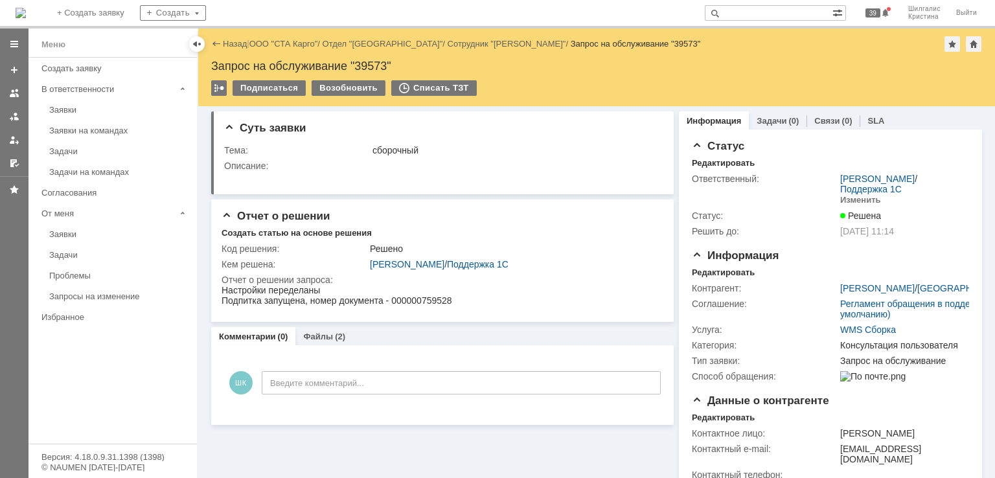
scroll to position [0, 0]
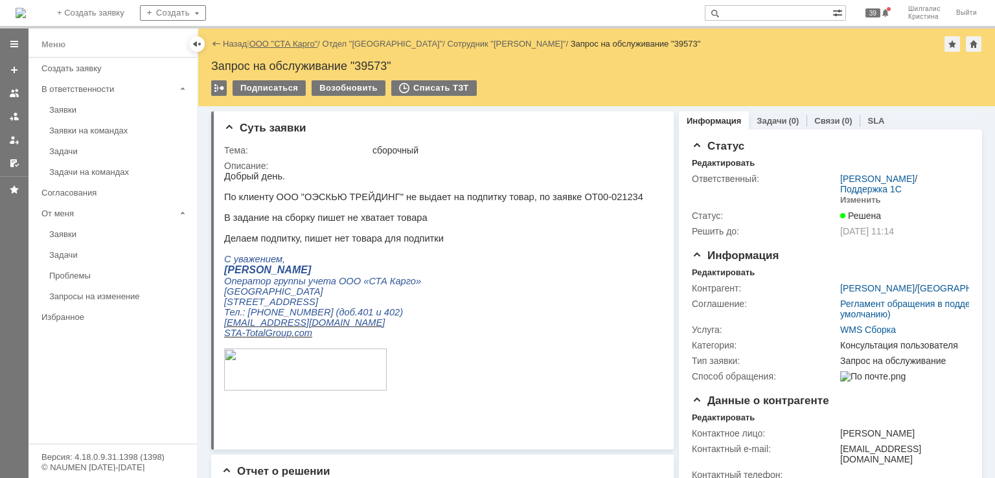
click at [277, 42] on link "ООО "СТА Карго"" at bounding box center [283, 44] width 69 height 10
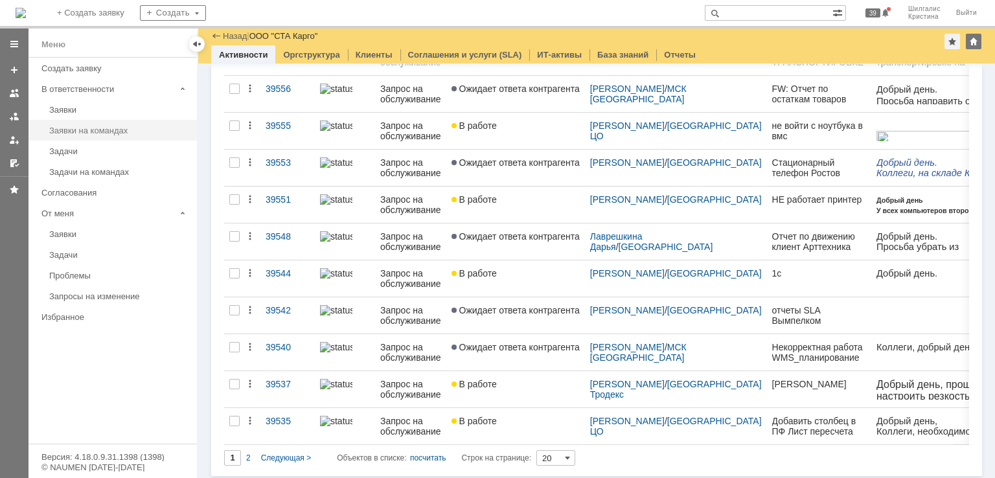
click at [106, 129] on div "Заявки на командах" at bounding box center [119, 131] width 140 height 10
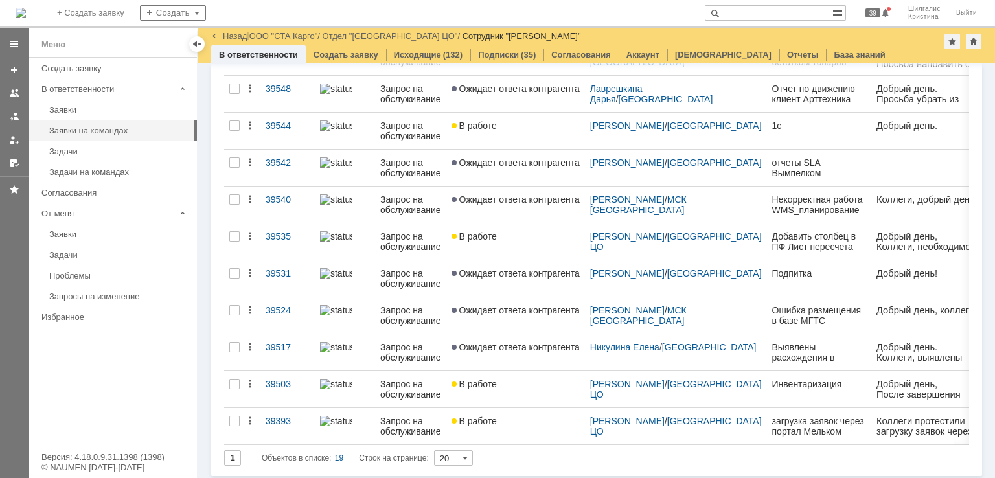
click at [646, 456] on div "1 Объектов в списке: 19 Строк на странице: 20" at bounding box center [596, 458] width 745 height 16
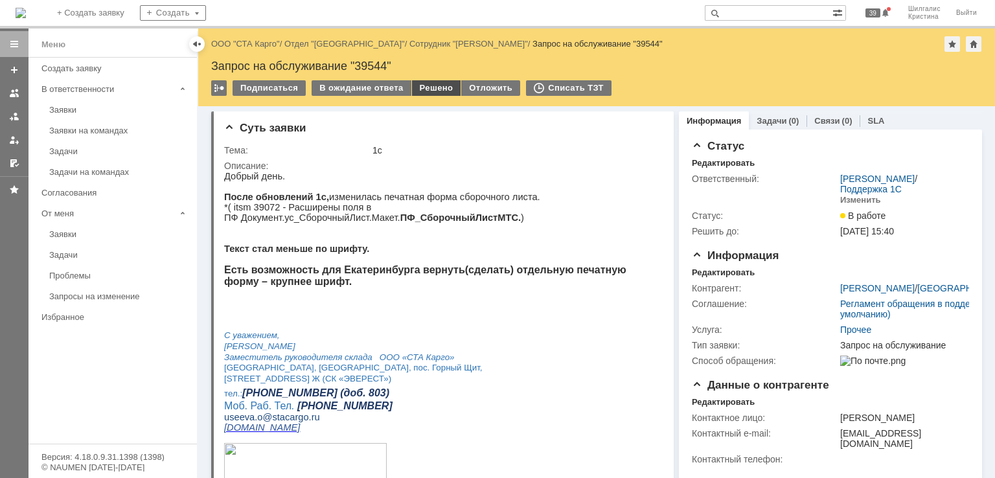
click at [440, 89] on div "Решено" at bounding box center [436, 88] width 49 height 16
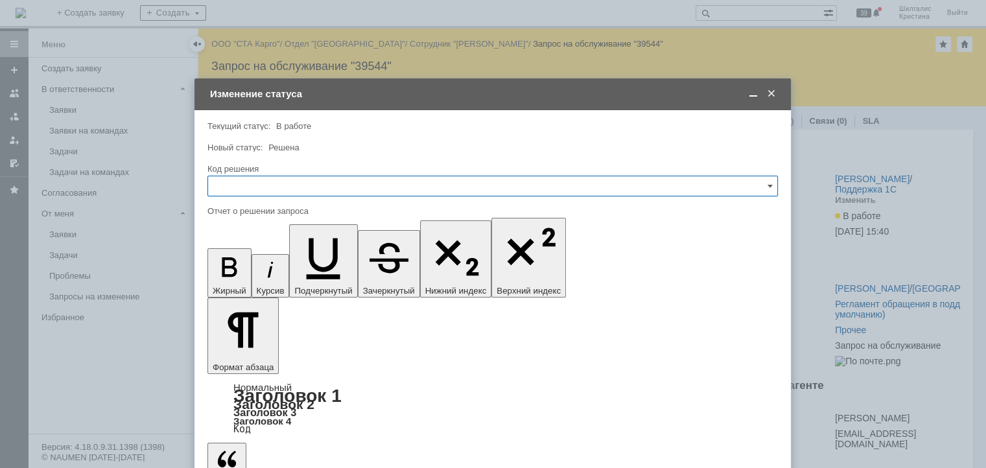
click at [355, 189] on input "text" at bounding box center [492, 186] width 570 height 21
click at [257, 356] on span "Решено" at bounding box center [492, 359] width 553 height 10
type input "Решено"
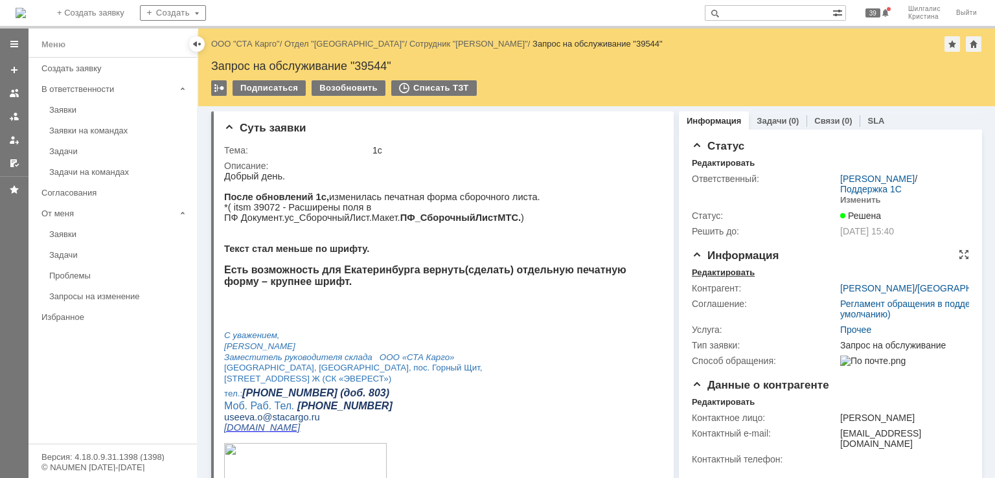
click at [710, 273] on div "Редактировать" at bounding box center [723, 273] width 63 height 10
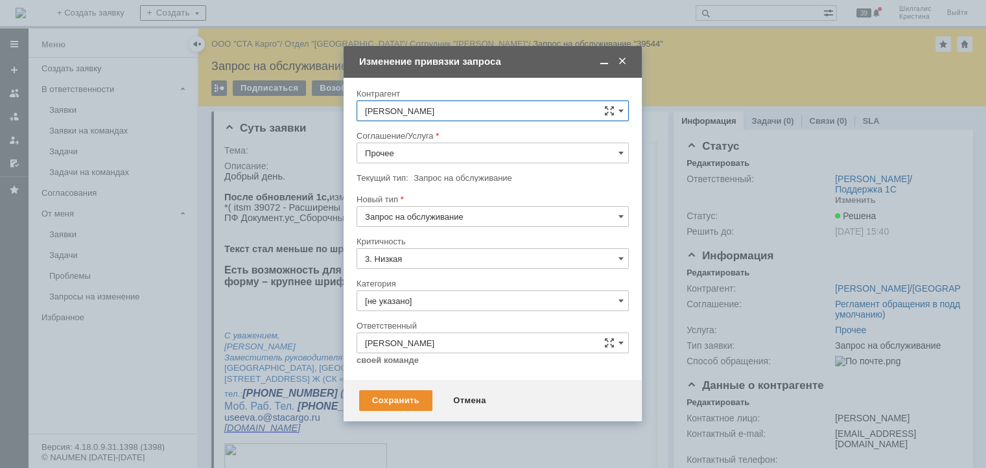
click at [422, 152] on input "Прочее" at bounding box center [492, 153] width 272 height 21
click at [461, 235] on span "WMS Настройка печати" at bounding box center [492, 239] width 255 height 10
type input "WMS Настройка печати"
click at [422, 301] on input "[не указано]" at bounding box center [492, 300] width 272 height 21
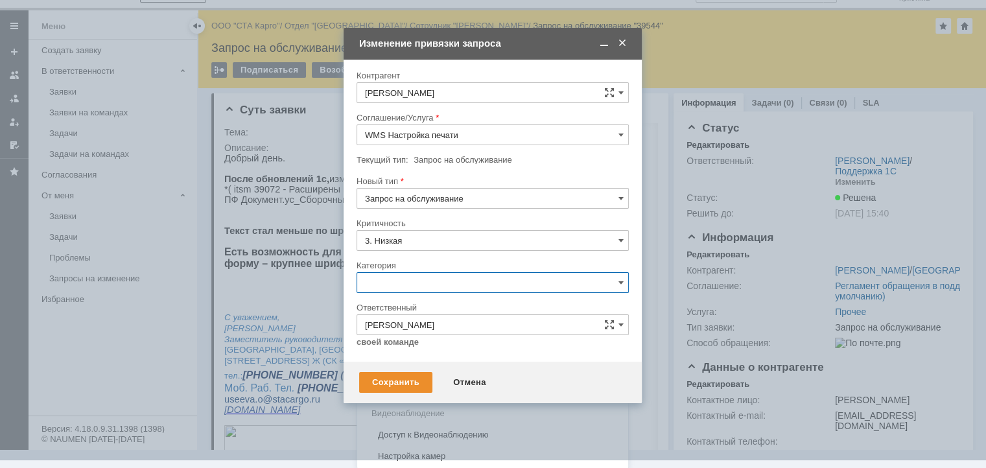
click at [422, 349] on span "Изменение" at bounding box center [492, 349] width 255 height 10
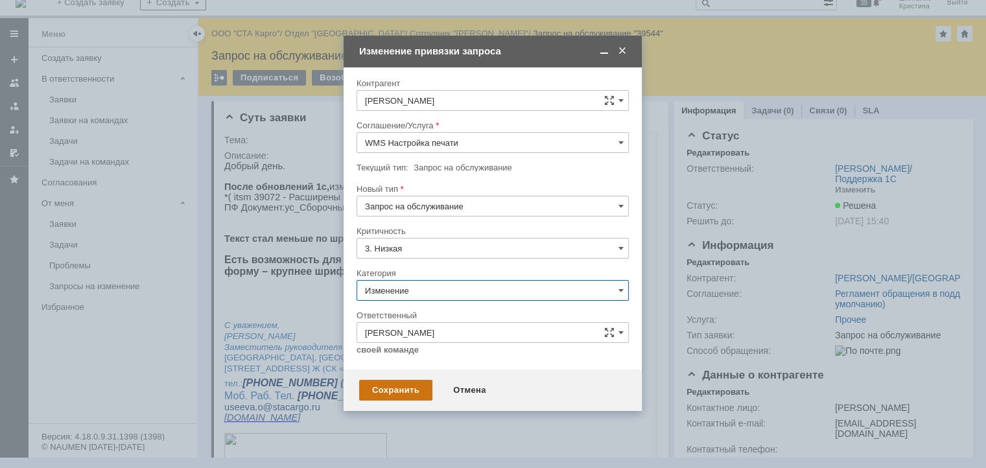
type input "Изменение"
click at [397, 387] on div "Сохранить" at bounding box center [395, 390] width 73 height 21
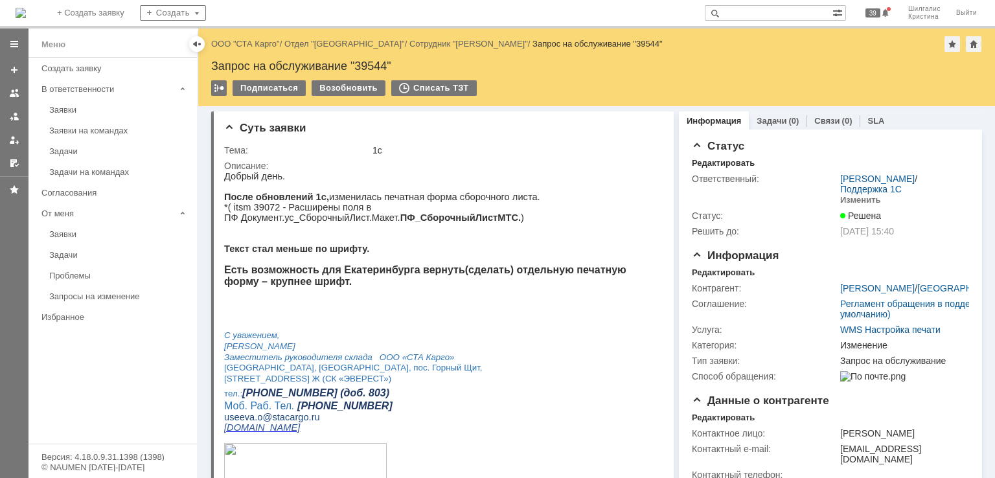
click at [256, 43] on link "ООО "СТА Карго"" at bounding box center [245, 44] width 69 height 10
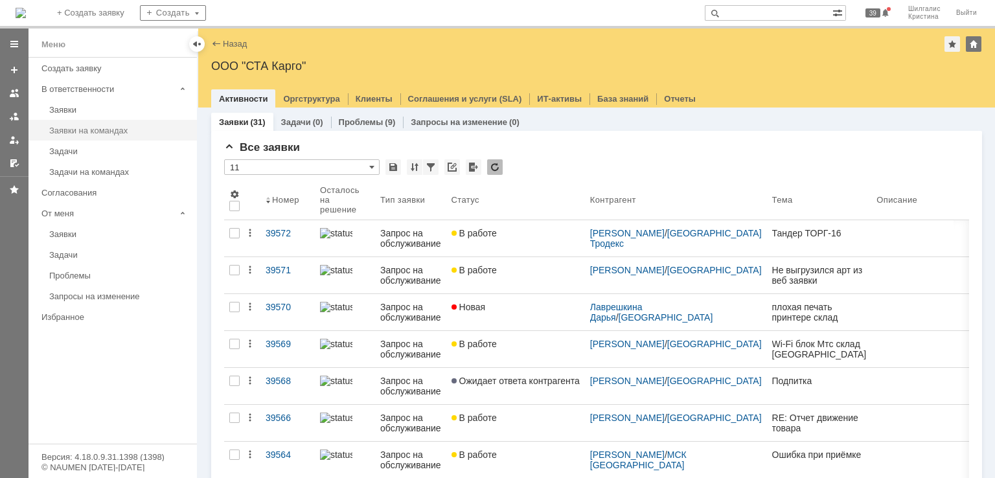
click at [119, 135] on link "Заявки на командах" at bounding box center [119, 131] width 150 height 20
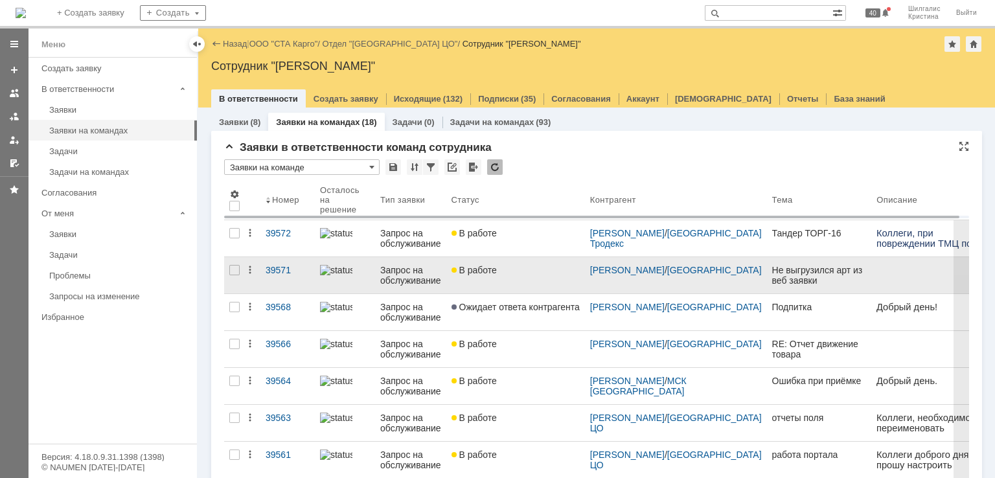
click at [516, 273] on div "В работе" at bounding box center [516, 270] width 128 height 10
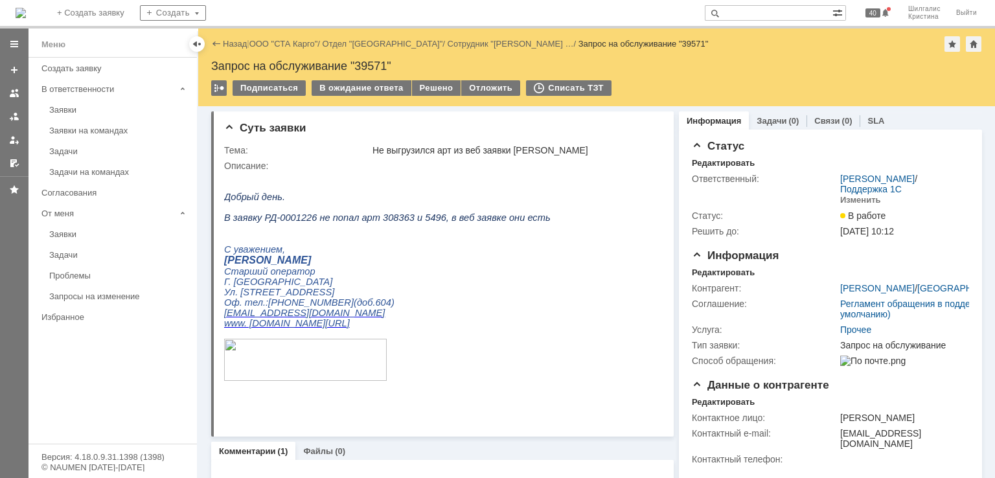
click at [371, 61] on div "Запрос на обслуживание "39571"" at bounding box center [596, 66] width 771 height 13
copy div "39571"
click at [376, 67] on div "Запрос на обслуживание "39571"" at bounding box center [596, 66] width 771 height 13
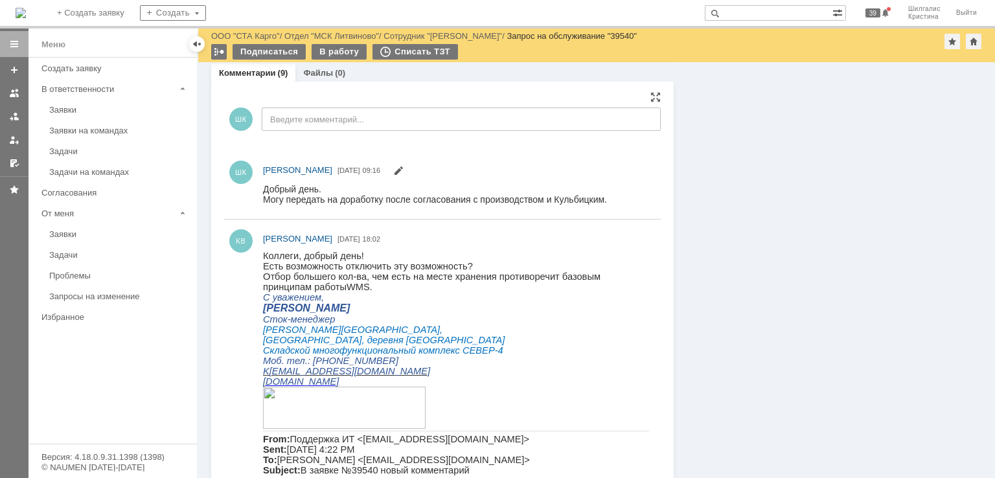
scroll to position [691, 0]
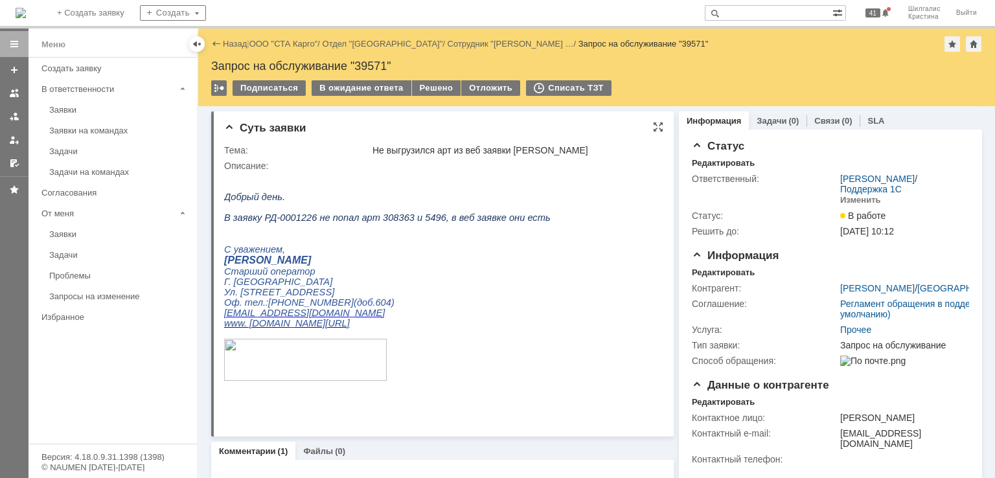
click at [586, 247] on html "Добрый день. В заявку РД-0001226 не попал арт 308363 и 5496, в веб заявке они е…" at bounding box center [438, 287] width 428 height 233
click at [366, 93] on div "В ожидание ответа" at bounding box center [361, 88] width 99 height 16
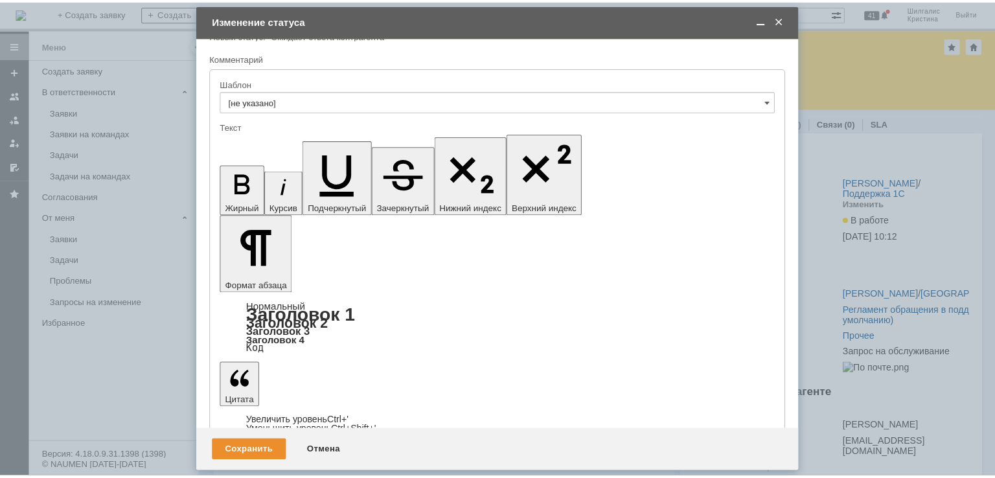
scroll to position [60, 0]
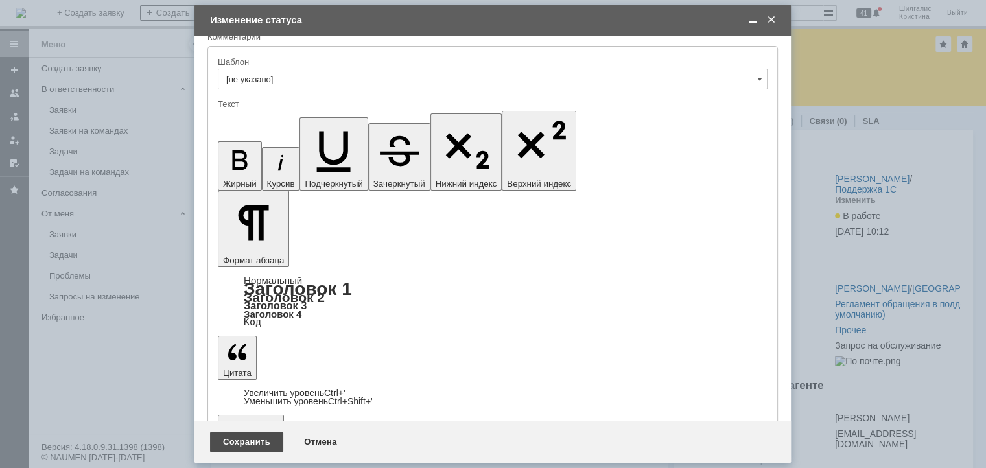
click at [249, 439] on div "Сохранить" at bounding box center [246, 442] width 73 height 21
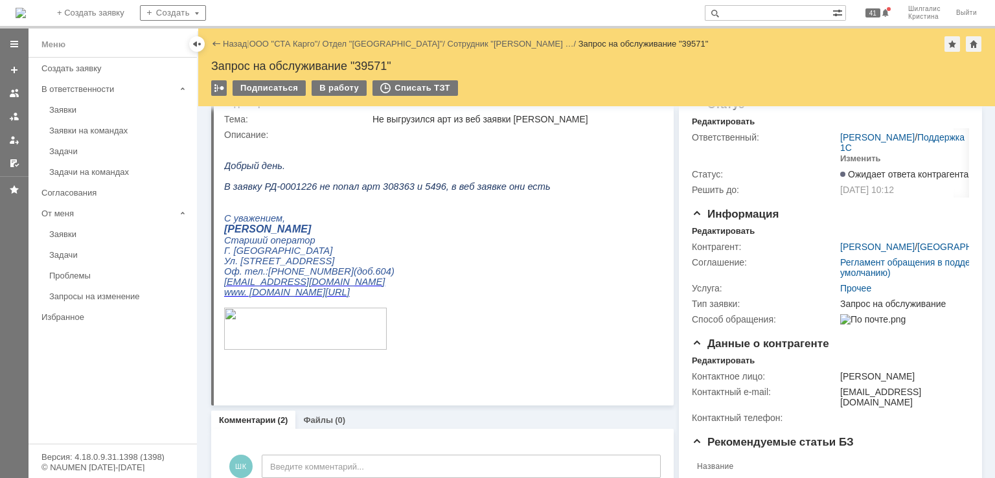
scroll to position [0, 0]
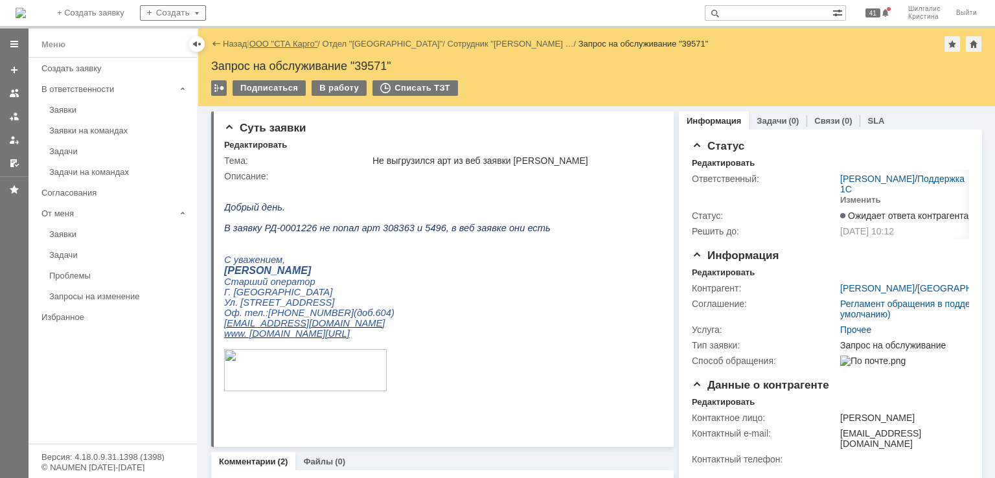
click at [299, 43] on link "ООО "СТА Карго"" at bounding box center [283, 44] width 69 height 10
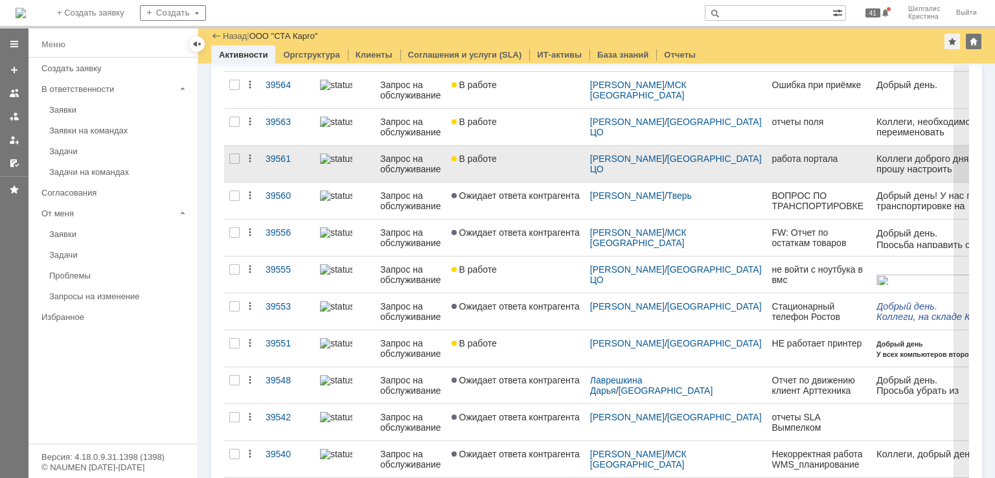
scroll to position [194, 0]
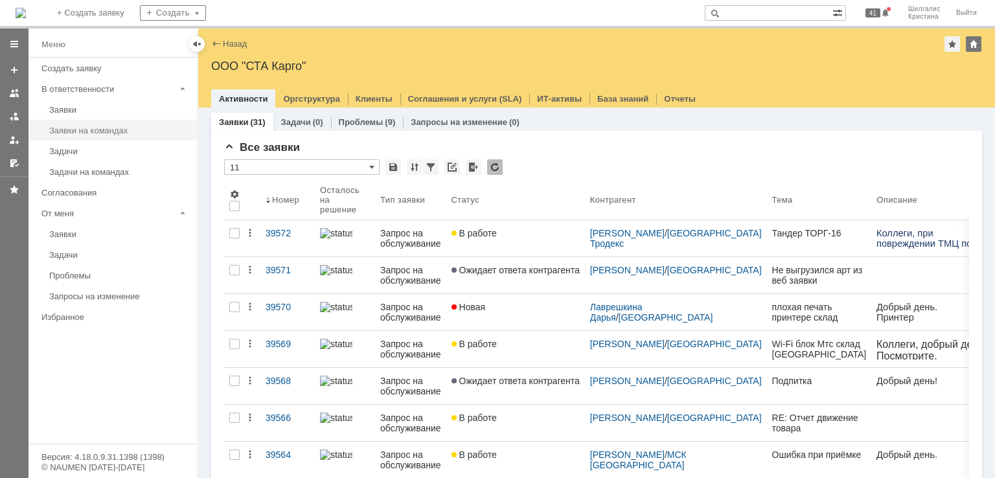
click at [92, 126] on div "Заявки на командах" at bounding box center [119, 131] width 140 height 10
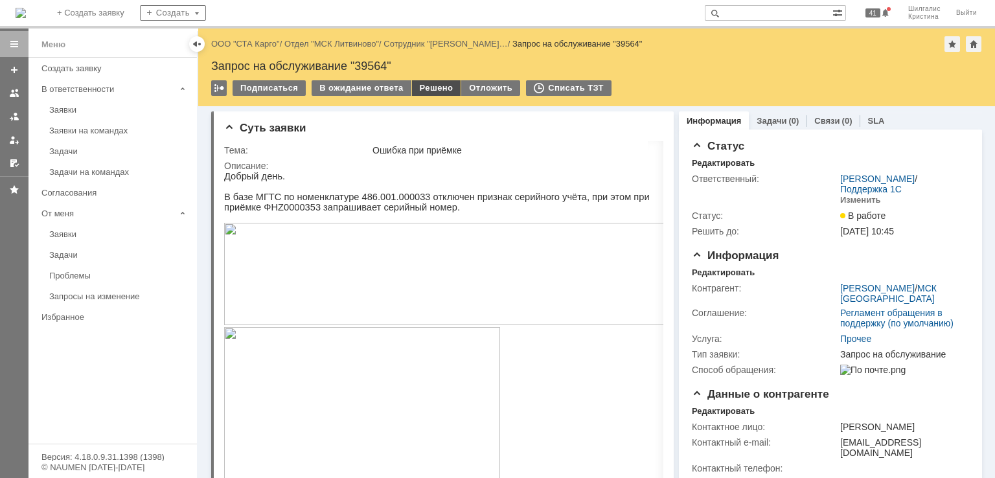
click at [430, 91] on div "Решено" at bounding box center [436, 88] width 49 height 16
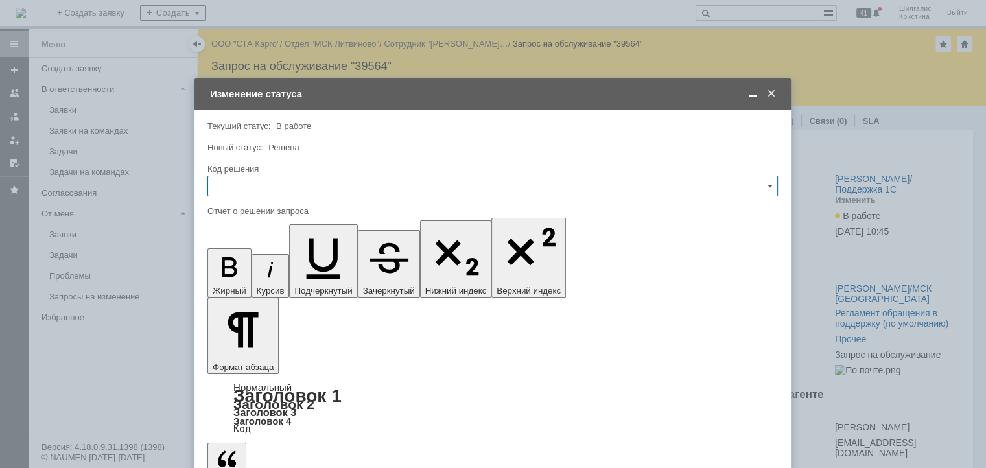
click at [290, 179] on input "text" at bounding box center [492, 186] width 570 height 21
click at [233, 356] on span "Решено" at bounding box center [492, 359] width 553 height 10
type input "Решено"
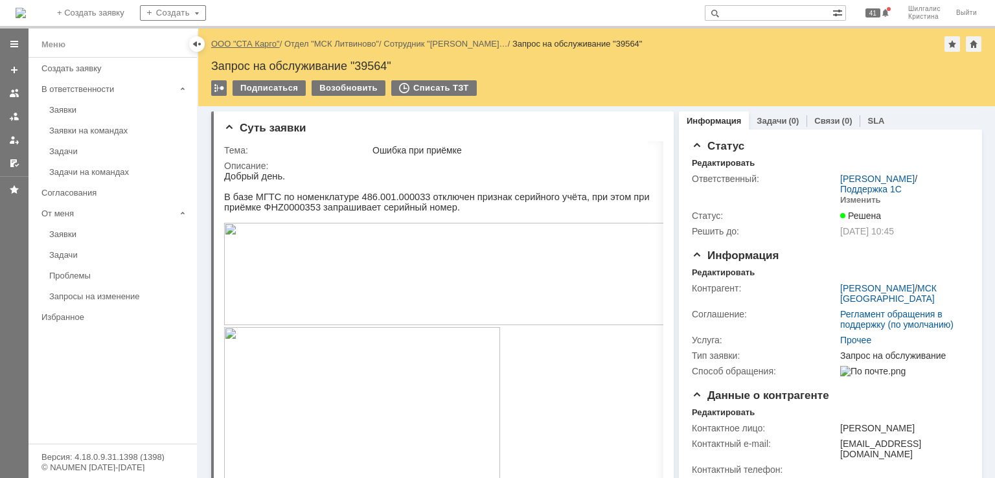
click at [255, 41] on link "ООО "СТА Карго"" at bounding box center [245, 44] width 69 height 10
